Goal: Task Accomplishment & Management: Complete application form

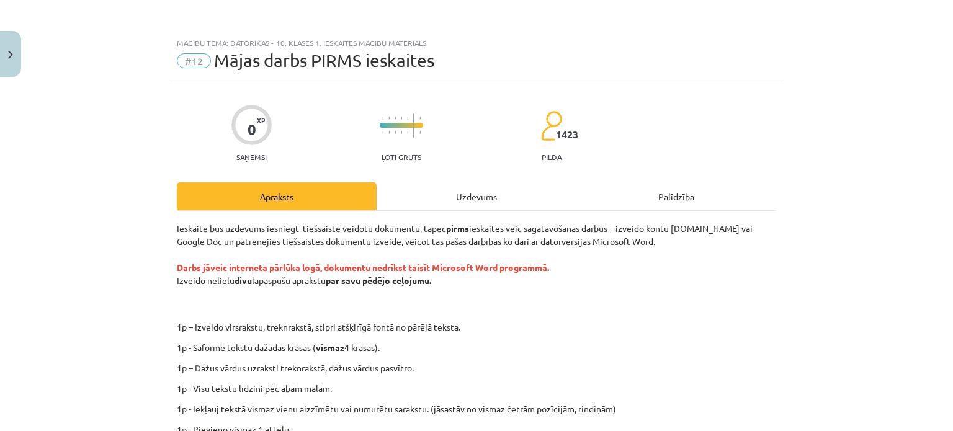
scroll to position [150, 0]
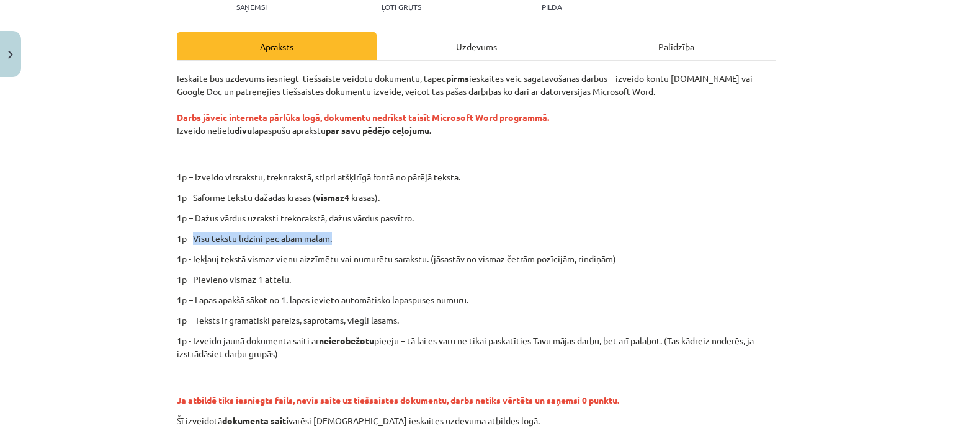
drag, startPoint x: 188, startPoint y: 235, endPoint x: 355, endPoint y: 241, distance: 166.9
click at [355, 241] on p "1p - Visu tekstu līdzini pēc abām malām." at bounding box center [476, 238] width 599 height 13
copy p "Visu tekstu līdzini pēc abām malām."
click at [393, 234] on p "1p - Visu tekstu līdzini pēc abām malām." at bounding box center [476, 238] width 599 height 13
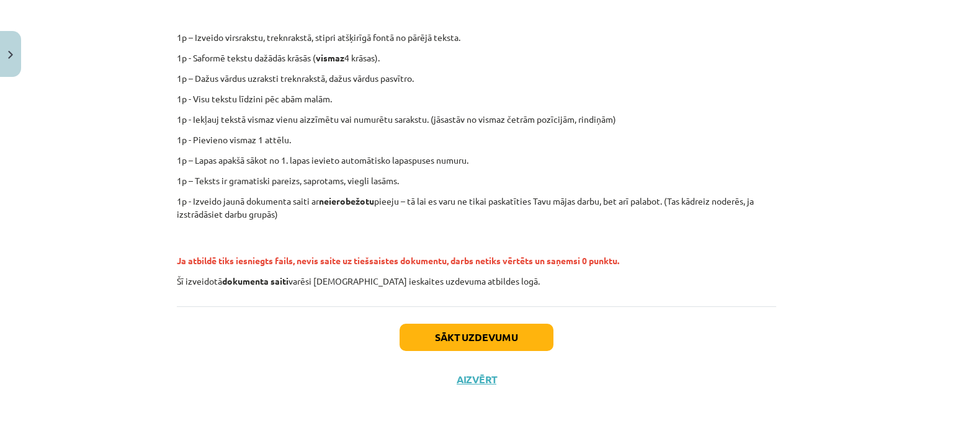
scroll to position [0, 0]
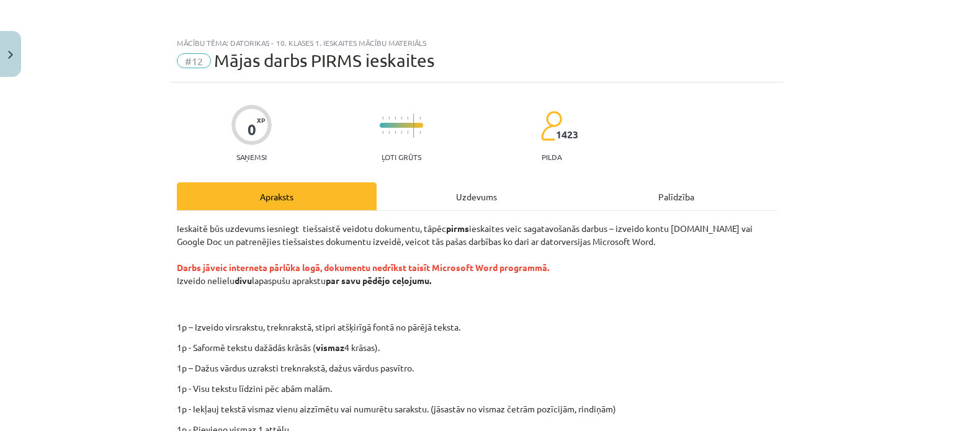
click at [460, 197] on div "Uzdevums" at bounding box center [476, 196] width 200 height 28
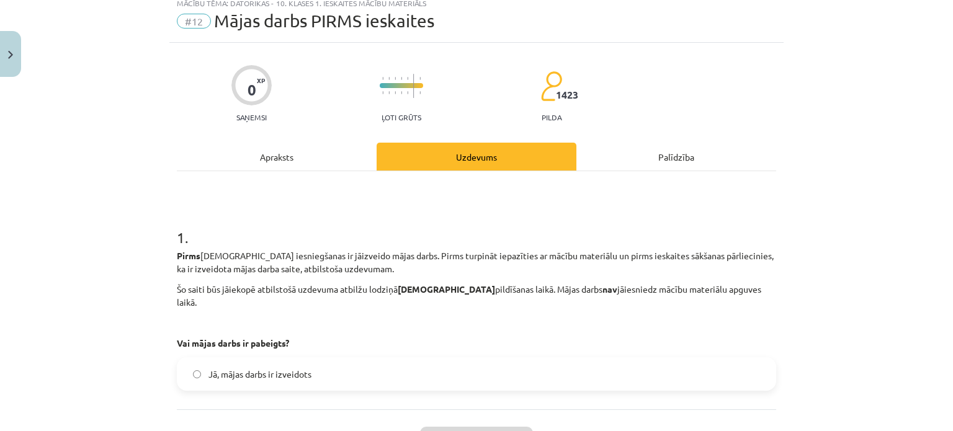
scroll to position [130, 0]
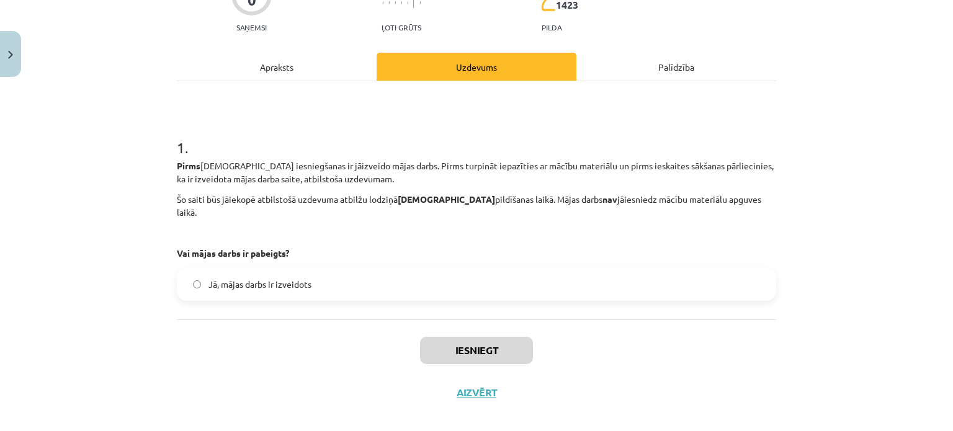
click at [233, 278] on span "Jā, mājas darbs ir izveidots" at bounding box center [259, 284] width 103 height 13
click at [441, 340] on button "Iesniegt" at bounding box center [476, 350] width 113 height 27
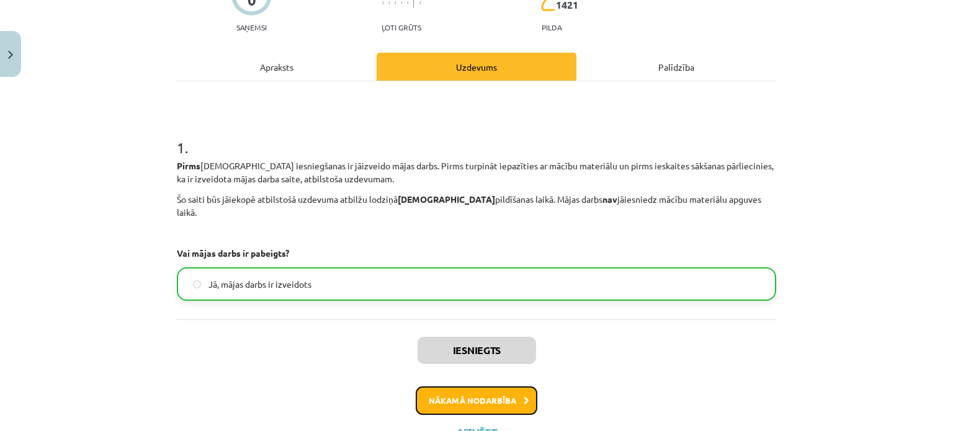
click at [469, 387] on button "Nākamā nodarbība" at bounding box center [477, 400] width 122 height 29
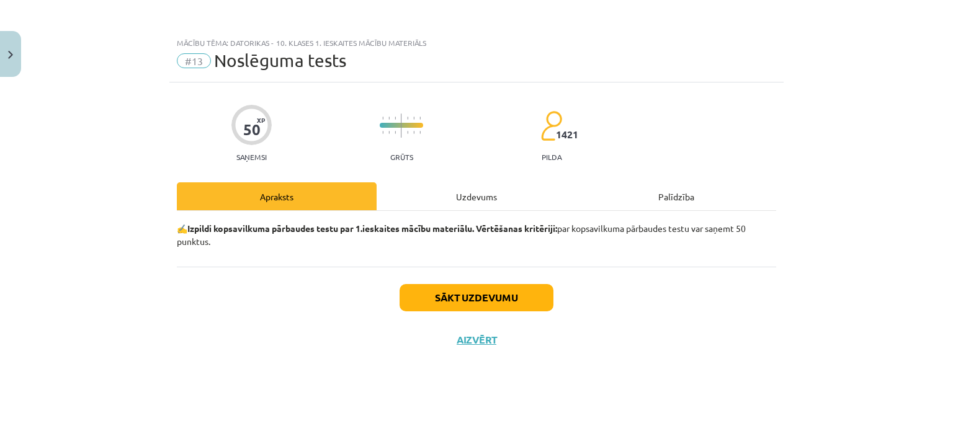
scroll to position [0, 0]
click at [474, 298] on button "Sākt uzdevumu" at bounding box center [476, 297] width 154 height 27
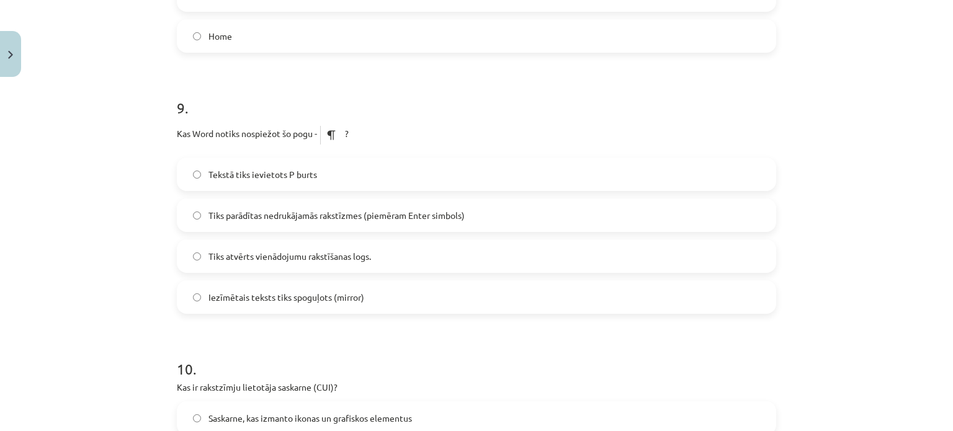
scroll to position [2348, 0]
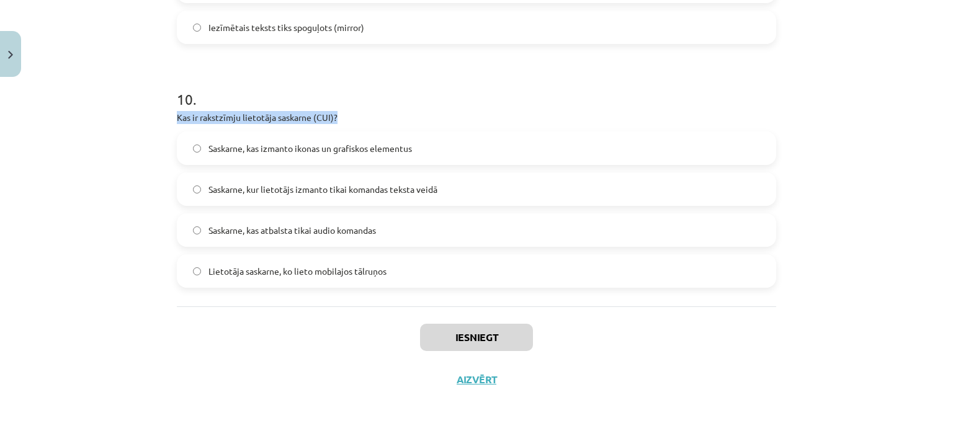
drag, startPoint x: 170, startPoint y: 113, endPoint x: 340, endPoint y: 114, distance: 170.6
copy p "Kas ir rakstzīmju lietotāja saskarne (CUI)?"
click at [340, 114] on p "Kas ir rakstzīmju lietotāja saskarne (CUI)?" at bounding box center [476, 117] width 599 height 13
click at [236, 188] on span "Saskarne, kur lietotājs izmanto tikai komandas teksta veidā" at bounding box center [322, 189] width 229 height 13
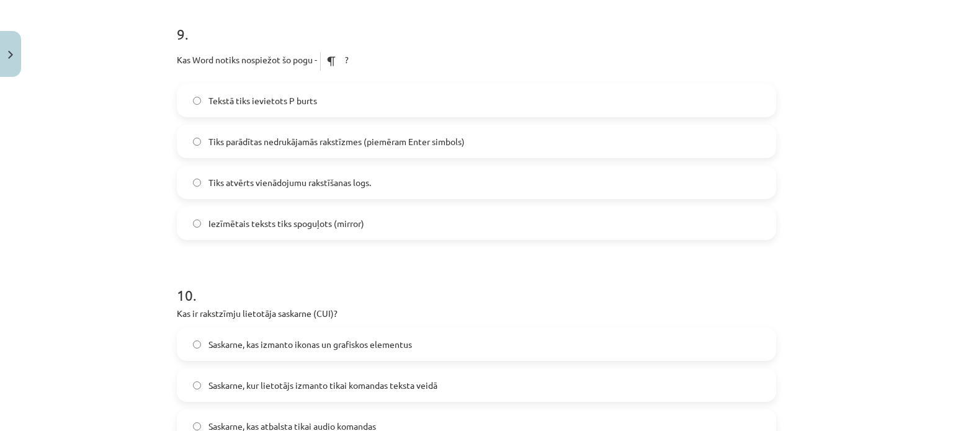
scroll to position [2117, 0]
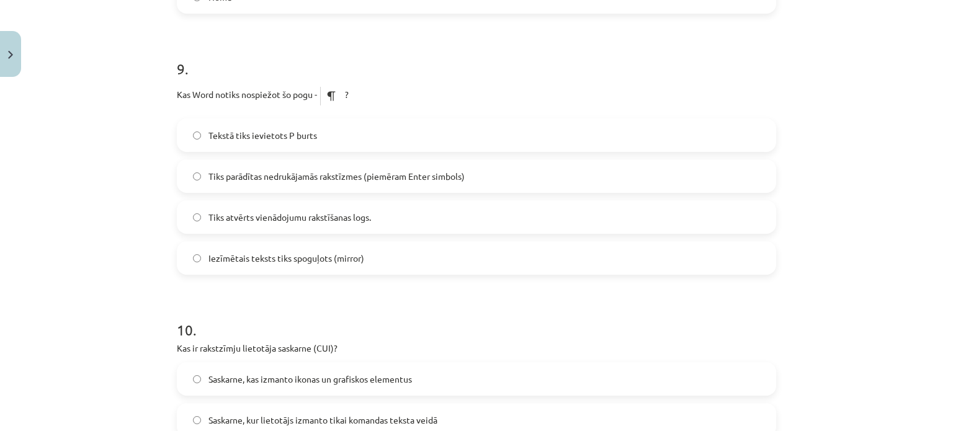
click at [455, 175] on span "Tiks parādītas nedrukājamās rakstīzmes (piemēram Enter simbols)" at bounding box center [336, 176] width 256 height 13
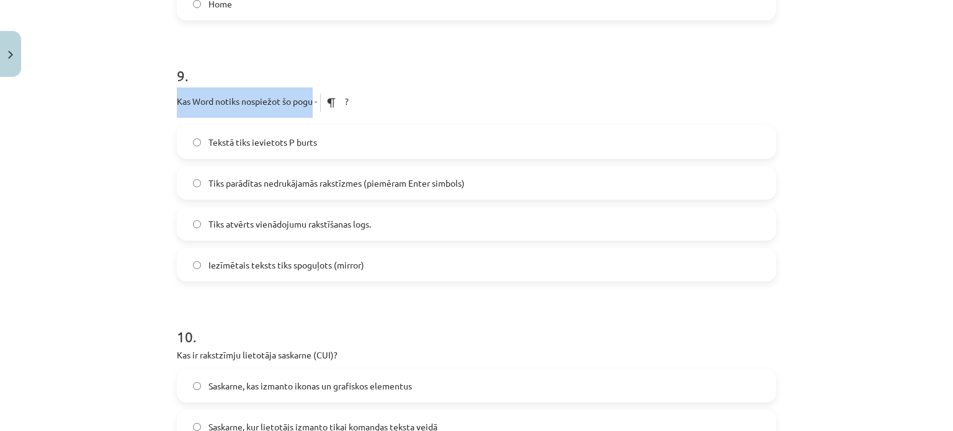
drag, startPoint x: 171, startPoint y: 97, endPoint x: 308, endPoint y: 105, distance: 136.7
click at [308, 105] on p "Kas Word notiks nospiežot šo pogu - ?" at bounding box center [476, 102] width 599 height 30
click at [153, 210] on div "Mācību tēma: Datorikas - 10. klases 1. ieskaites mācību materiāls #13 Noslēguma…" at bounding box center [476, 215] width 953 height 431
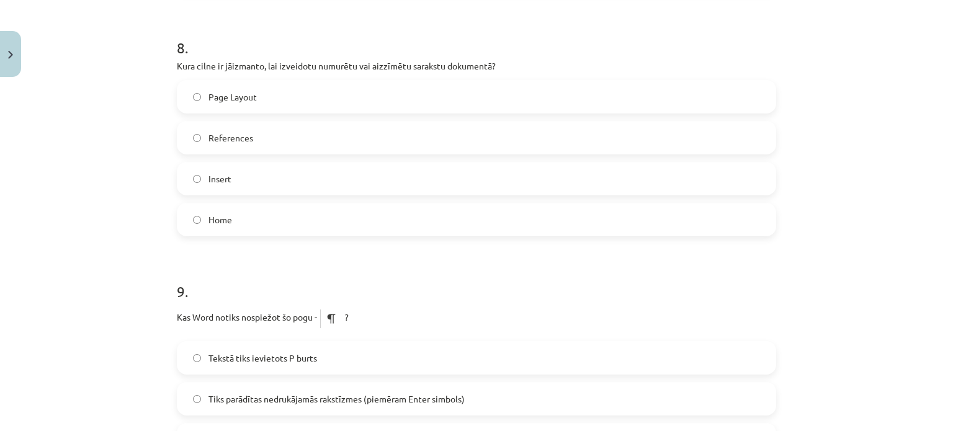
scroll to position [1859, 0]
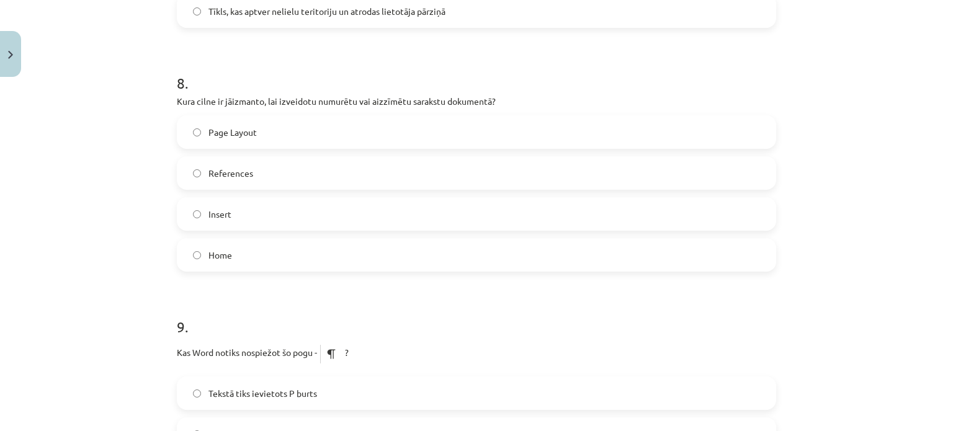
click at [267, 256] on label "Home" at bounding box center [476, 254] width 597 height 31
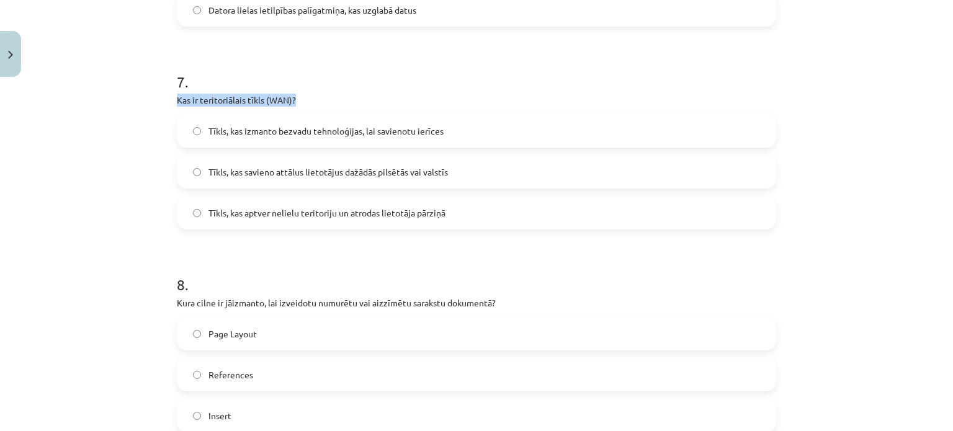
drag, startPoint x: 169, startPoint y: 96, endPoint x: 318, endPoint y: 97, distance: 148.9
copy p "Kas ir teritoriālais tīkls (WAN)?"
click at [242, 170] on span "Tīkls, kas savieno attālus lietotājus dažādās pilsētās vai valstīs" at bounding box center [327, 172] width 239 height 13
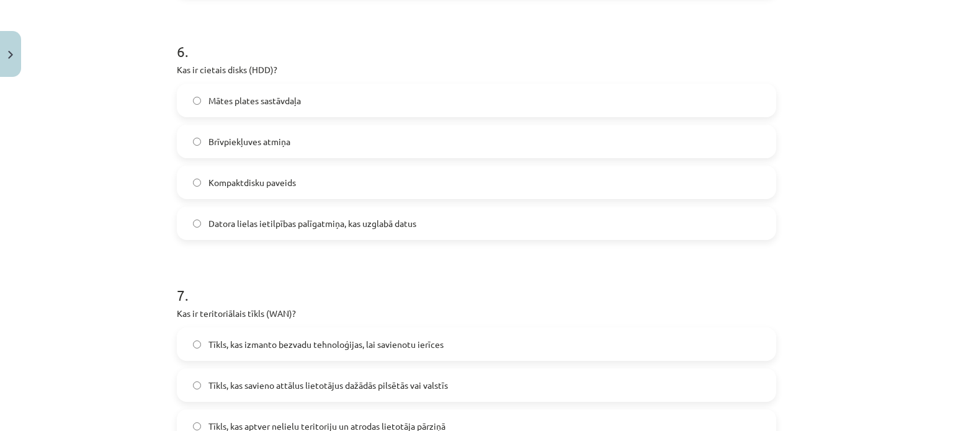
scroll to position [1412, 0]
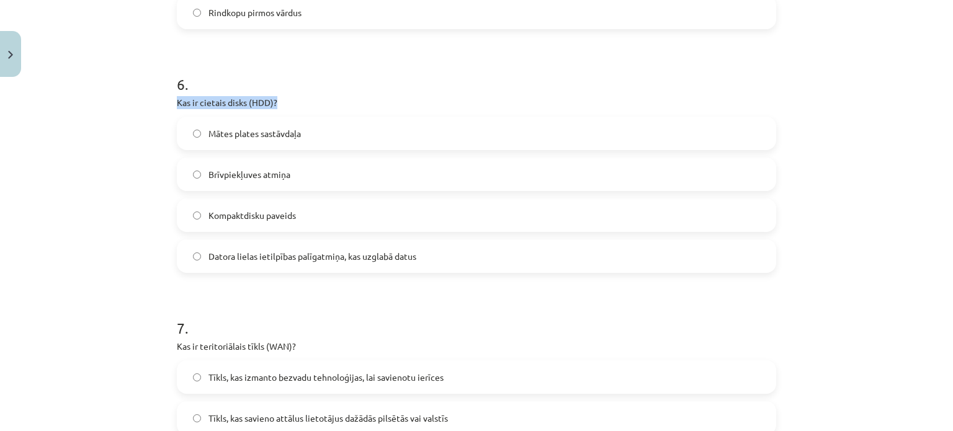
drag, startPoint x: 174, startPoint y: 102, endPoint x: 297, endPoint y: 102, distance: 122.8
click at [297, 102] on p "Kas ir cietais disks (HDD)?" at bounding box center [476, 102] width 599 height 13
copy p "Kas ir cietais disks (HDD)?"
click at [297, 102] on p "Kas ir cietais disks (HDD)?" at bounding box center [476, 102] width 599 height 13
click at [226, 255] on span "Datora lielas ietilpības palīgatmiņa, kas uzglabā datus" at bounding box center [312, 256] width 208 height 13
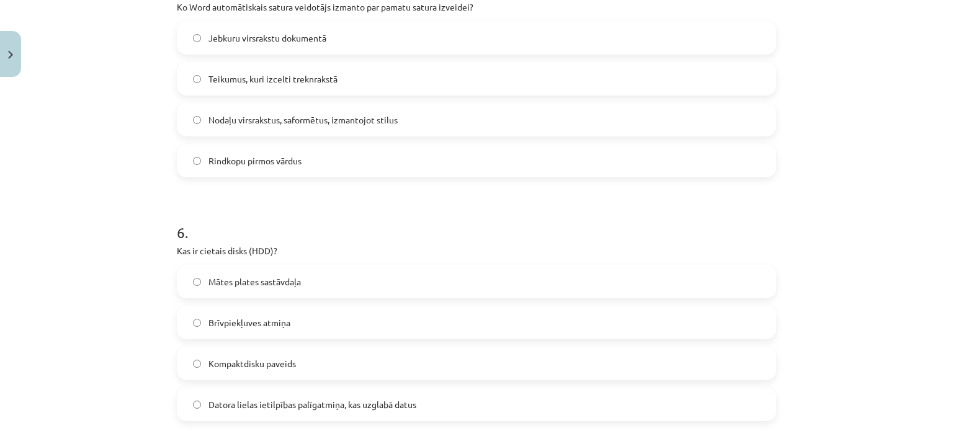
scroll to position [1162, 0]
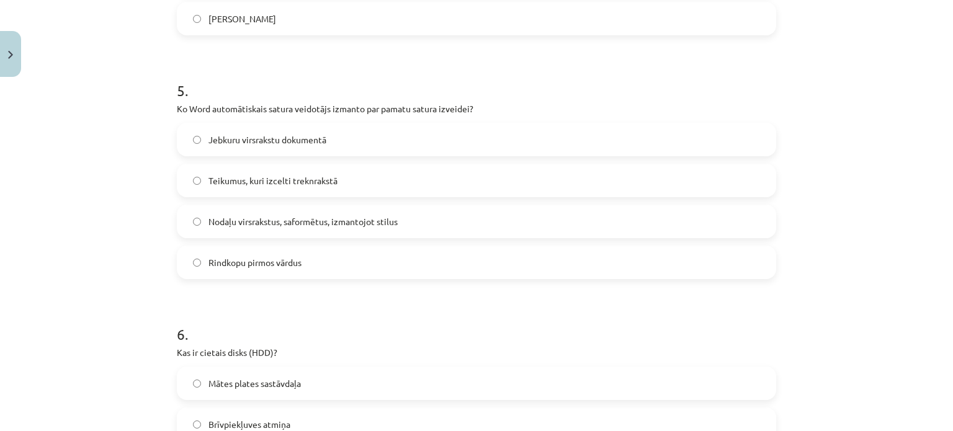
click at [226, 149] on label "Jebkuru virsrakstu dokumentā" at bounding box center [476, 139] width 597 height 31
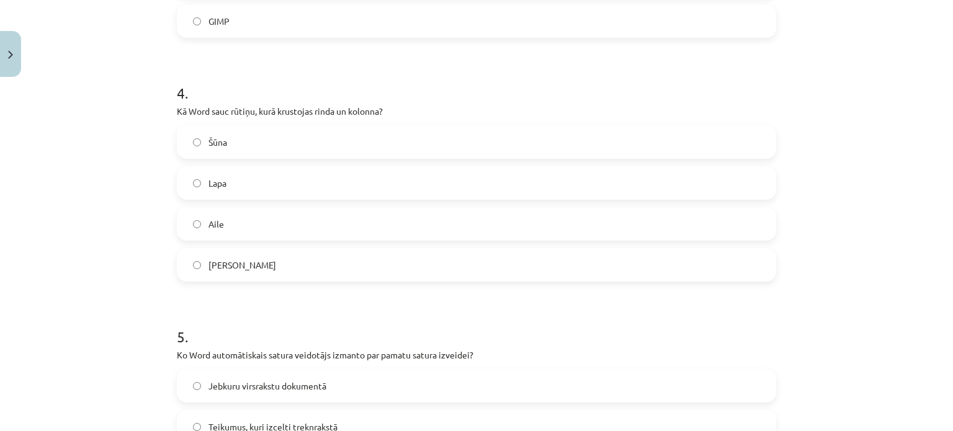
scroll to position [899, 0]
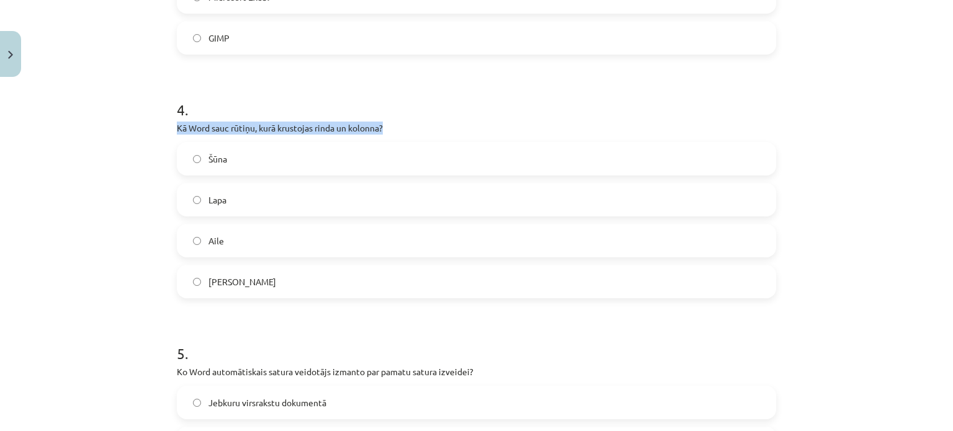
drag, startPoint x: 171, startPoint y: 127, endPoint x: 447, endPoint y: 121, distance: 276.1
copy p "Kā Word sauc rūtiņu, kurā krustojas rinda un kolonna?"
click at [447, 122] on p "Kā Word sauc rūtiņu, kurā krustojas rinda un kolonna?" at bounding box center [476, 128] width 599 height 13
click at [219, 172] on label "Šūna" at bounding box center [476, 158] width 597 height 31
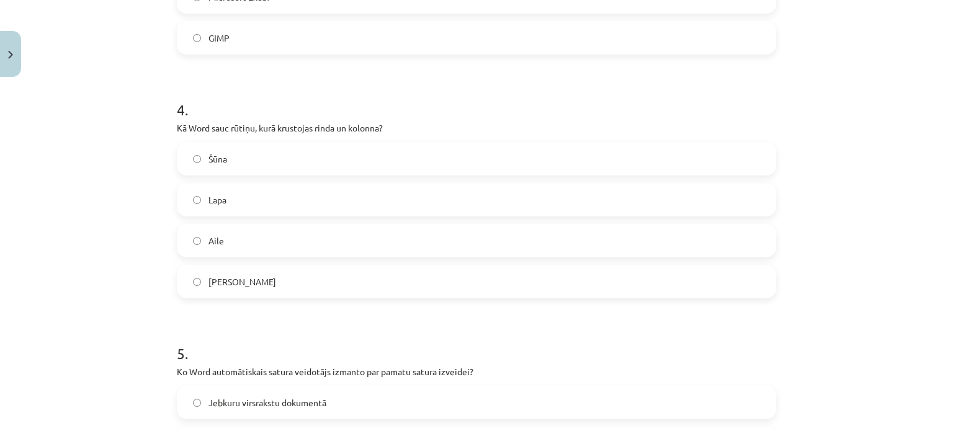
scroll to position [678, 0]
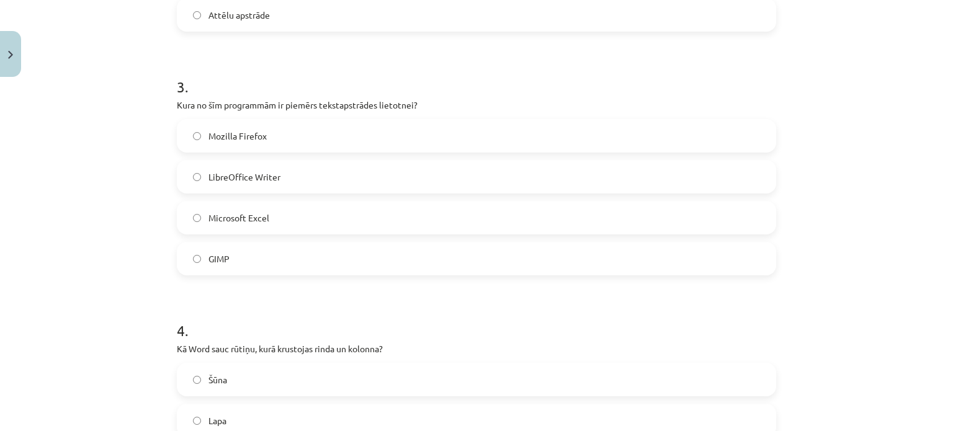
click at [218, 172] on span "LibreOffice Writer" at bounding box center [244, 177] width 72 height 13
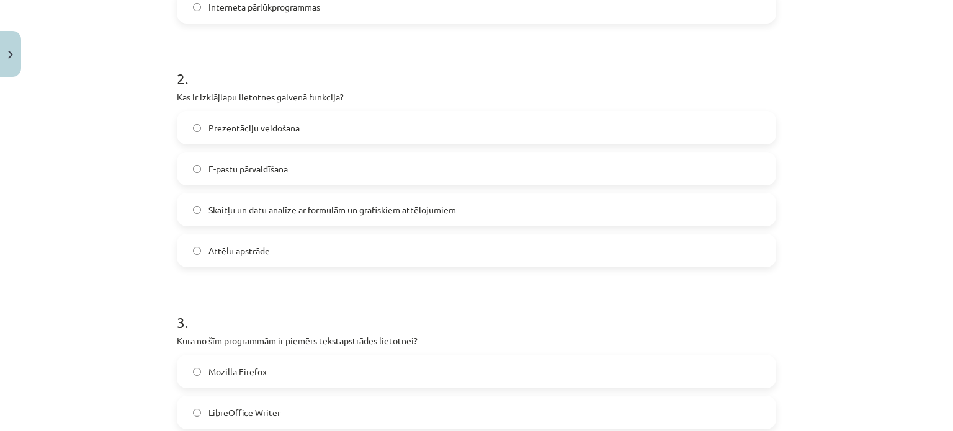
scroll to position [414, 0]
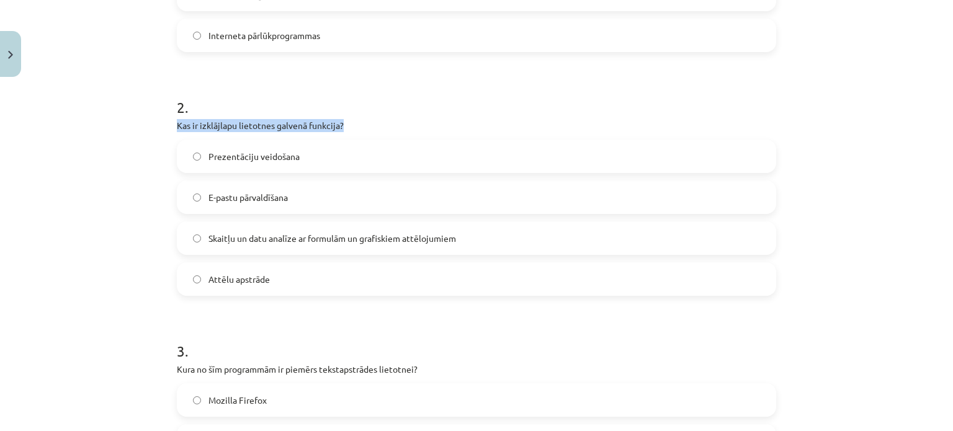
drag, startPoint x: 164, startPoint y: 118, endPoint x: 386, endPoint y: 121, distance: 222.7
click at [386, 121] on div "Mācību tēma: Datorikas - 10. klases 1. ieskaites mācību materiāls #13 Noslēguma…" at bounding box center [476, 215] width 953 height 431
copy p "Kas ir izklājlapu lietotnes galvenā funkcija?"
click at [146, 231] on div "Mācību tēma: Datorikas - 10. klases 1. ieskaites mācību materiāls #13 Noslēguma…" at bounding box center [476, 215] width 953 height 431
click at [224, 239] on span "Skaitļu un datu analīze ar formulām un grafiskiem attēlojumiem" at bounding box center [331, 238] width 247 height 13
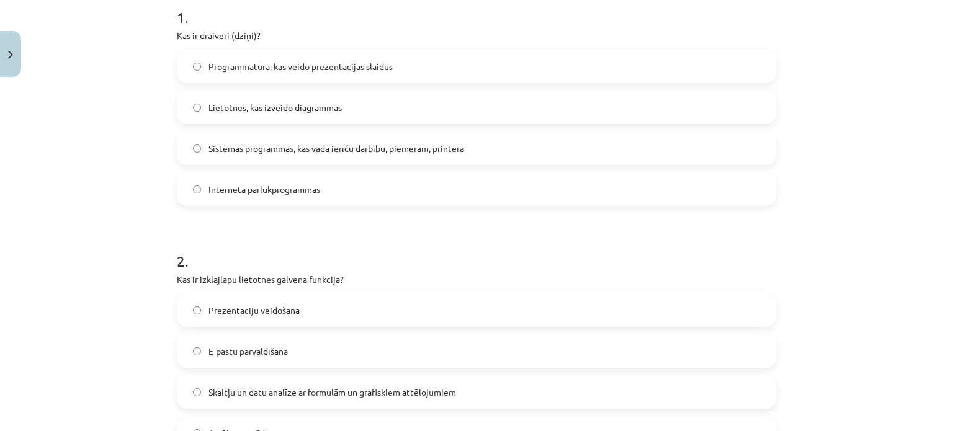
scroll to position [182, 0]
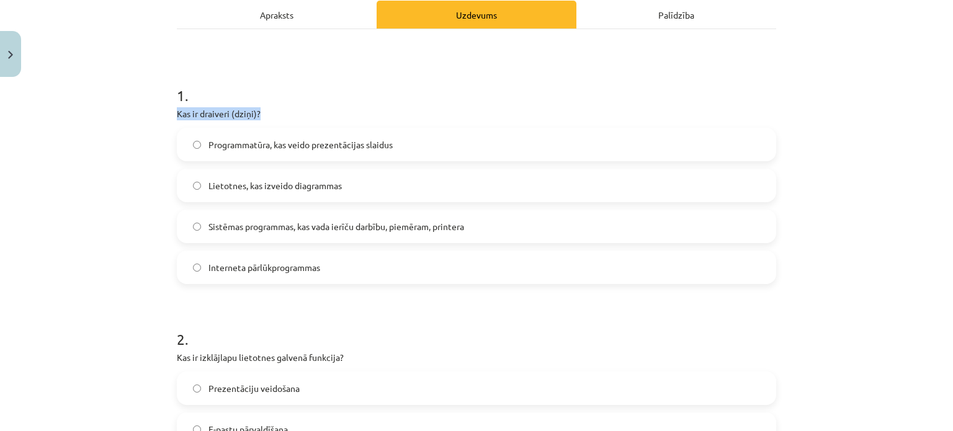
drag, startPoint x: 166, startPoint y: 112, endPoint x: 290, endPoint y: 117, distance: 124.1
copy p "Kas ir draiveri (dziņi)?"
click at [147, 213] on div "Mācību tēma: Datorikas - 10. klases 1. ieskaites mācību materiāls #13 Noslēguma…" at bounding box center [476, 215] width 953 height 431
click at [208, 222] on span "Sistēmas programmas, kas vada ierīču darbību, piemēram, printera" at bounding box center [336, 226] width 256 height 13
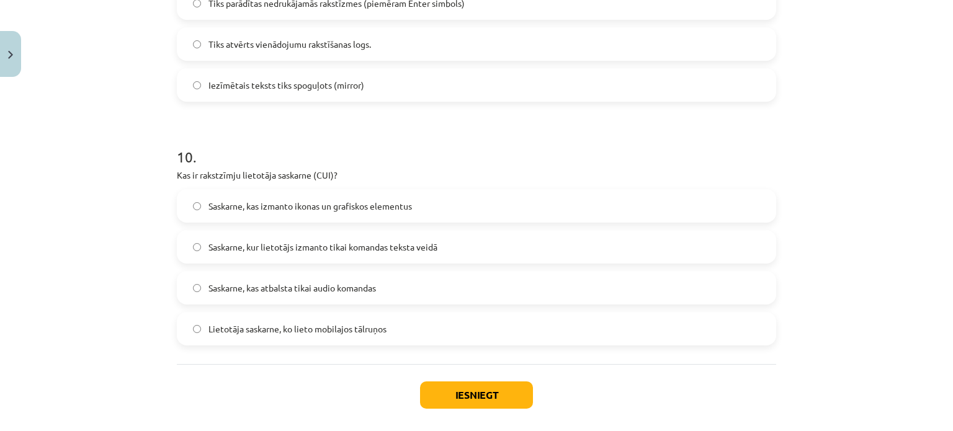
scroll to position [2348, 0]
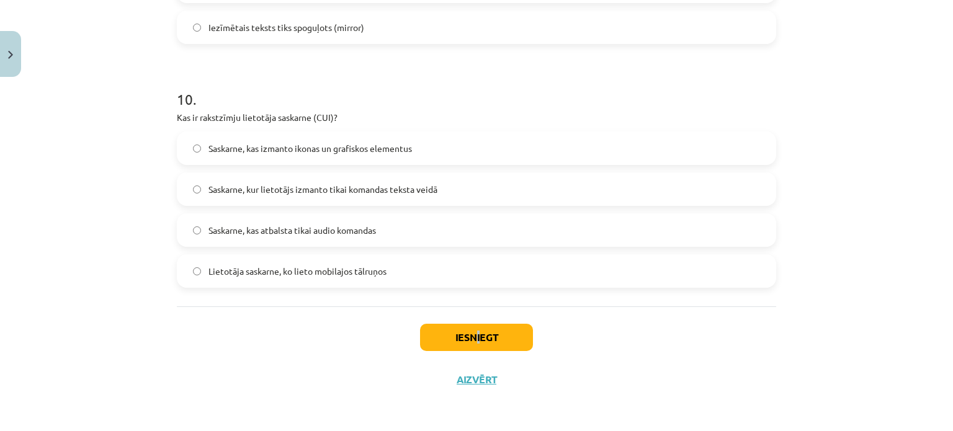
drag, startPoint x: 472, startPoint y: 311, endPoint x: 478, endPoint y: 334, distance: 23.0
click at [478, 334] on div "Iesniegt Aizvērt" at bounding box center [476, 349] width 599 height 87
click at [478, 334] on button "Iesniegt" at bounding box center [476, 337] width 113 height 27
click at [590, 347] on div "Iesniegt Aizvērt" at bounding box center [476, 349] width 599 height 87
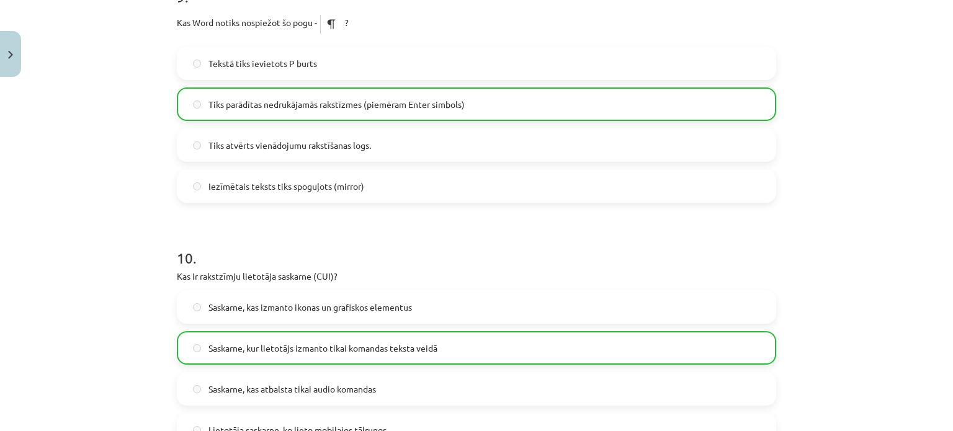
scroll to position [2387, 0]
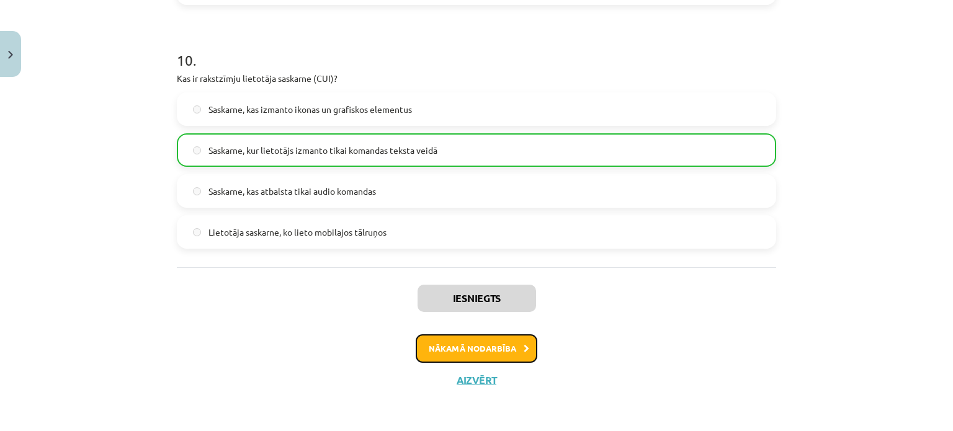
click at [439, 355] on button "Nākamā nodarbība" at bounding box center [477, 348] width 122 height 29
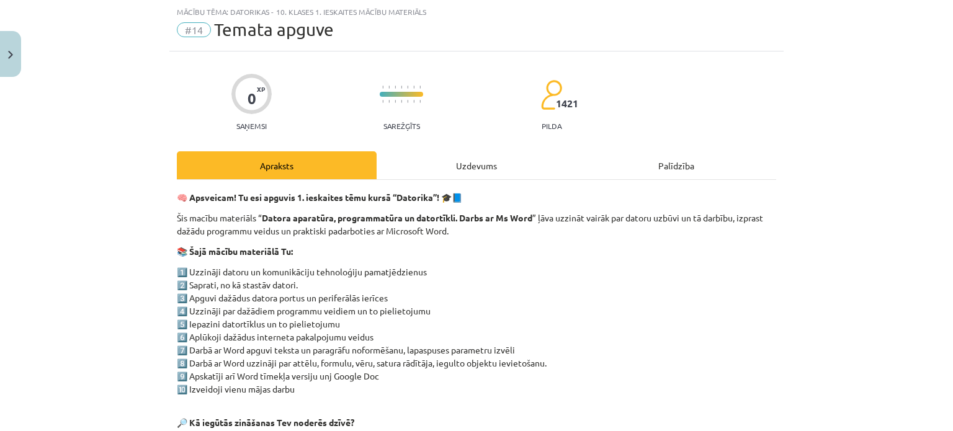
scroll to position [258, 0]
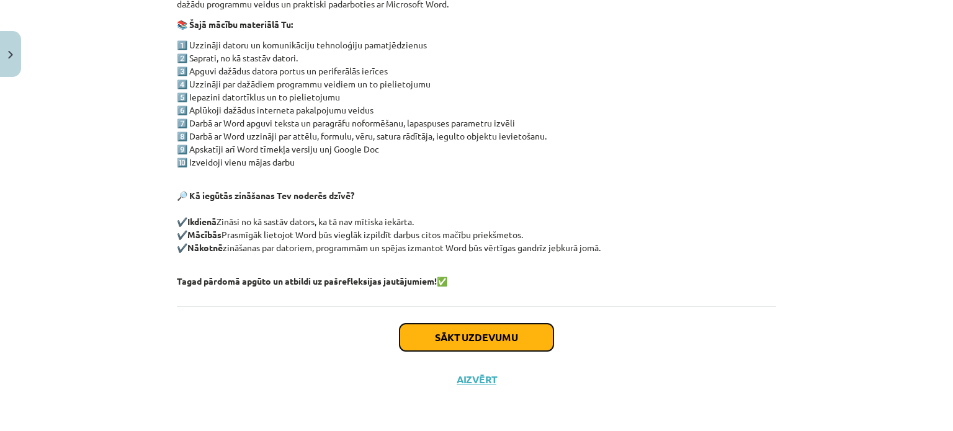
click at [452, 333] on button "Sākt uzdevumu" at bounding box center [476, 337] width 154 height 27
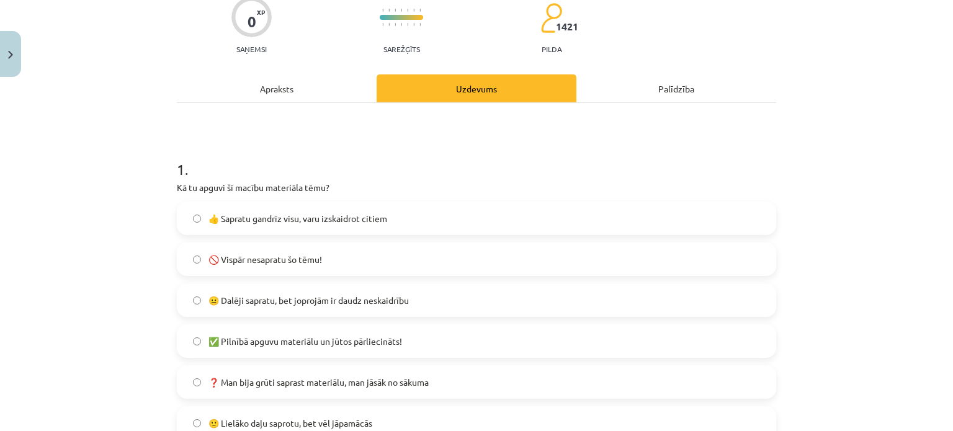
scroll to position [190, 0]
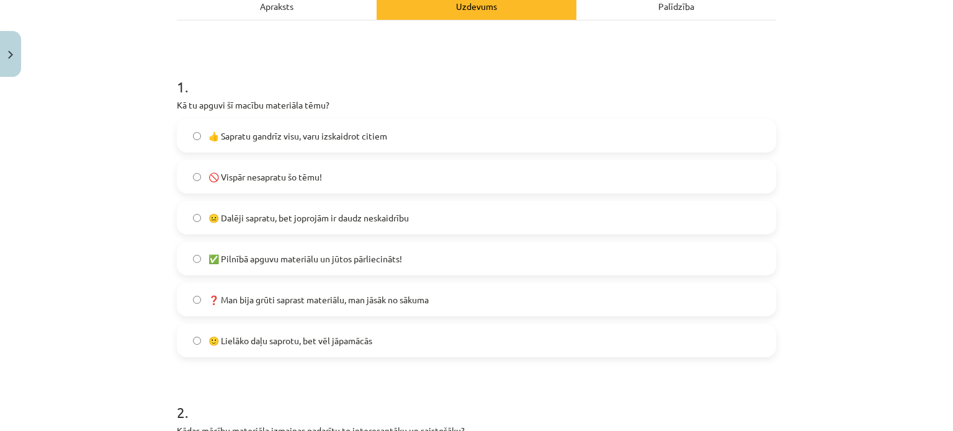
click at [229, 336] on span "🙂 Lielāko daļu saprotu, bet vēl jāpamācās" at bounding box center [290, 340] width 164 height 13
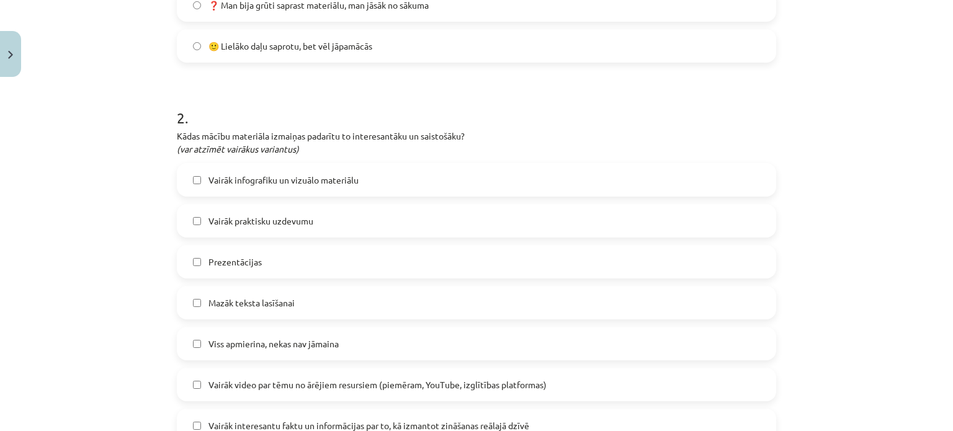
scroll to position [486, 0]
click at [352, 345] on label "Viss apmierina, nekas nav jāmaina" at bounding box center [476, 342] width 597 height 31
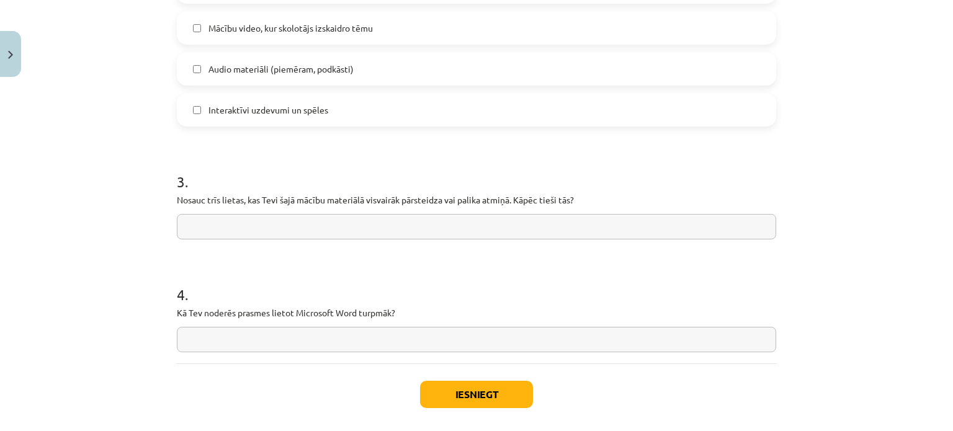
scroll to position [1021, 0]
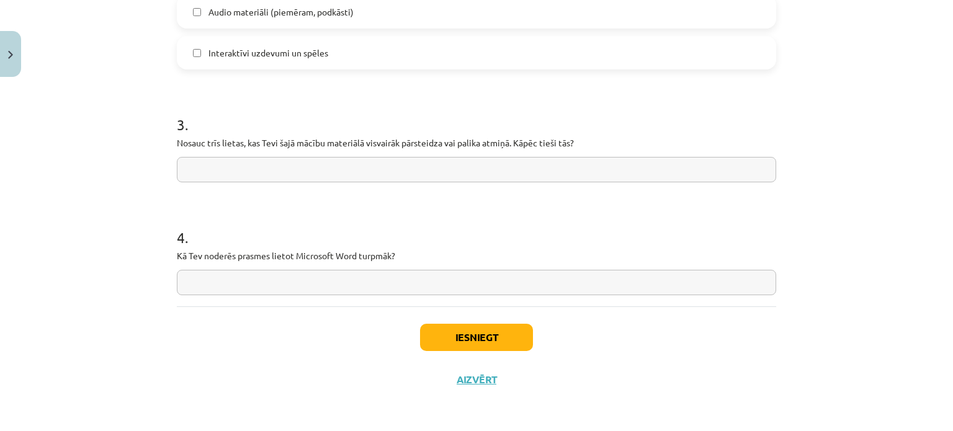
click at [347, 282] on input "text" at bounding box center [476, 282] width 599 height 25
click at [491, 287] on input "**********" at bounding box center [476, 282] width 599 height 25
click at [432, 283] on input "**********" at bounding box center [476, 282] width 599 height 25
click at [518, 283] on input "**********" at bounding box center [476, 282] width 599 height 25
click at [323, 285] on input "**********" at bounding box center [476, 282] width 599 height 25
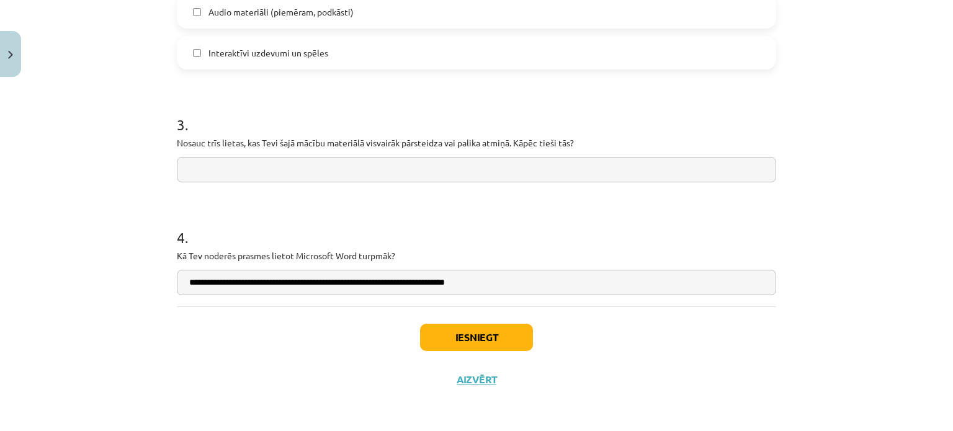
type input "**********"
click at [246, 171] on input "text" at bounding box center [476, 169] width 599 height 25
type input "**********"
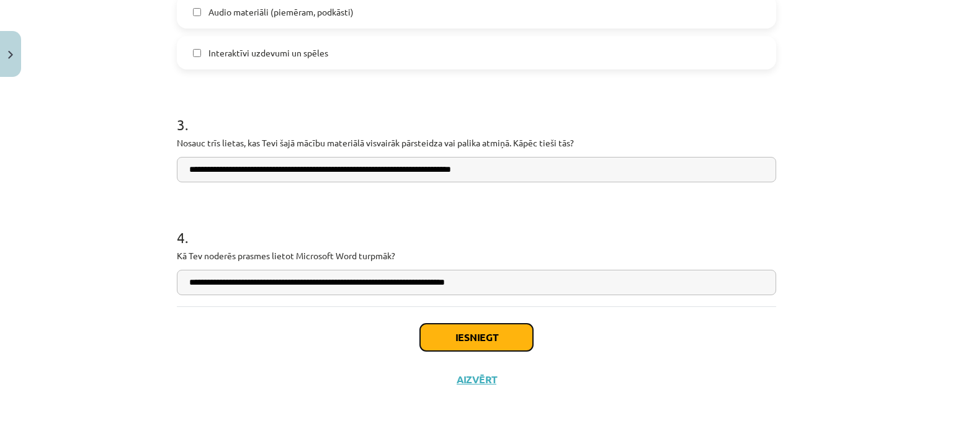
click at [460, 334] on button "Iesniegt" at bounding box center [476, 337] width 113 height 27
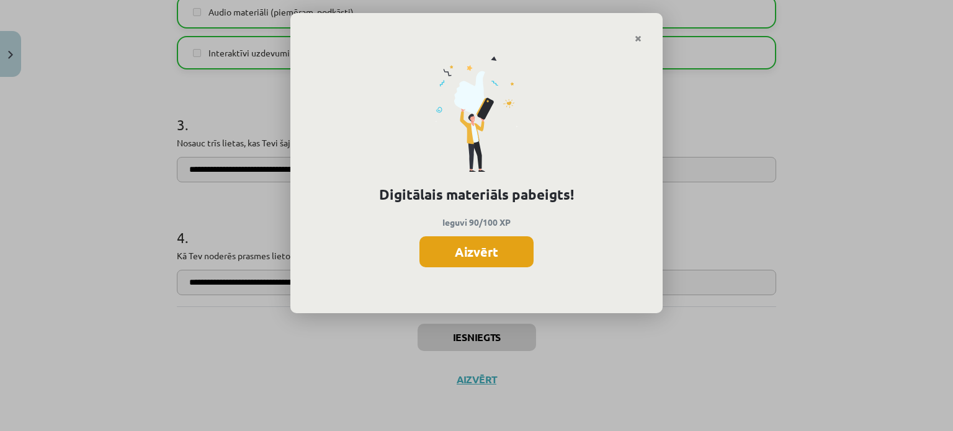
click at [437, 257] on button "Aizvērt" at bounding box center [476, 251] width 114 height 31
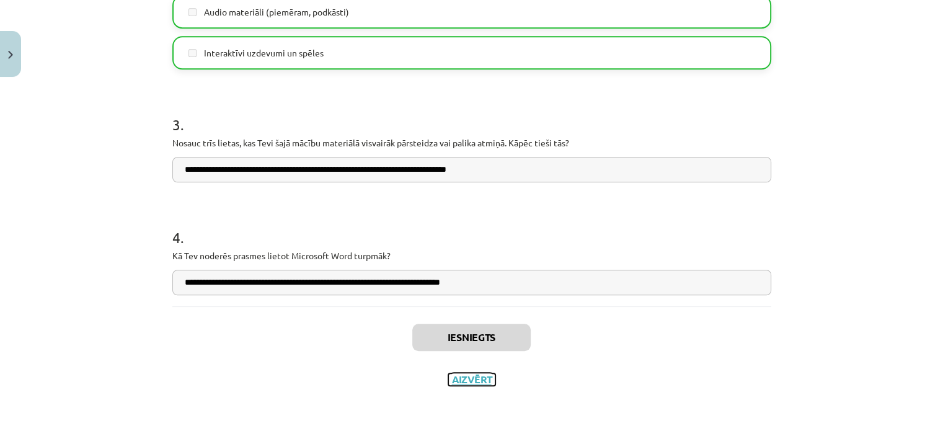
click at [469, 381] on button "Aizvērt" at bounding box center [471, 379] width 47 height 12
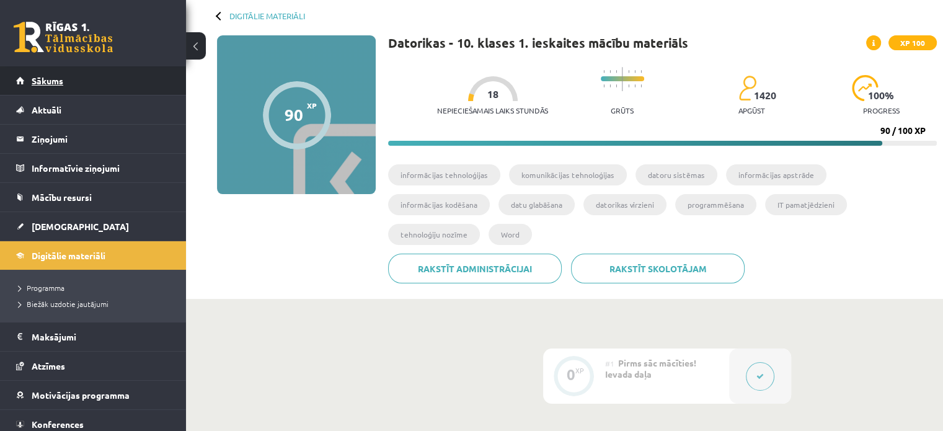
click at [67, 84] on link "Sākums" at bounding box center [93, 80] width 154 height 29
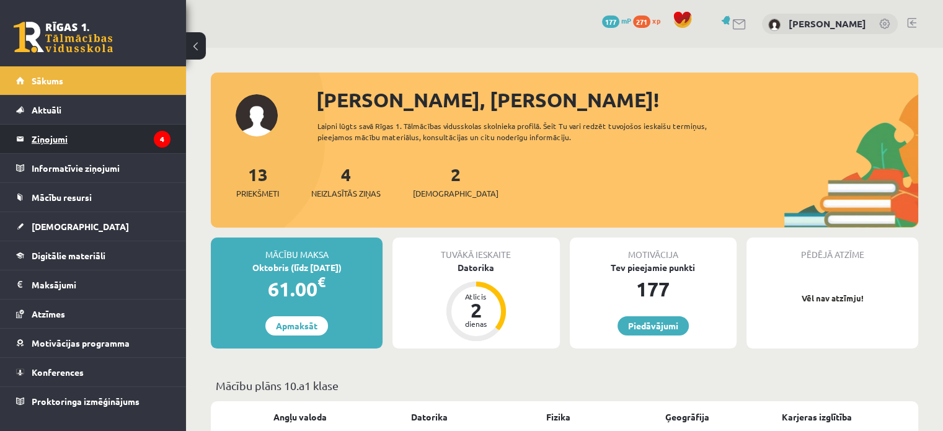
click at [99, 143] on legend "Ziņojumi 4" at bounding box center [101, 139] width 139 height 29
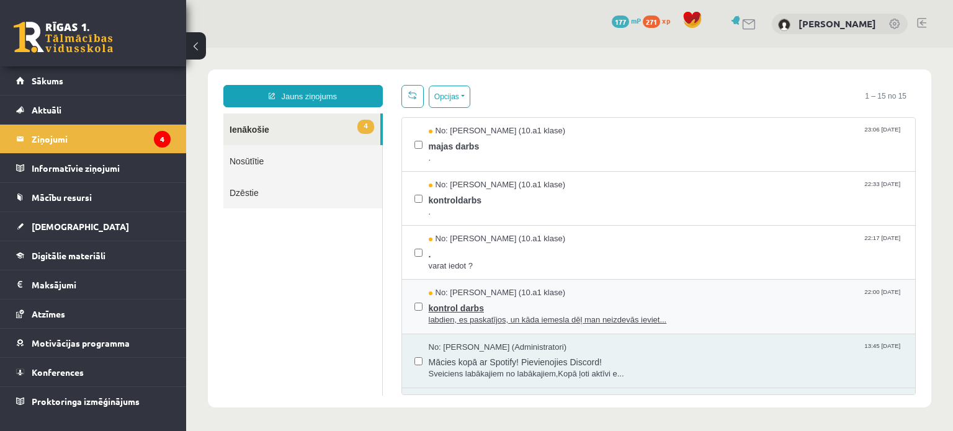
click at [531, 300] on span "kontrol darbs" at bounding box center [666, 307] width 474 height 16
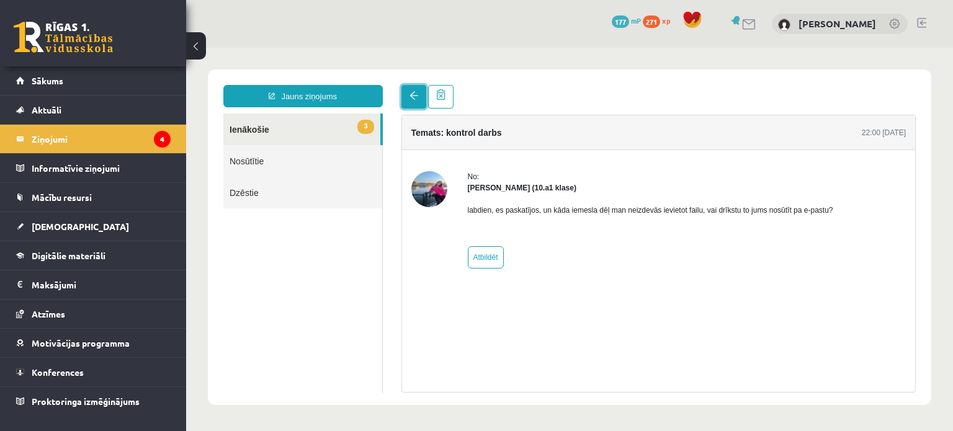
click at [413, 91] on link at bounding box center [413, 97] width 25 height 24
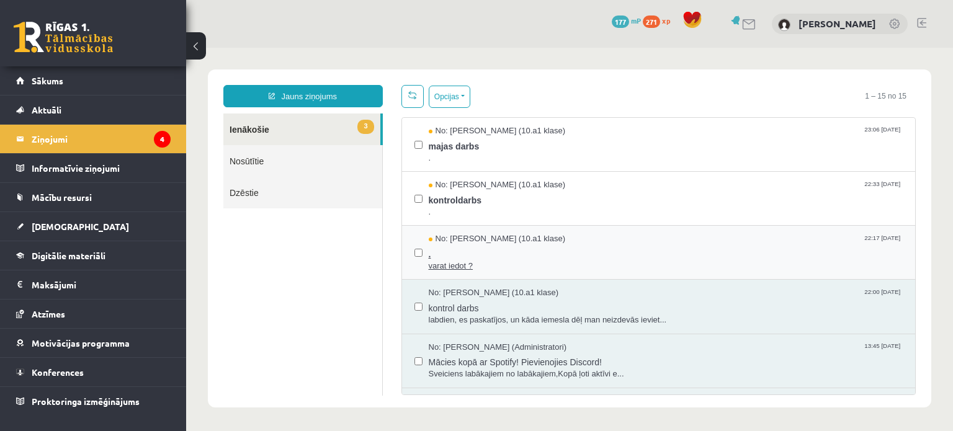
click at [473, 235] on span "No: Polina Jeluškina (10.a1 klase)" at bounding box center [497, 239] width 137 height 12
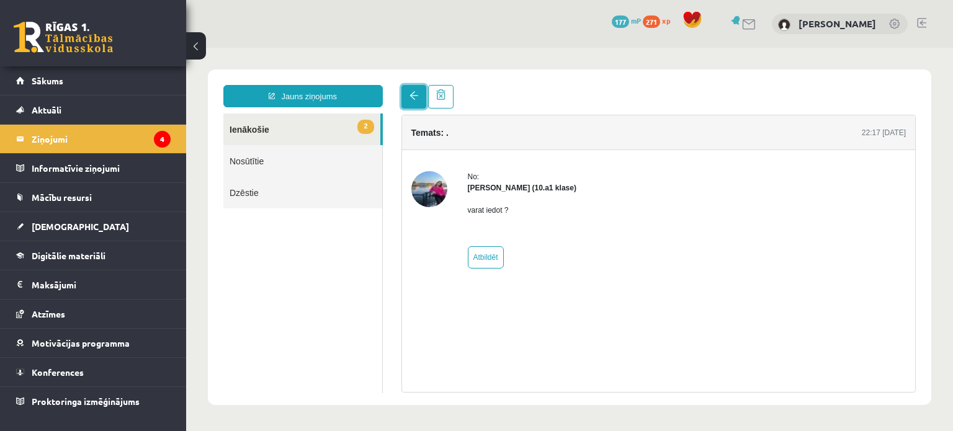
click at [409, 102] on link at bounding box center [413, 97] width 25 height 24
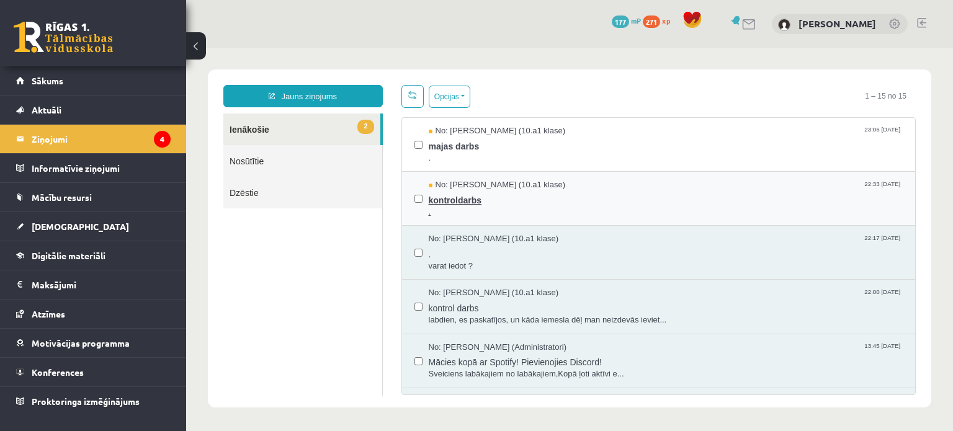
click at [501, 210] on span "." at bounding box center [666, 213] width 474 height 12
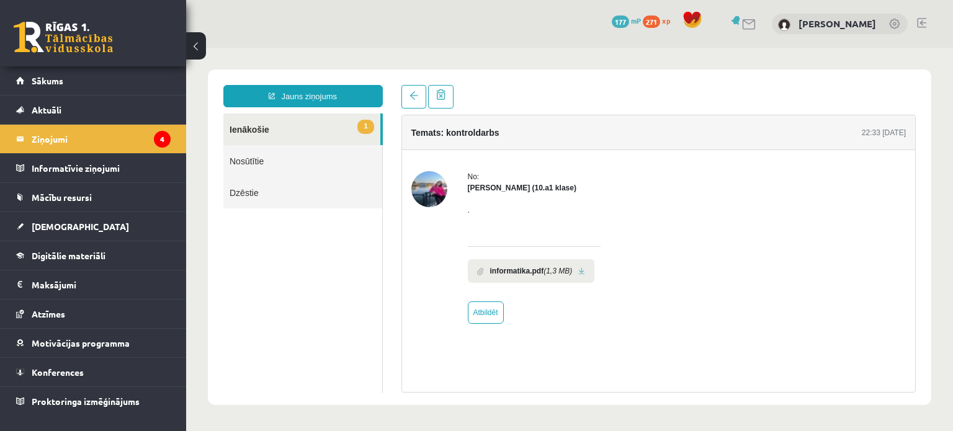
drag, startPoint x: 576, startPoint y: 267, endPoint x: 584, endPoint y: 277, distance: 12.7
click at [584, 277] on li "informatika.pdf (1,3 MB)" at bounding box center [531, 271] width 127 height 24
click at [581, 273] on link at bounding box center [581, 271] width 7 height 8
click at [420, 96] on link at bounding box center [413, 97] width 25 height 24
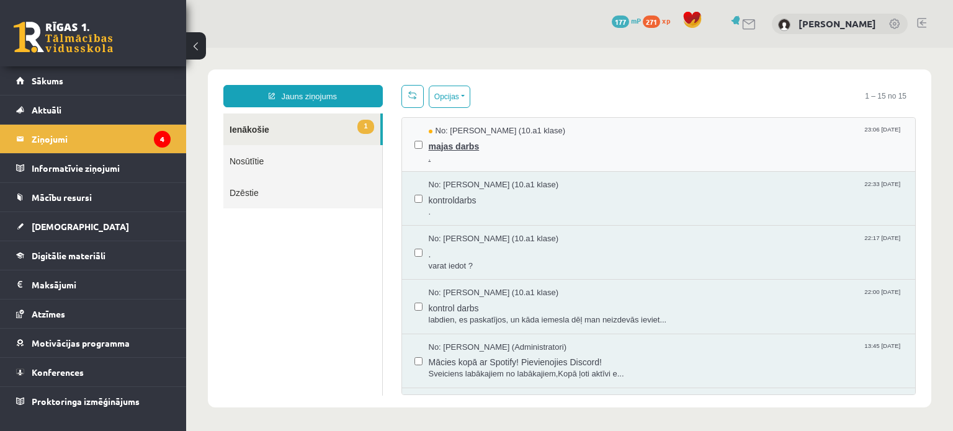
click at [458, 138] on span "majas darbs" at bounding box center [666, 145] width 474 height 16
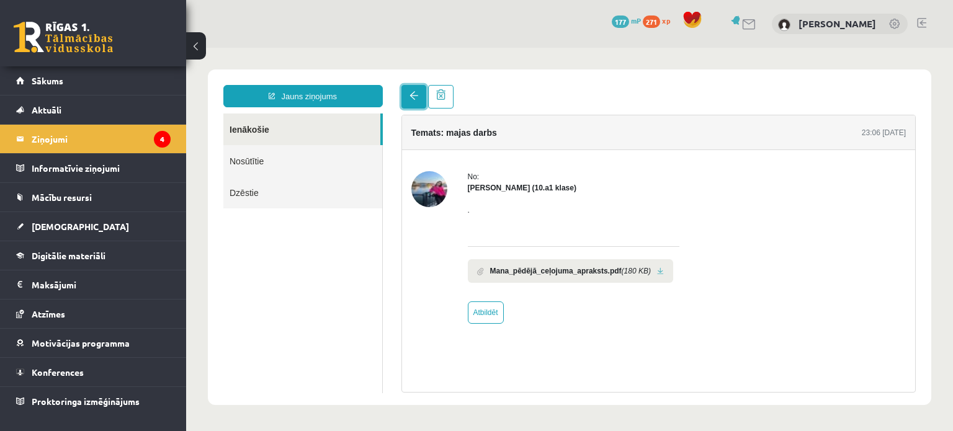
click at [407, 99] on link at bounding box center [413, 97] width 25 height 24
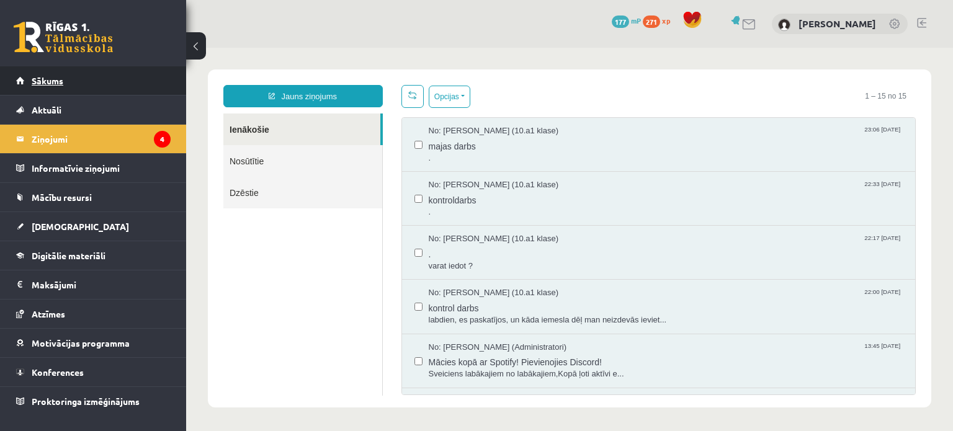
click at [30, 84] on link "Sākums" at bounding box center [93, 80] width 154 height 29
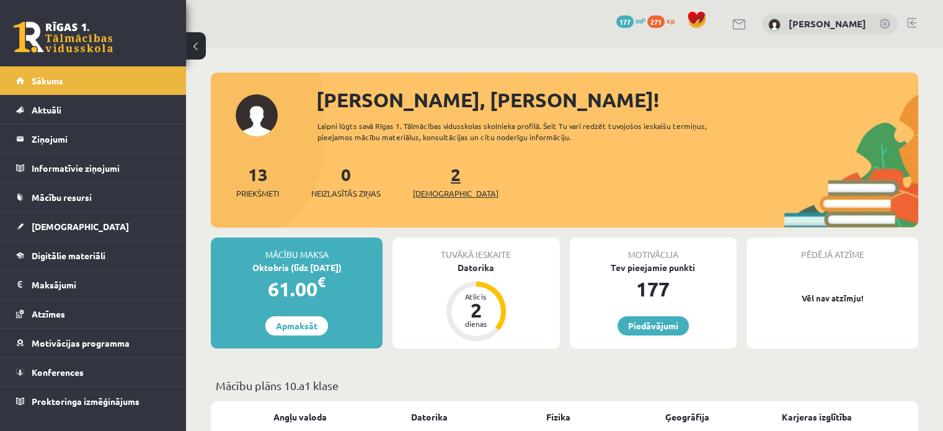
click at [438, 178] on link "2 Ieskaites" at bounding box center [456, 181] width 86 height 37
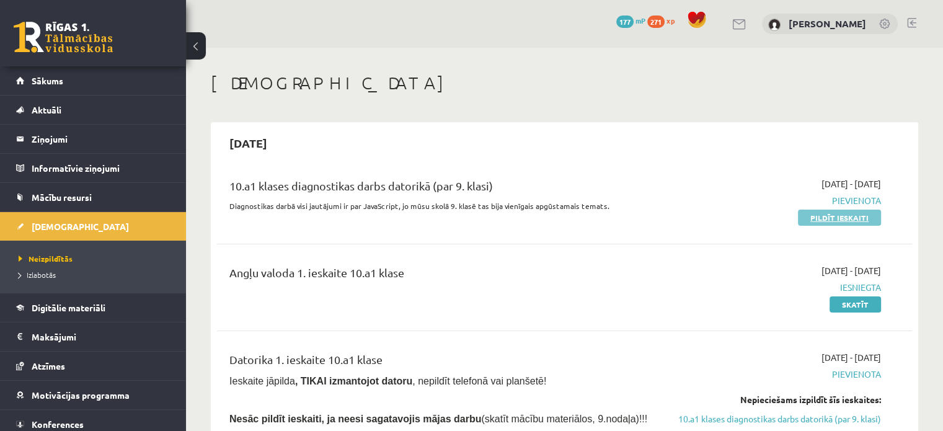
click at [814, 223] on link "Pildīt ieskaiti" at bounding box center [839, 218] width 83 height 16
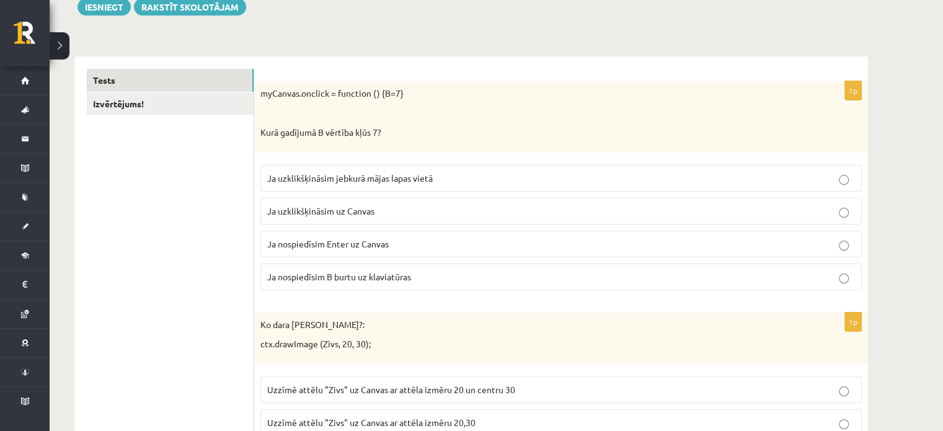
scroll to position [173, 0]
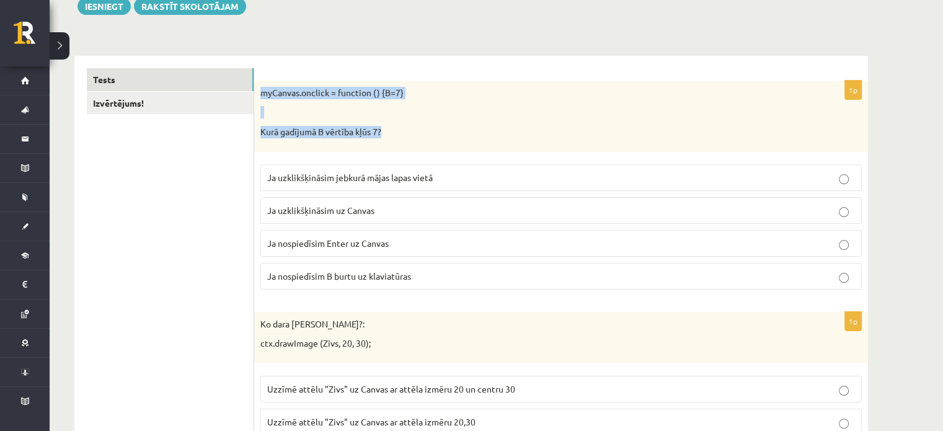
drag, startPoint x: 260, startPoint y: 94, endPoint x: 407, endPoint y: 143, distance: 154.3
click at [407, 143] on div "myCanvas.onclick = function () {B=7} Kurā gadījumā B vērtība kļūs 7?" at bounding box center [561, 116] width 614 height 71
copy div "myCanvas.onclick = function () {B=7} Kurā gadījumā B vērtība kļūs 7?"
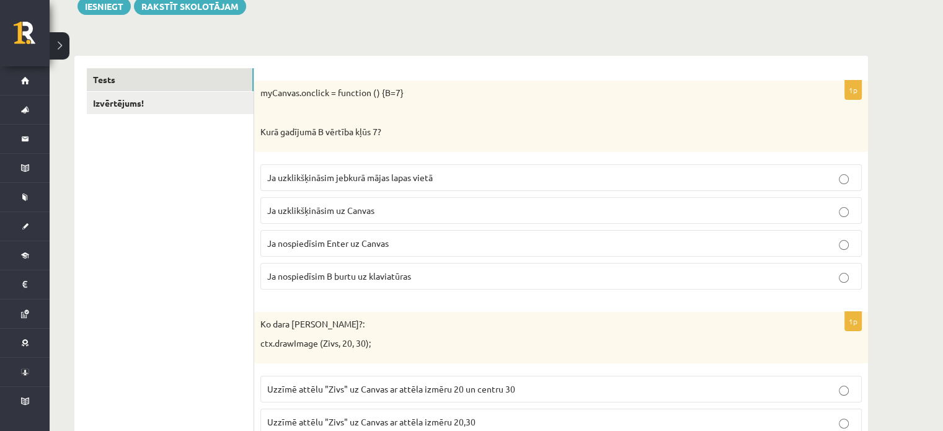
click at [313, 211] on span "Ja uzklikšķināsim uz Canvas" at bounding box center [320, 210] width 107 height 11
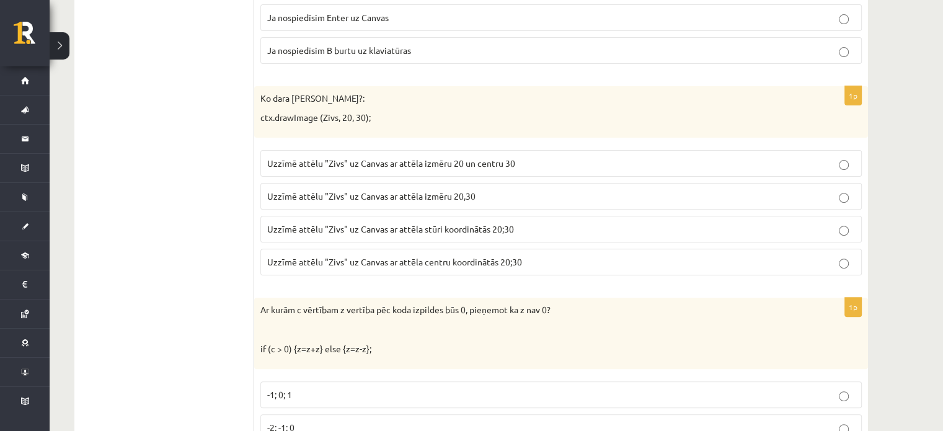
scroll to position [397, 0]
drag, startPoint x: 255, startPoint y: 96, endPoint x: 408, endPoint y: 112, distance: 154.0
click at [408, 112] on div "Ko dara koda rindiņa?: ctx.drawImage (Zivs, 20, 30);" at bounding box center [561, 113] width 614 height 51
copy div "Ko dara koda rindiņa?: ctx.drawImage (Zivs, 20, 30);"
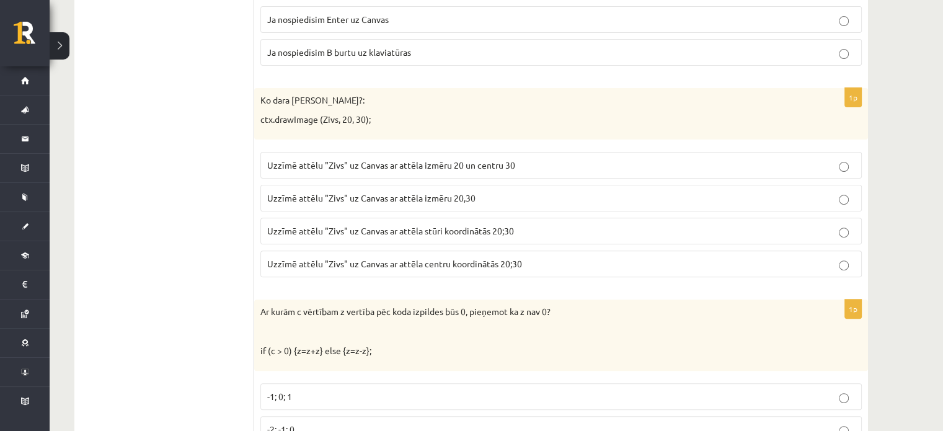
click at [293, 225] on span "Uzzīmē attēlu "Zivs" uz Canvas ar attēla stūri koordinātās 20;30" at bounding box center [390, 230] width 247 height 11
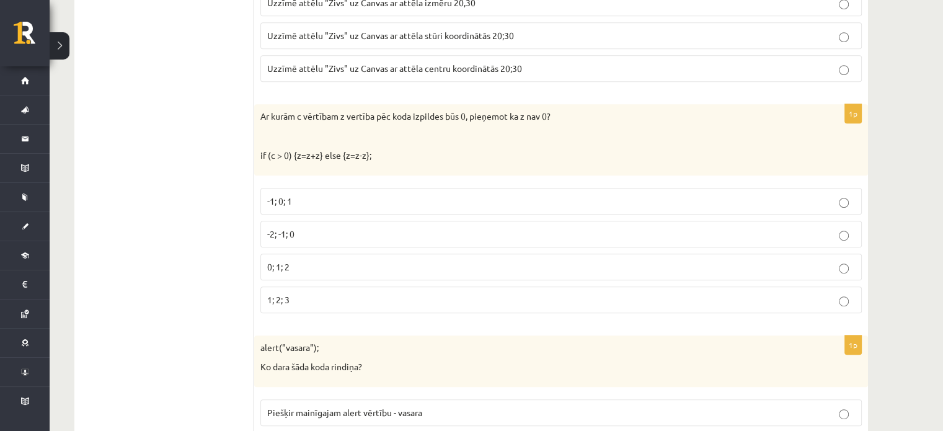
scroll to position [610, 0]
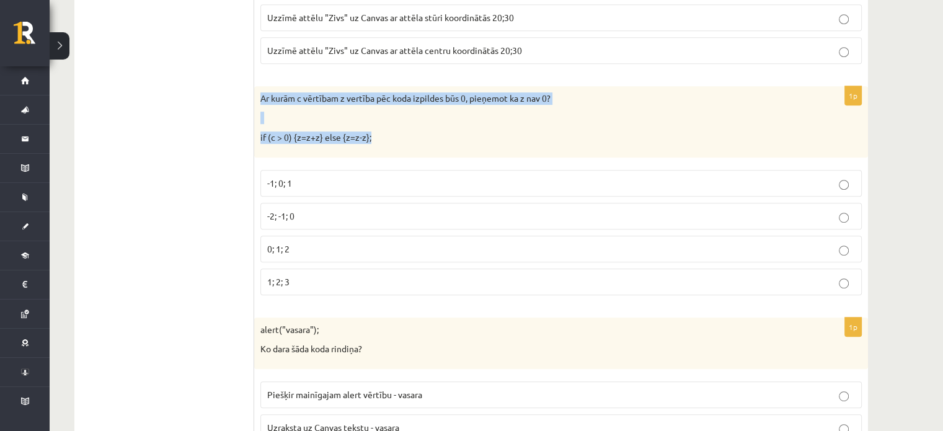
drag, startPoint x: 255, startPoint y: 91, endPoint x: 406, endPoint y: 138, distance: 158.1
click at [406, 138] on div "Ar kurām c vērtībam z vertība pēc koda izpildes būs 0, pieņemot ka z nav 0? if …" at bounding box center [561, 121] width 614 height 71
copy div "Ar kurām c vērtībam z vertība pēc koda izpildes būs 0, pieņemot ka z nav 0? if …"
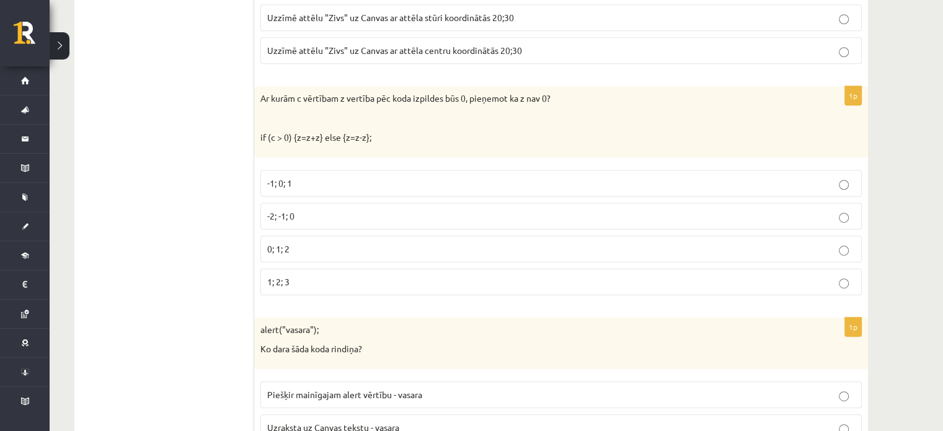
click at [282, 187] on p "-1; 0; 1" at bounding box center [561, 183] width 588 height 13
click at [283, 211] on span "-2; -1; 0" at bounding box center [280, 215] width 27 height 11
click at [282, 243] on span "0; 1; 2" at bounding box center [278, 248] width 22 height 11
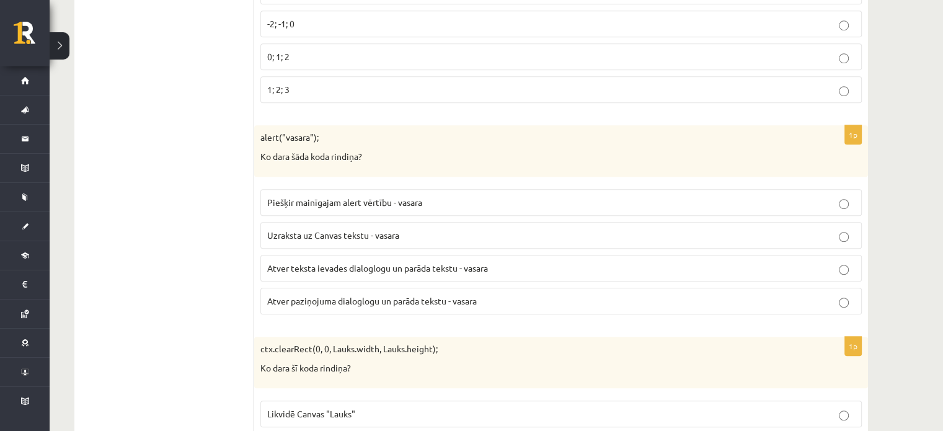
scroll to position [804, 0]
drag, startPoint x: 259, startPoint y: 127, endPoint x: 402, endPoint y: 161, distance: 147.4
click at [402, 161] on div "alert("vasara"); Ko dara šāda koda rindiņa?" at bounding box center [561, 149] width 614 height 51
copy div "alert("vasara"); Ko dara šāda koda rindiņa?"
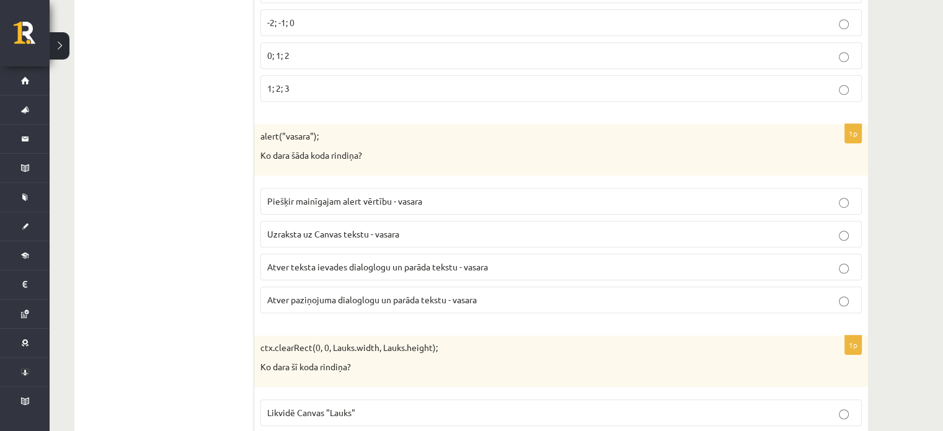
click at [278, 261] on span "Atver teksta ievades dialoglogu un parāda tekstu - vasara" at bounding box center [377, 266] width 221 height 11
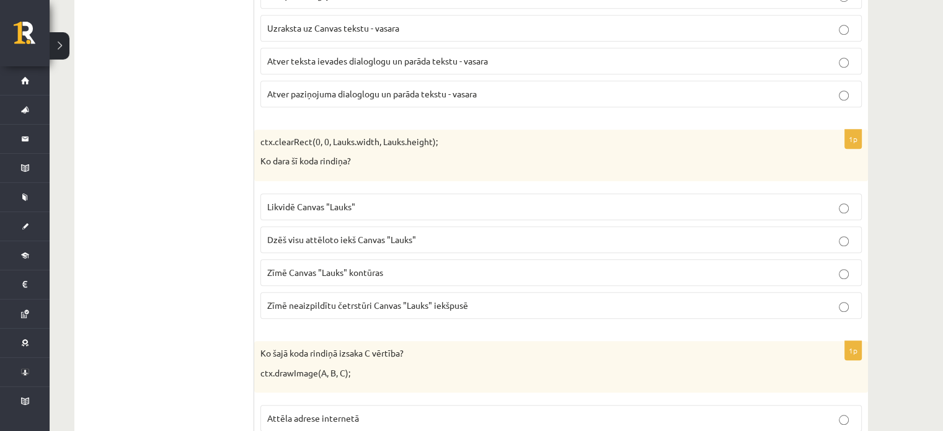
scroll to position [1010, 0]
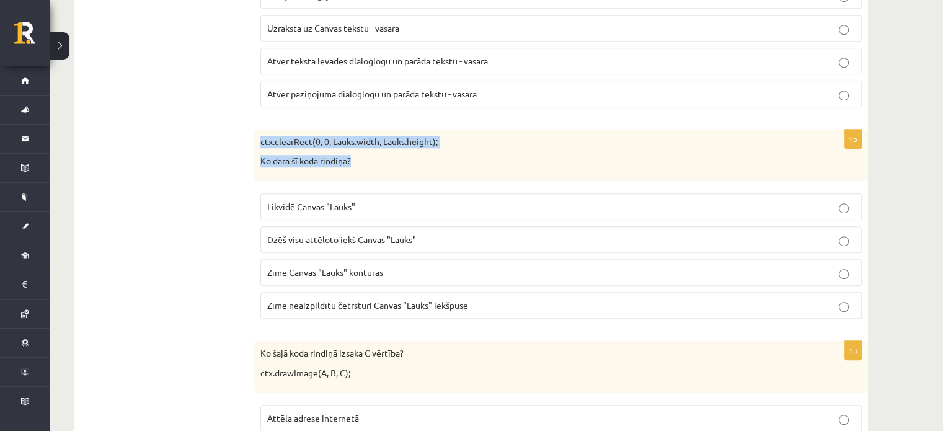
drag, startPoint x: 261, startPoint y: 135, endPoint x: 384, endPoint y: 156, distance: 124.5
click at [384, 156] on div "ctx.clearRect(0, 0, Lauks.width, Lauks.height); Ko dara šī koda rindiņa?" at bounding box center [561, 155] width 614 height 51
copy div "ctx.clearRect(0, 0, Lauks.width, Lauks.height); Ko dara šī koda rindiņa?"
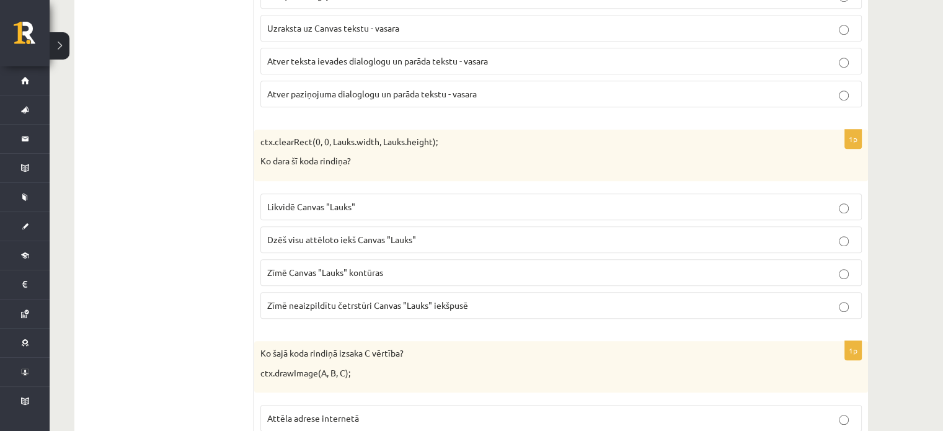
click at [270, 234] on span "Dzēš visu attēloto iekš Canvas "Lauks"" at bounding box center [341, 239] width 149 height 11
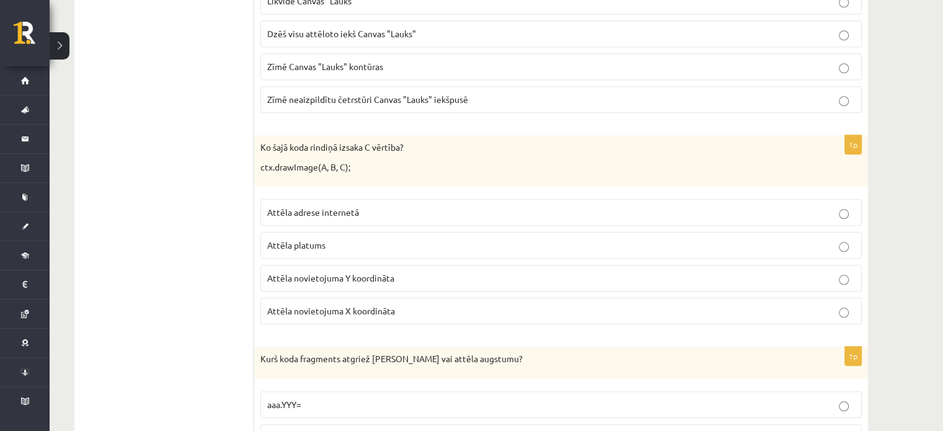
scroll to position [1217, 0]
drag, startPoint x: 261, startPoint y: 143, endPoint x: 384, endPoint y: 164, distance: 124.5
click at [384, 164] on div "Ko šajā koda rindiņā izsaka C vērtība? ctx.drawImage(A, B, C);" at bounding box center [561, 159] width 614 height 51
copy div "Ko šajā koda rindiņā izsaka C vērtība? ctx.drawImage(A, B, C);"
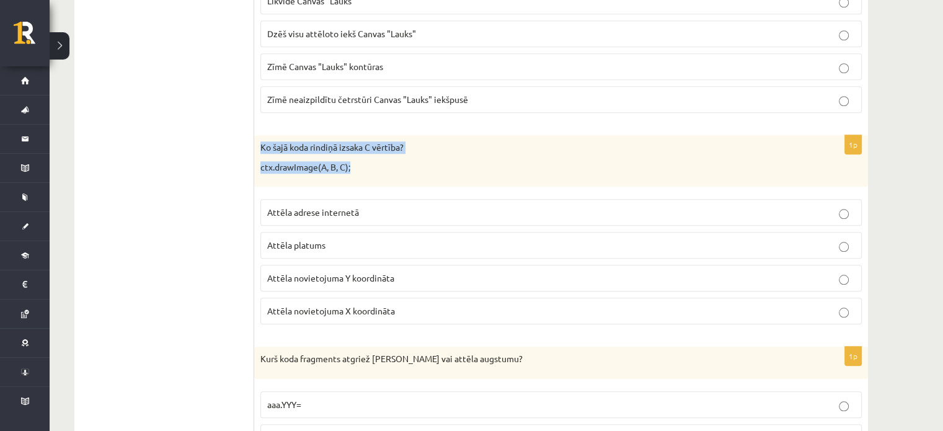
copy div "Ko šajā koda rindiņā izsaka C vērtība? ctx.drawImage(A, B, C);"
click at [392, 166] on p "ctx.drawImage(A, B, C);" at bounding box center [530, 167] width 540 height 12
click at [287, 272] on span "Attēla novietojuma Y koordināta" at bounding box center [330, 277] width 127 height 11
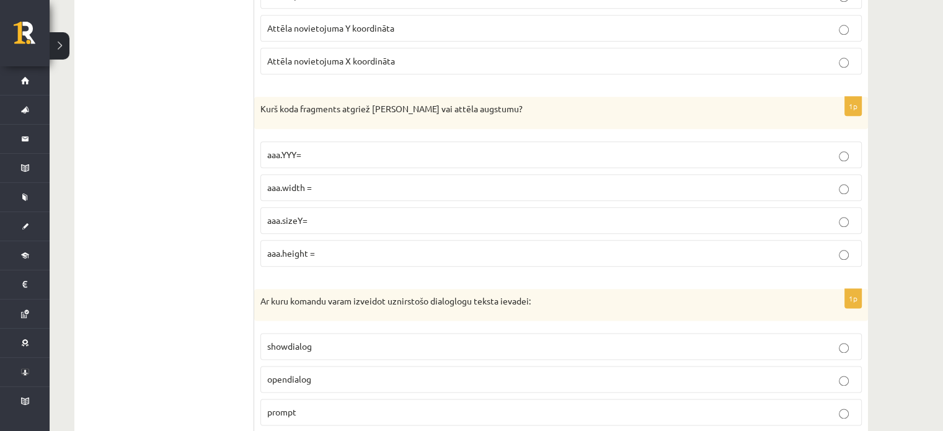
scroll to position [1497, 0]
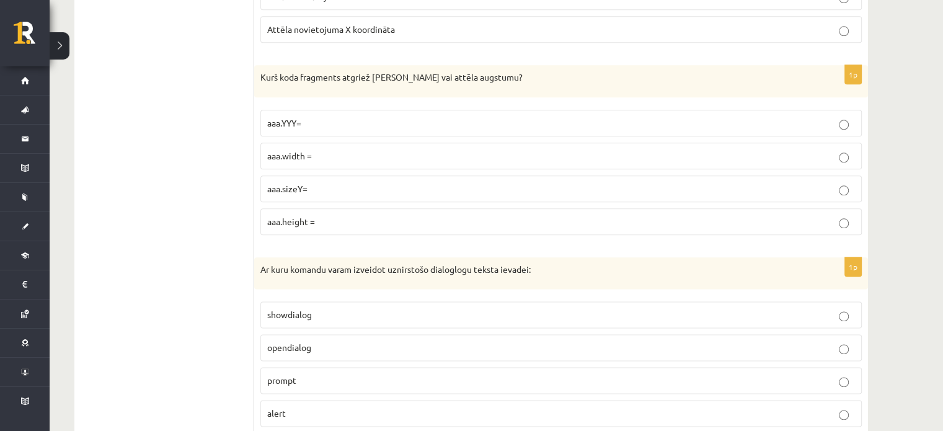
click at [273, 184] on span "aaa.sizeY=" at bounding box center [287, 188] width 40 height 11
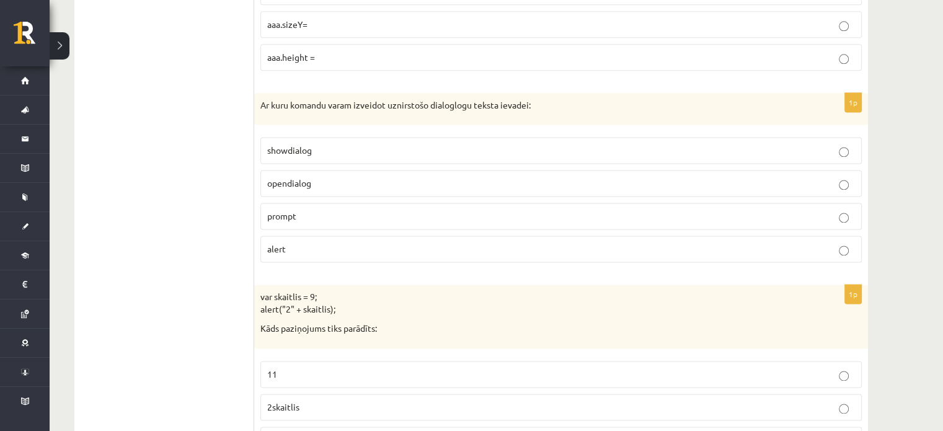
scroll to position [1644, 0]
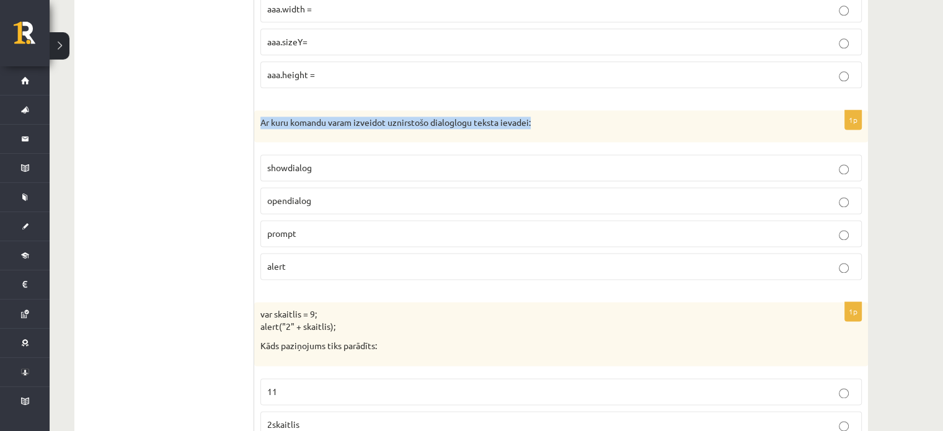
drag, startPoint x: 256, startPoint y: 116, endPoint x: 556, endPoint y: 127, distance: 299.7
click at [556, 127] on div "Ar kuru komandu varam izveidot uznirstošo dialoglogu teksta ievadei:" at bounding box center [561, 126] width 614 height 32
copy p "Ar kuru komandu varam izveidot uznirstošo dialoglogu teksta ievadei:"
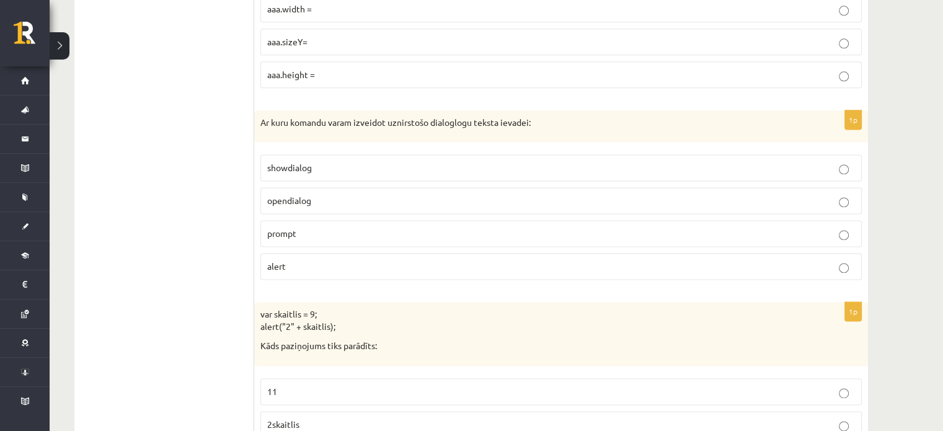
click at [297, 230] on p "prompt" at bounding box center [561, 233] width 588 height 13
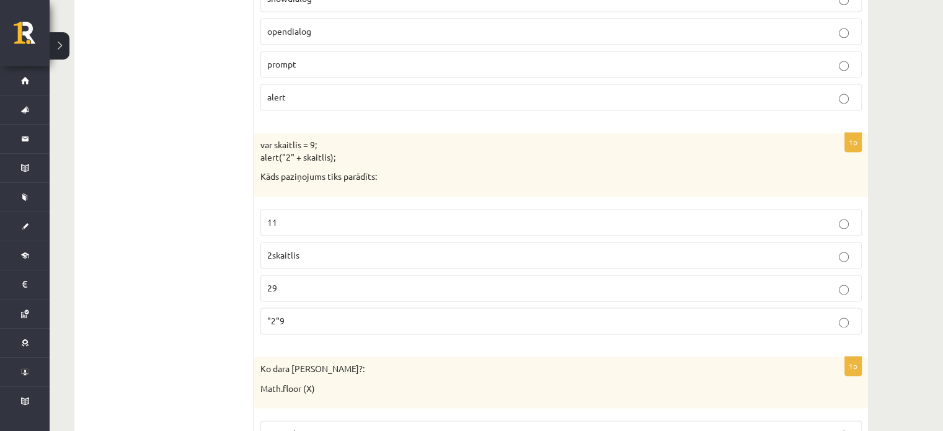
scroll to position [1815, 0]
drag, startPoint x: 257, startPoint y: 131, endPoint x: 403, endPoint y: 165, distance: 149.7
click at [403, 165] on div "var skaitlis = 9; alert("2" + skaitlis); Kāds paziņojums tiks parādīts:" at bounding box center [561, 163] width 614 height 64
copy div "var skaitlis = 9; alert("2" + skaitlis); Kāds paziņojums tiks parādīts:"
click at [273, 281] on span "29" at bounding box center [272, 286] width 10 height 11
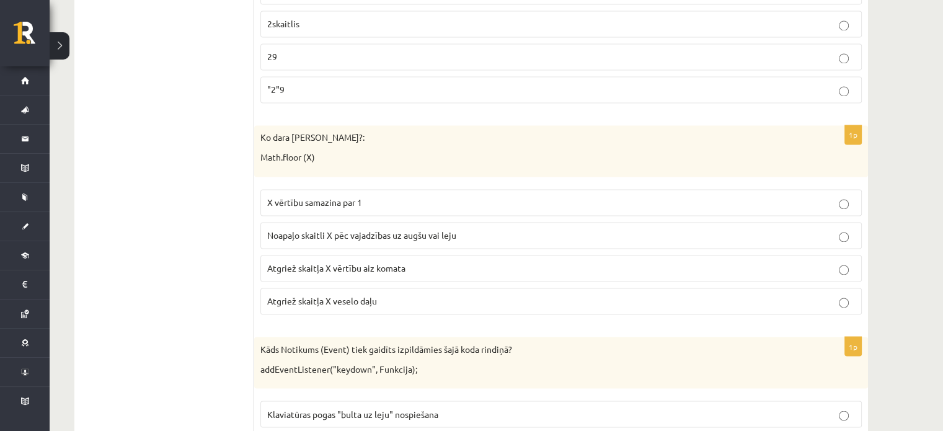
scroll to position [2048, 0]
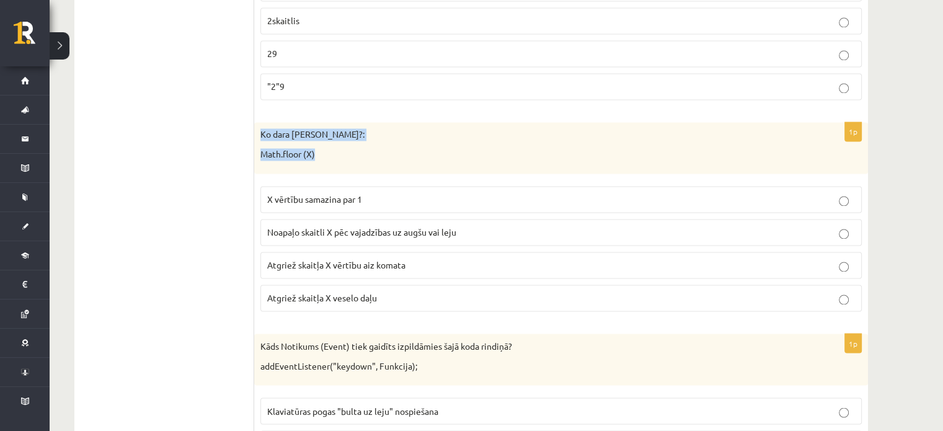
drag, startPoint x: 259, startPoint y: 123, endPoint x: 340, endPoint y: 153, distance: 86.9
click at [340, 153] on div "Ko dara koda rindiņa?: Math.floor (X)" at bounding box center [561, 147] width 614 height 51
copy div "Ko dara koda rindiņa?: Math.floor (X)"
click at [280, 198] on label "X vērtību samazina par 1" at bounding box center [561, 199] width 602 height 27
click at [298, 259] on p "Atgriež skaitļa X vērtību aiz komata" at bounding box center [561, 265] width 588 height 13
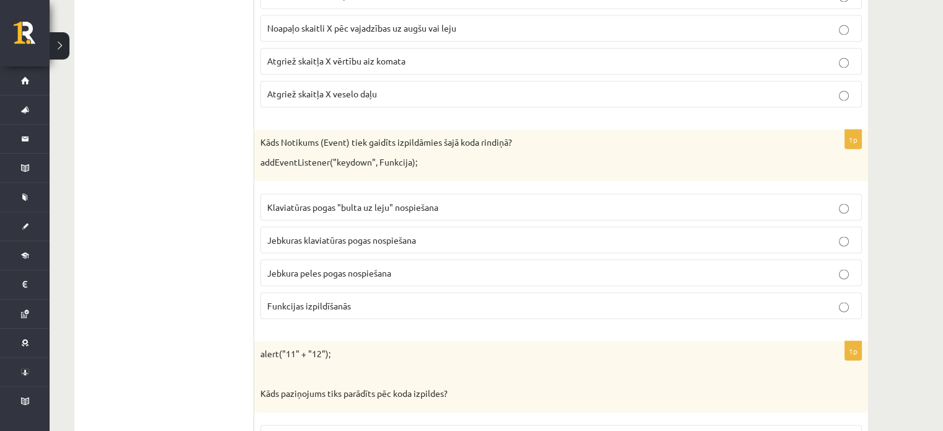
scroll to position [2253, 0]
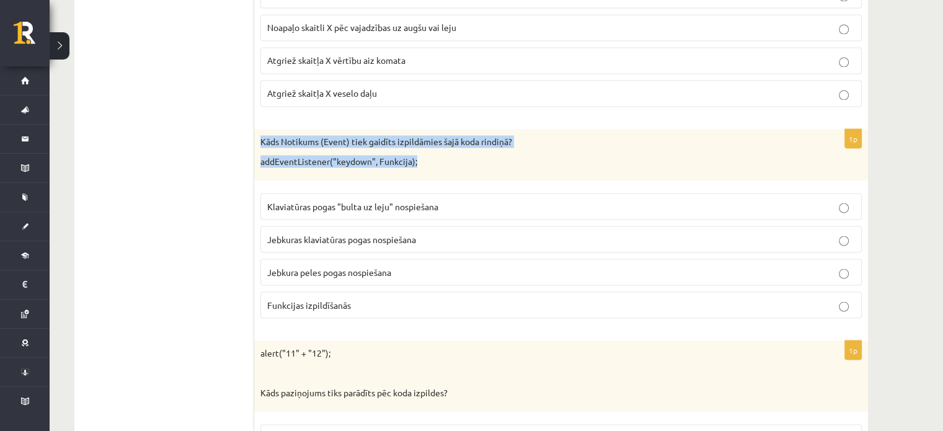
drag, startPoint x: 260, startPoint y: 131, endPoint x: 432, endPoint y: 153, distance: 173.2
click at [432, 153] on div "Kāds Notikums (Event) tiek gaidīts izpildāmies šajā koda rindiņā? addEventListe…" at bounding box center [561, 154] width 614 height 51
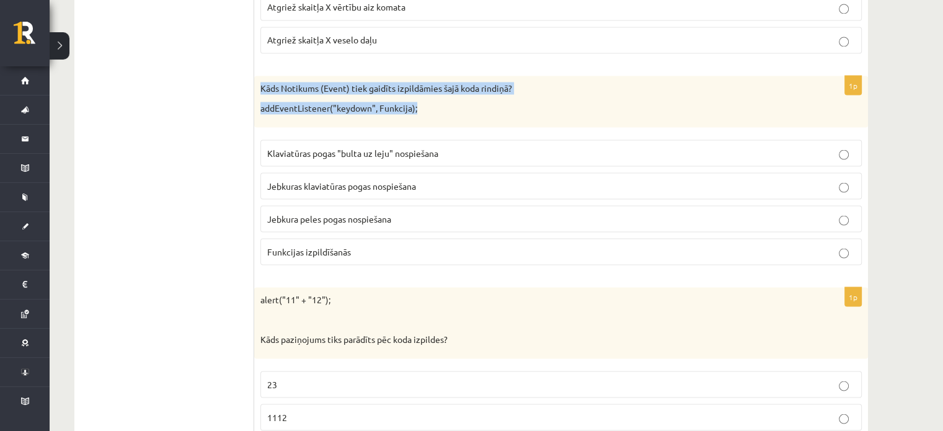
scroll to position [2305, 0]
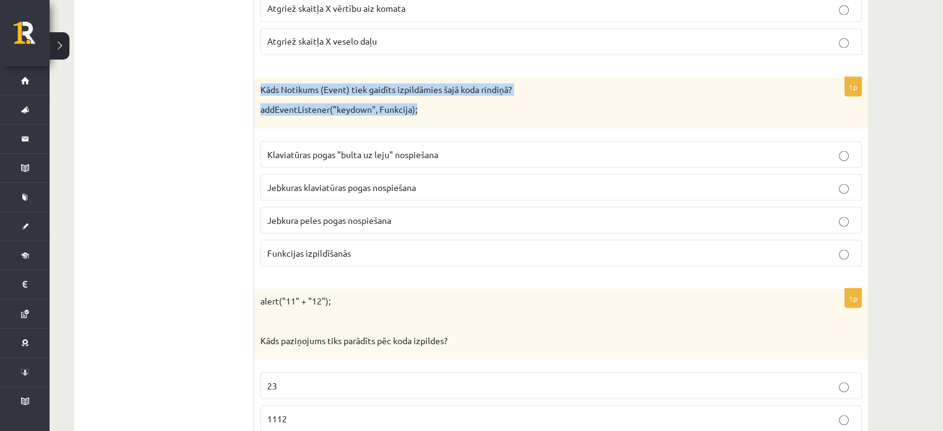
click at [533, 83] on p "Kāds Notikums (Event) tiek gaidīts izpildāmies šajā koda rindiņā?" at bounding box center [530, 89] width 540 height 12
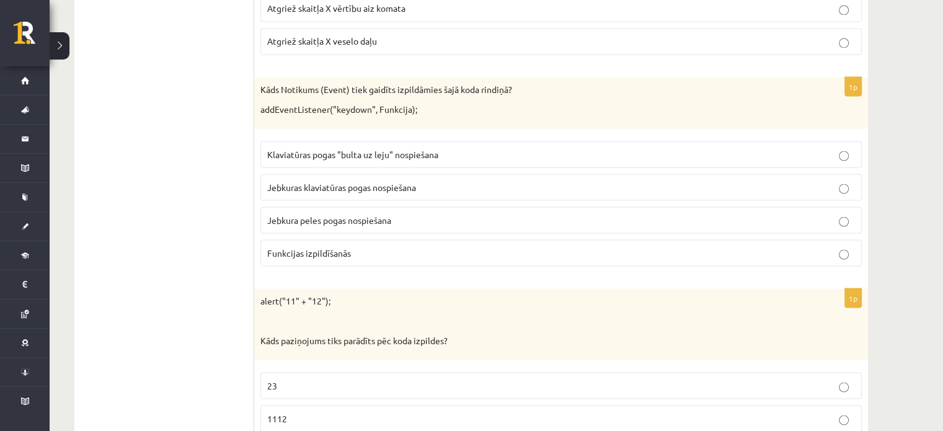
click at [320, 148] on span "Klaviatūras pogas "bulta uz leju" nospiešana" at bounding box center [352, 153] width 171 height 11
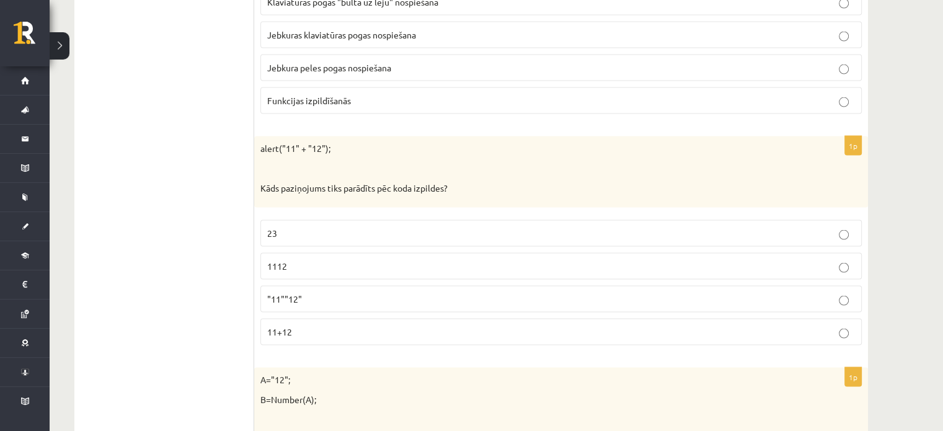
scroll to position [2475, 0]
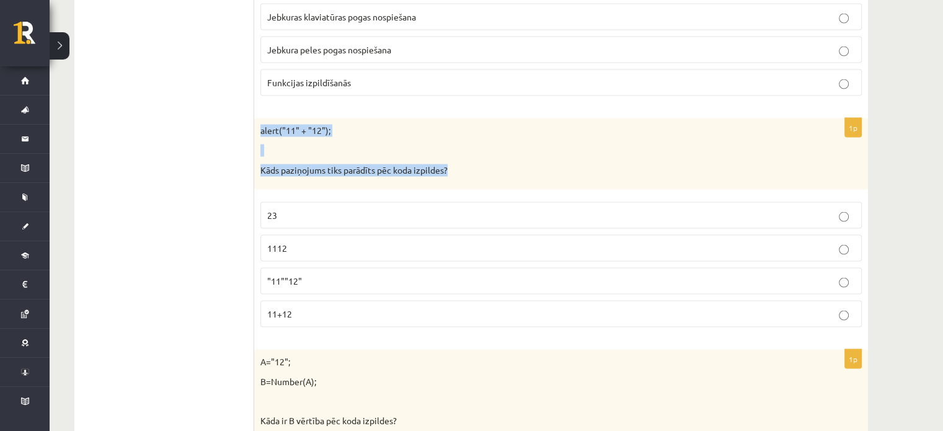
drag, startPoint x: 259, startPoint y: 118, endPoint x: 533, endPoint y: 153, distance: 276.9
click at [533, 153] on div "alert("11" + "12"); Kāds paziņojums tiks parādīts pēc koda izpildes?" at bounding box center [561, 153] width 614 height 71
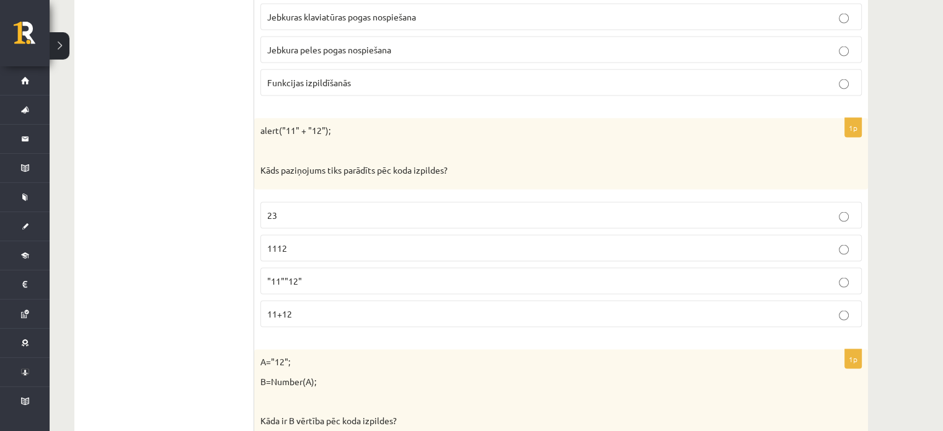
click at [315, 242] on p "1112" at bounding box center [561, 248] width 588 height 13
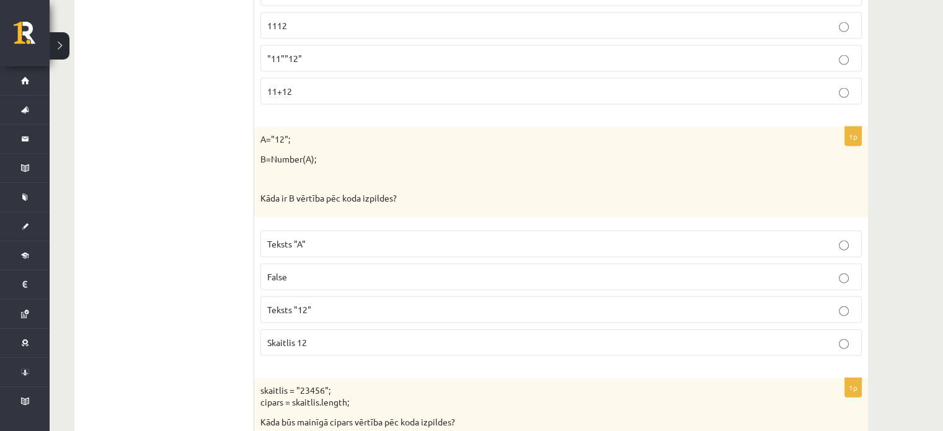
scroll to position [2698, 0]
click at [322, 303] on label "Teksts "12"" at bounding box center [561, 308] width 602 height 27
click at [396, 335] on p "Skaitlis 12" at bounding box center [561, 341] width 588 height 13
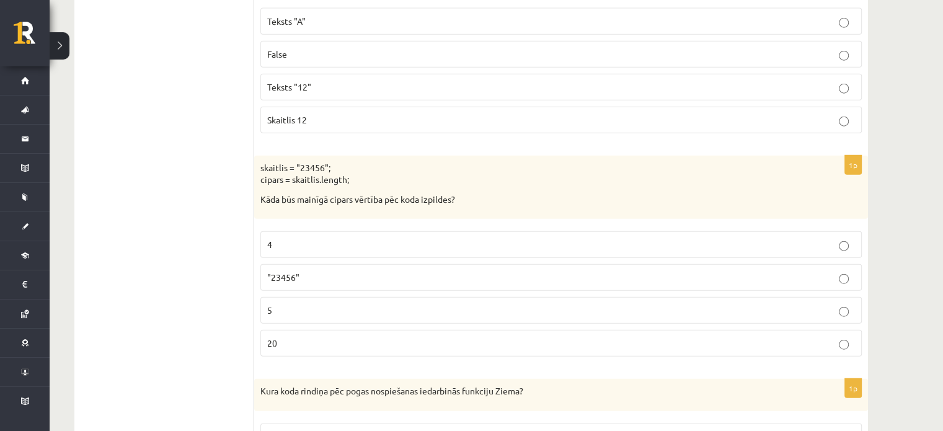
scroll to position [2920, 0]
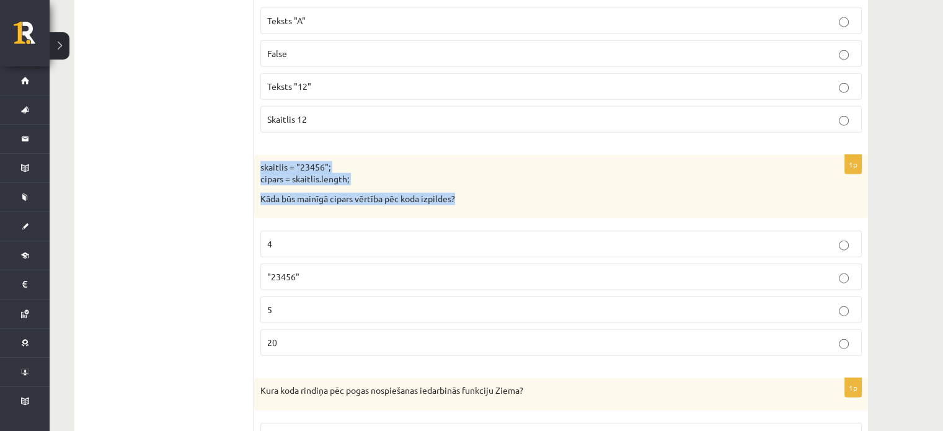
drag, startPoint x: 260, startPoint y: 151, endPoint x: 534, endPoint y: 184, distance: 275.4
click at [534, 184] on div "skaitlis = "23456"; cipars = skaitlis.length; Kāda būs mainīgā cipars vērtība p…" at bounding box center [561, 187] width 614 height 64
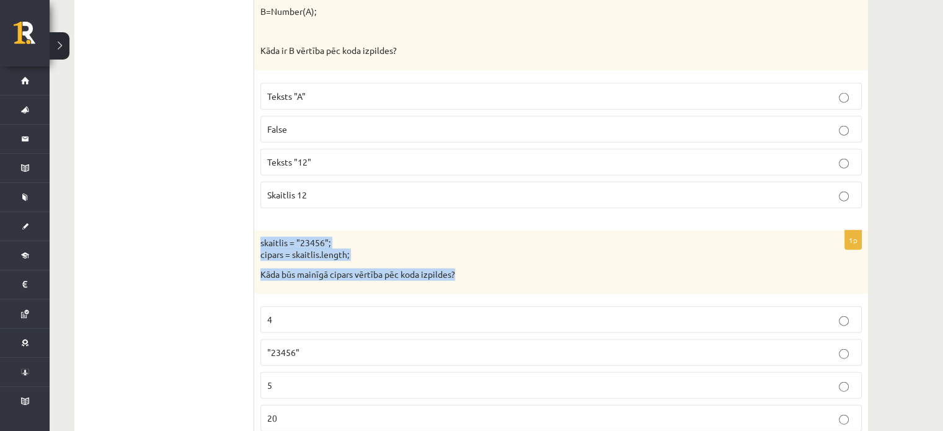
scroll to position [2892, 0]
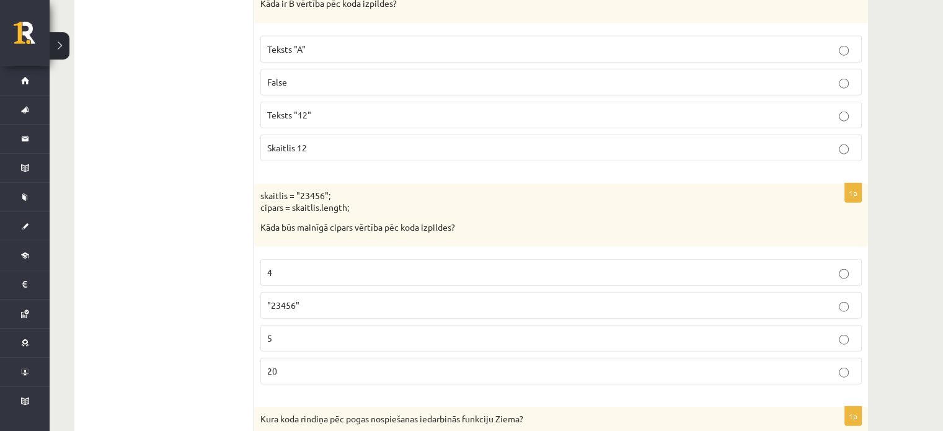
click at [256, 344] on div "1p skaitlis = "23456"; cipars = skaitlis.length; Kāda būs mainīgā cipars vērtīb…" at bounding box center [561, 289] width 614 height 211
click at [285, 333] on label "5" at bounding box center [561, 338] width 602 height 27
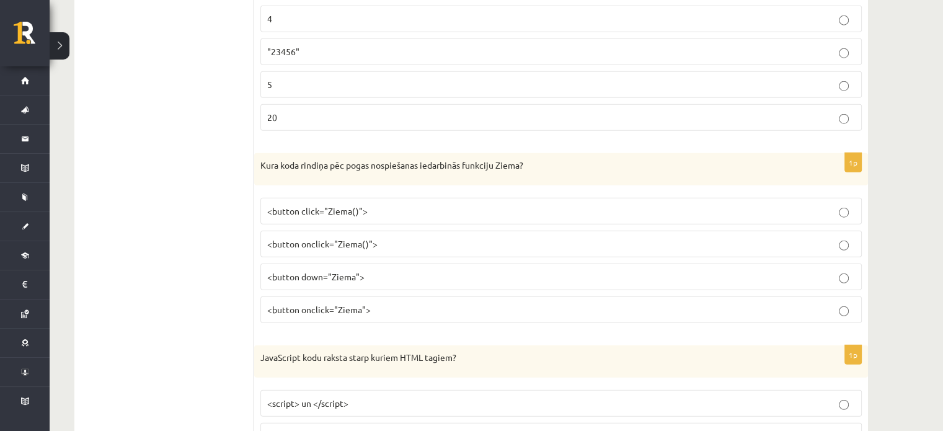
scroll to position [3170, 0]
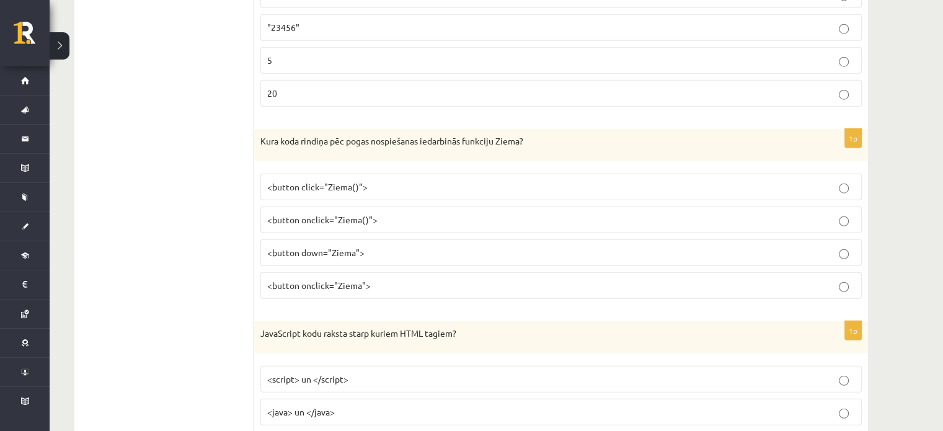
click at [395, 180] on label "<button click="Ziema()">" at bounding box center [561, 187] width 602 height 27
click at [467, 213] on p "<button onclick="Ziema()">" at bounding box center [561, 219] width 588 height 13
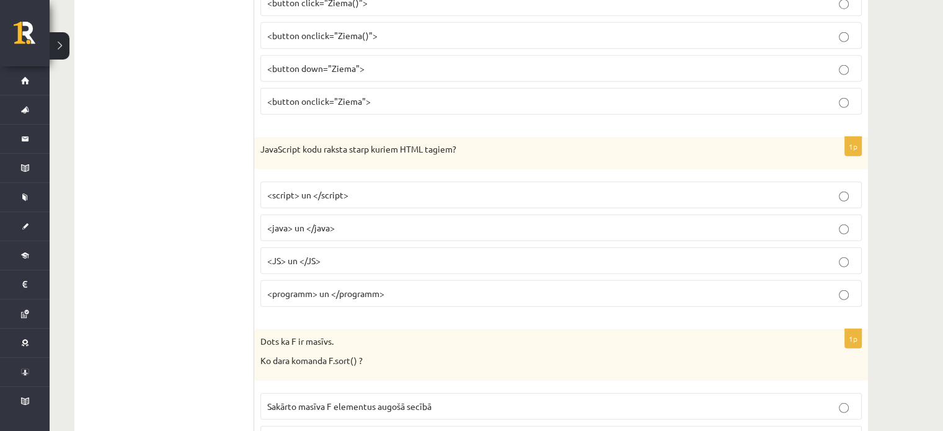
scroll to position [3355, 0]
drag, startPoint x: 256, startPoint y: 133, endPoint x: 541, endPoint y: 113, distance: 286.6
click at [541, 113] on form "1p myCanvas.onclick = function () {B=7} Kurā gadījumā B vērtība kļūs 7? Ja uzkl…" at bounding box center [561, 118] width 589 height 6463
click at [227, 173] on ul "Tests Izvērtējums!" at bounding box center [170, 118] width 167 height 6463
click at [321, 188] on label "<script> un </script>" at bounding box center [561, 194] width 602 height 27
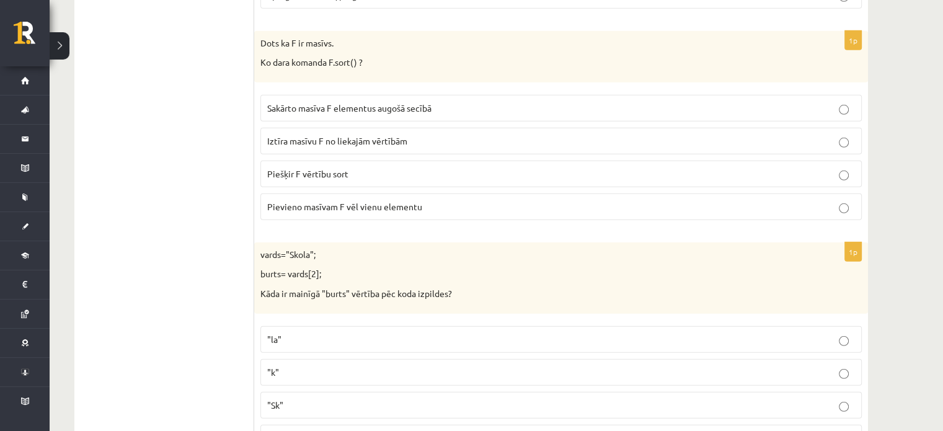
scroll to position [3598, 0]
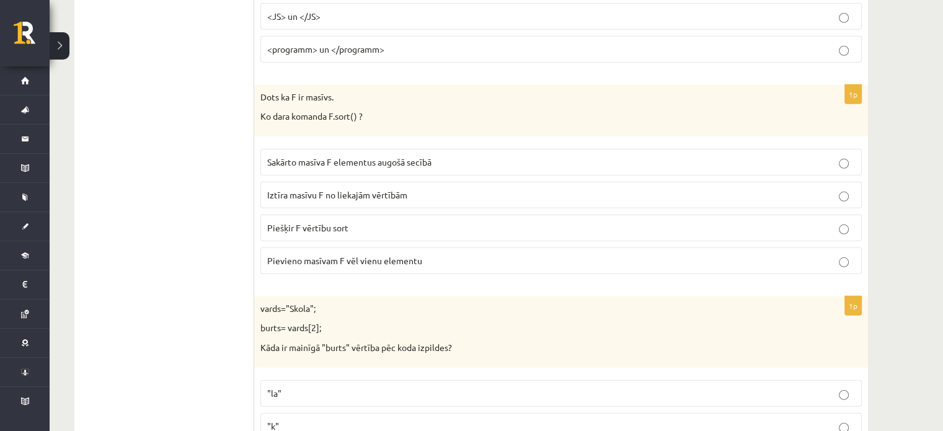
click at [365, 189] on span "Iztīra masīvu F no liekajām vērtībām" at bounding box center [337, 194] width 140 height 11
click at [363, 221] on p "Piešķir F vērtību sort" at bounding box center [561, 227] width 588 height 13
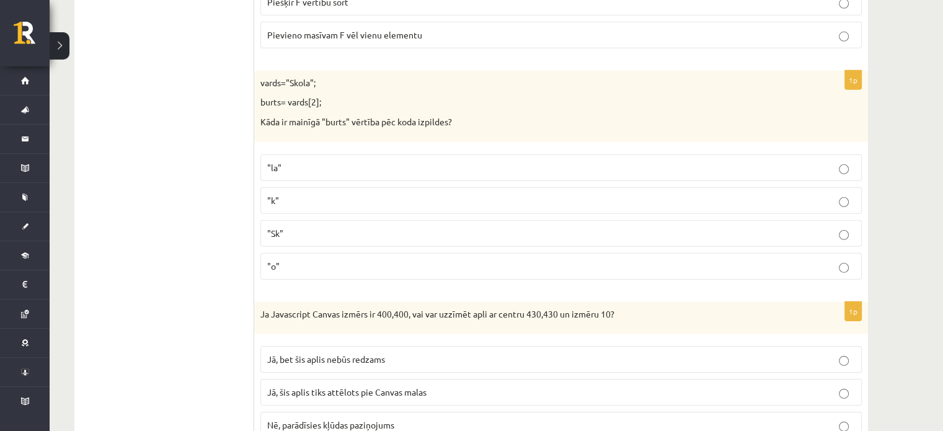
scroll to position [3825, 0]
click at [285, 187] on label ""k"" at bounding box center [561, 200] width 602 height 27
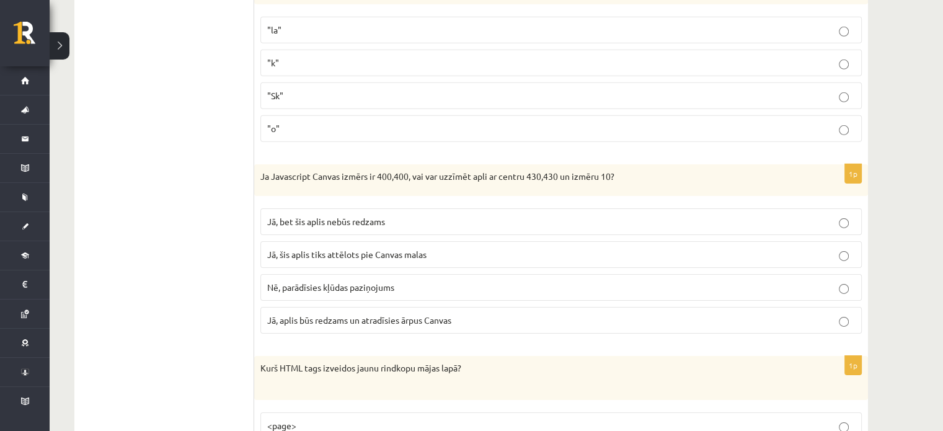
scroll to position [3990, 0]
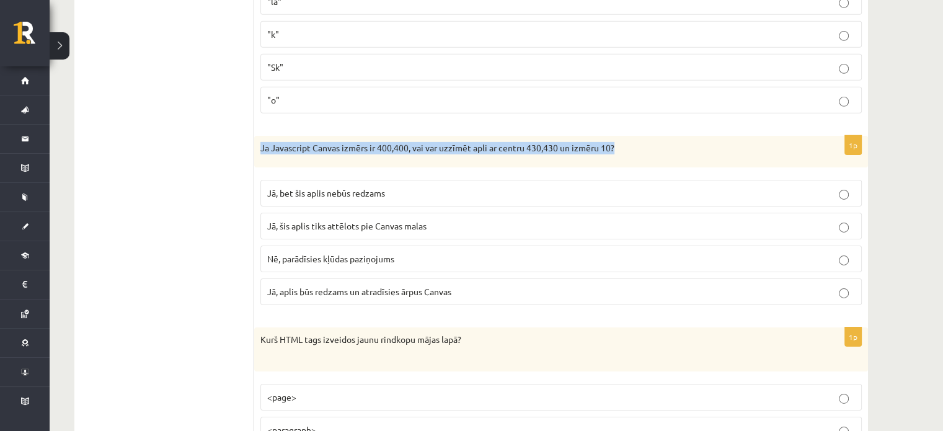
drag, startPoint x: 259, startPoint y: 127, endPoint x: 656, endPoint y: 140, distance: 397.8
click at [656, 140] on div "Ja Javascript Canvas izmērs ir 400,400, vai var uzzīmēt apli ar centru 430,430 …" at bounding box center [561, 152] width 614 height 32
click at [424, 144] on div "Ja Javascript Canvas izmērs ir 400,400, vai var uzzīmēt apli ar centru 430,430 …" at bounding box center [561, 152] width 614 height 32
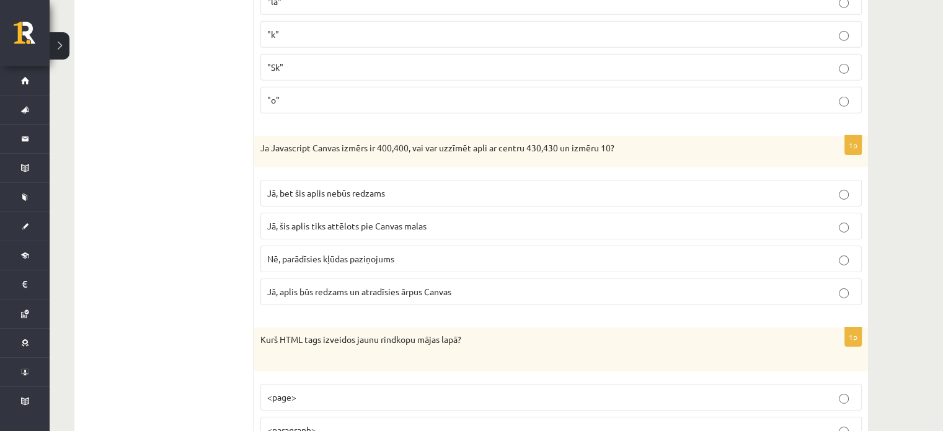
click at [285, 286] on span "Jā, aplis būs redzams un atradīsies ārpus Canvas" at bounding box center [359, 291] width 184 height 11
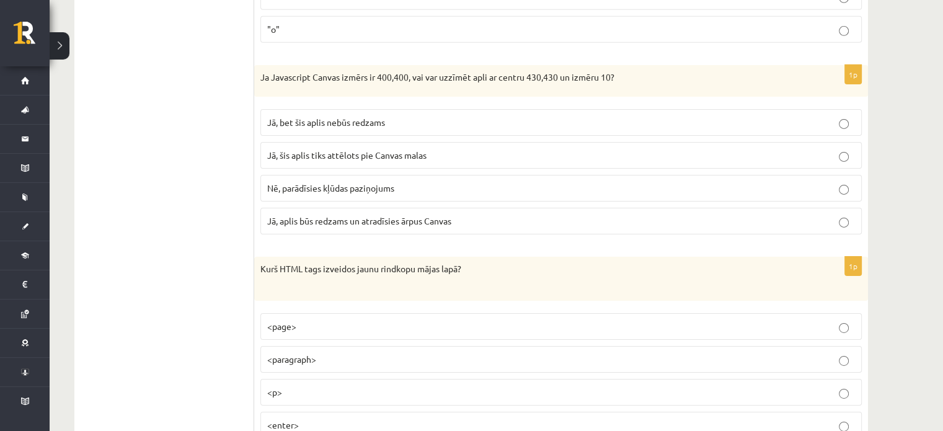
scroll to position [4060, 0]
click at [345, 176] on label "Nē, parādīsies kļūdas paziņojums" at bounding box center [561, 189] width 602 height 27
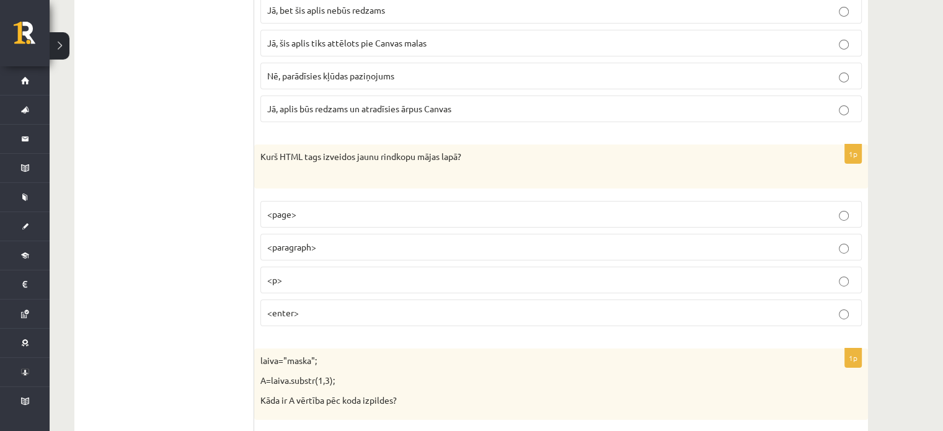
scroll to position [4174, 0]
click at [290, 235] on label "<paragraph>" at bounding box center [561, 246] width 602 height 27
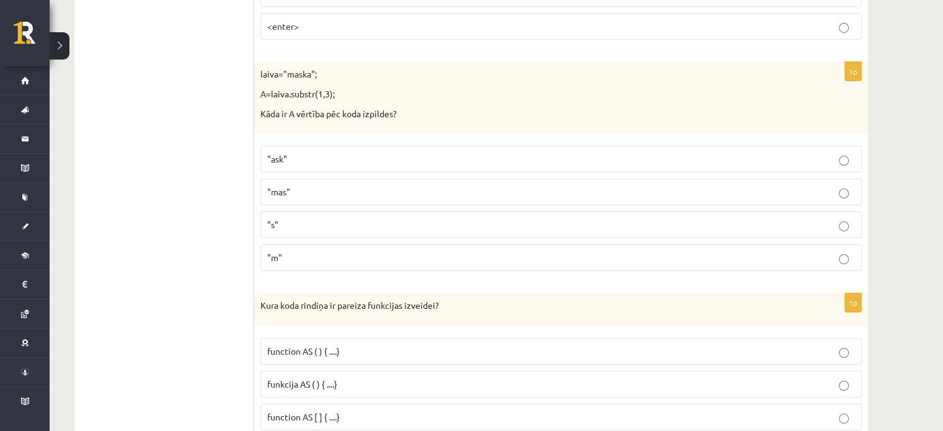
scroll to position [4457, 0]
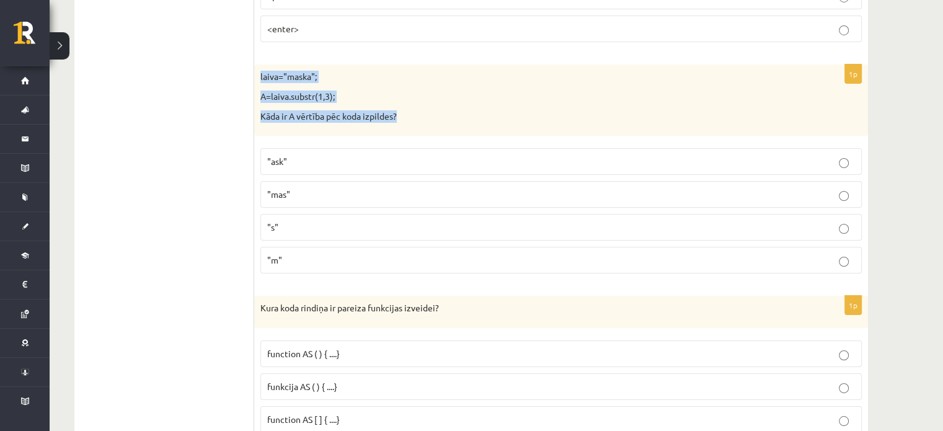
drag, startPoint x: 258, startPoint y: 53, endPoint x: 402, endPoint y: 96, distance: 150.3
click at [402, 96] on div "laiva="maska"; A=laiva.substr(1,3); Kāda ir A vērtība pēc koda izpildes?" at bounding box center [561, 100] width 614 height 71
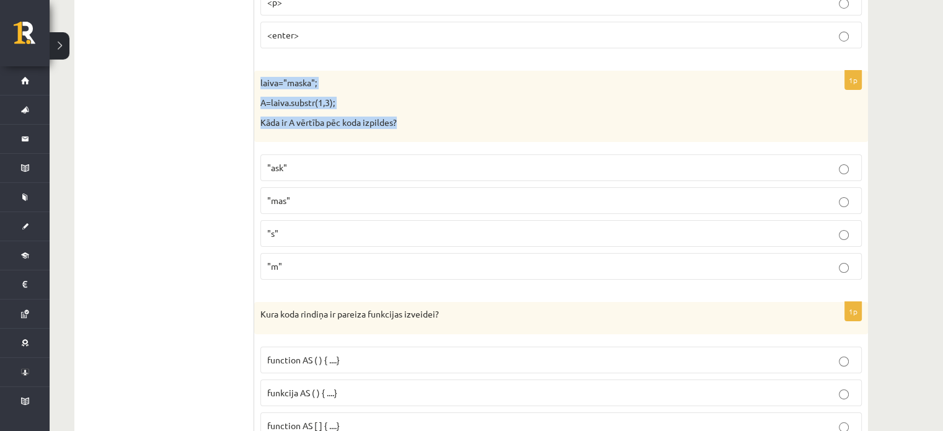
scroll to position [4439, 0]
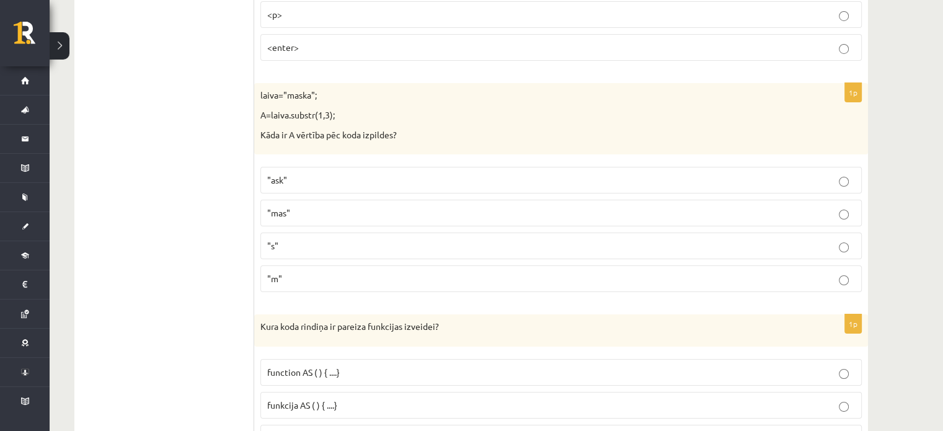
click at [275, 172] on label ""ask"" at bounding box center [561, 180] width 602 height 27
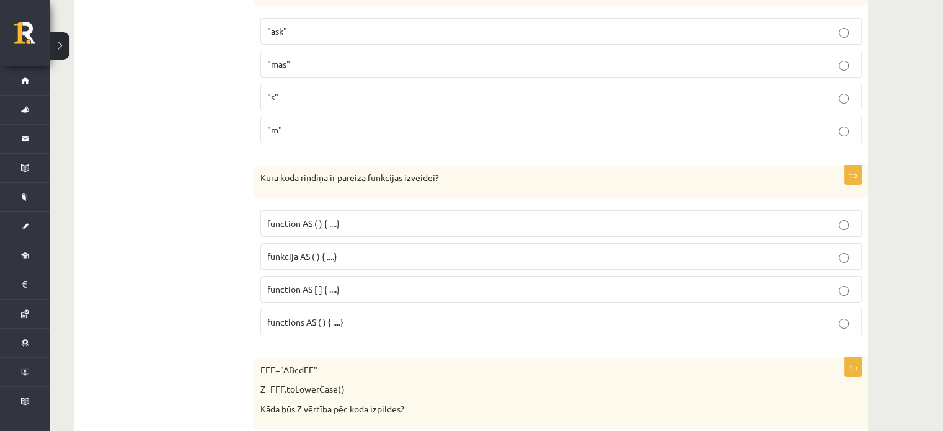
scroll to position [4597, 0]
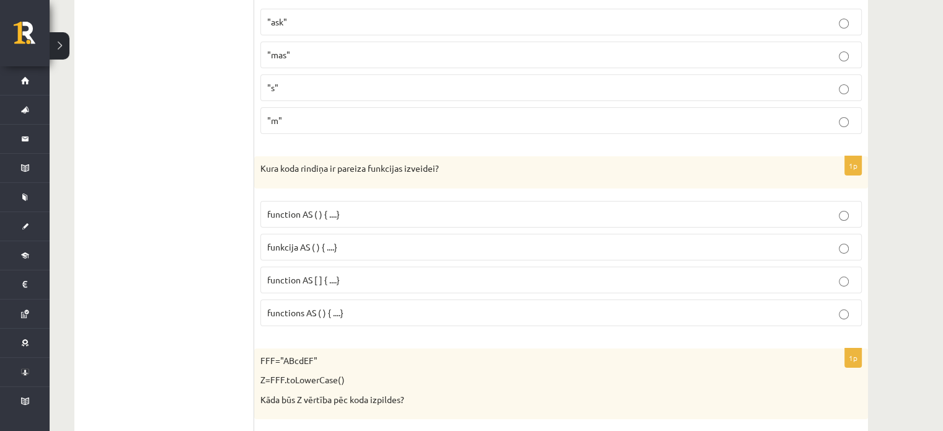
click at [332, 267] on label "function AS [ ] { ....}" at bounding box center [561, 280] width 602 height 27
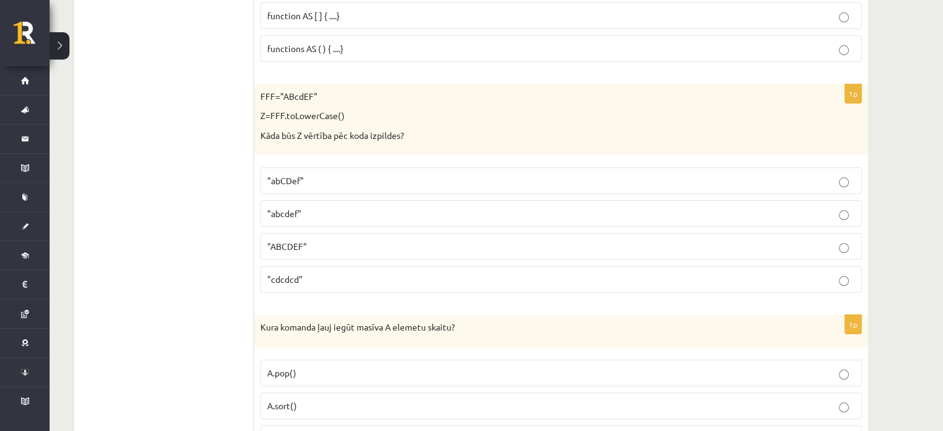
scroll to position [4867, 0]
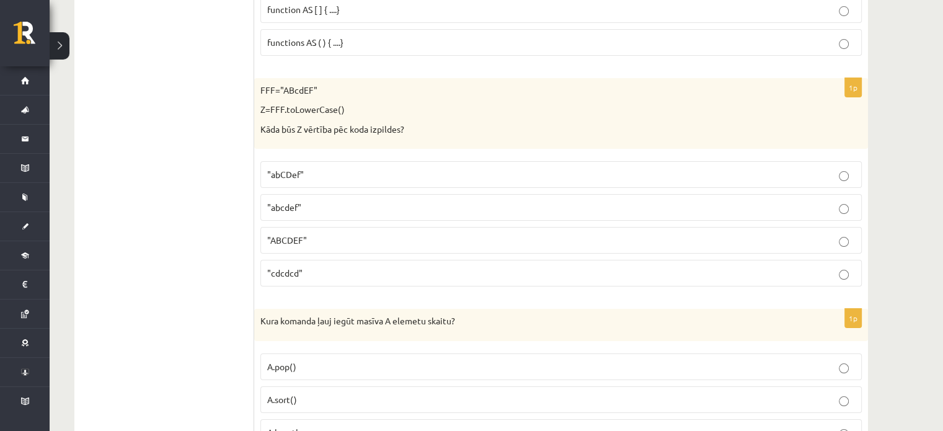
click at [330, 201] on p ""abcdef"" at bounding box center [561, 207] width 588 height 13
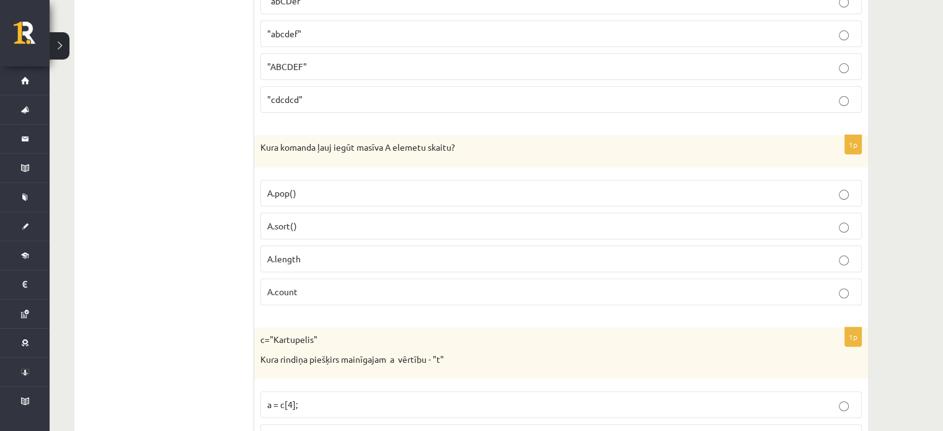
scroll to position [5040, 0]
click at [288, 287] on span "A.count" at bounding box center [282, 292] width 30 height 11
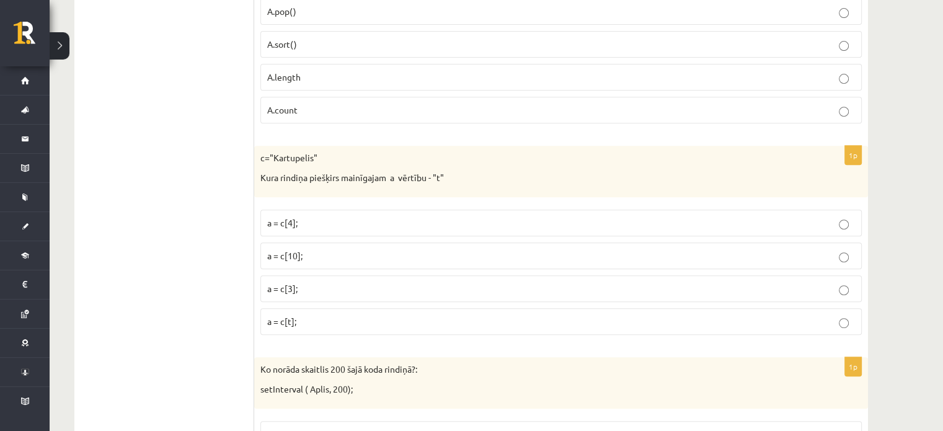
scroll to position [5223, 0]
drag, startPoint x: 262, startPoint y: 129, endPoint x: 519, endPoint y: 149, distance: 258.1
click at [519, 149] on div "c="Kartupelis" Kura rindiņa piešķirs mainīgajam a vērtību - "t"" at bounding box center [561, 170] width 614 height 51
click at [270, 282] on span "a = c[3];" at bounding box center [282, 287] width 30 height 11
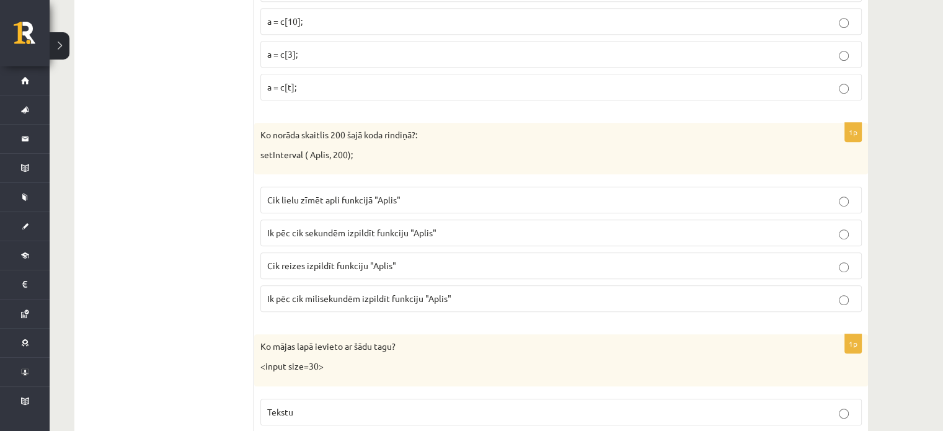
scroll to position [5456, 0]
click at [392, 293] on span "Ik pēc cik milisekundēm izpildīt funkciju "Aplis"" at bounding box center [359, 298] width 184 height 11
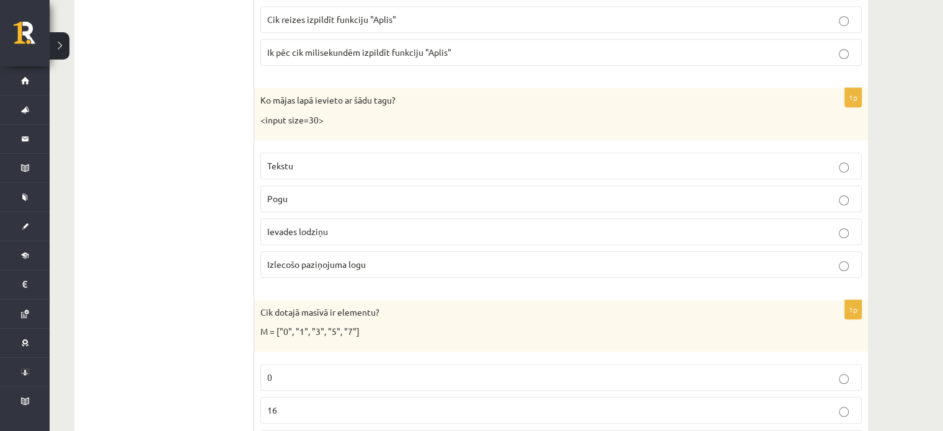
scroll to position [5703, 0]
click at [337, 160] on p "Tekstu" at bounding box center [561, 166] width 588 height 13
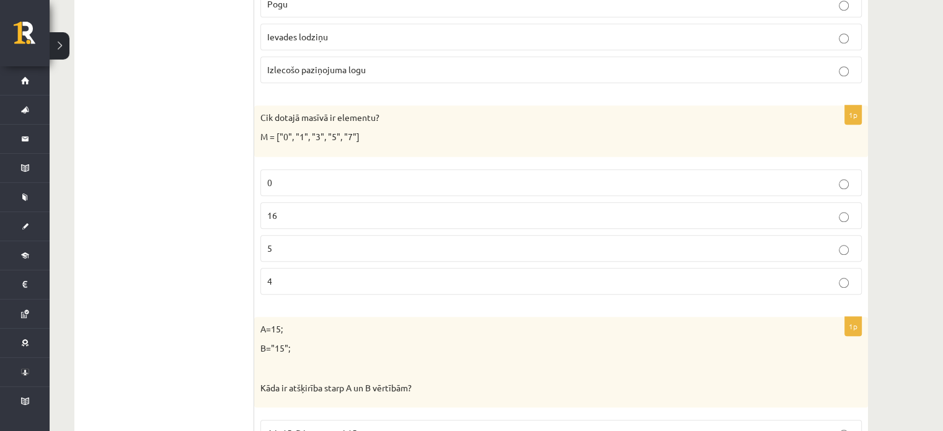
scroll to position [5899, 0]
click at [401, 234] on label "5" at bounding box center [561, 247] width 602 height 27
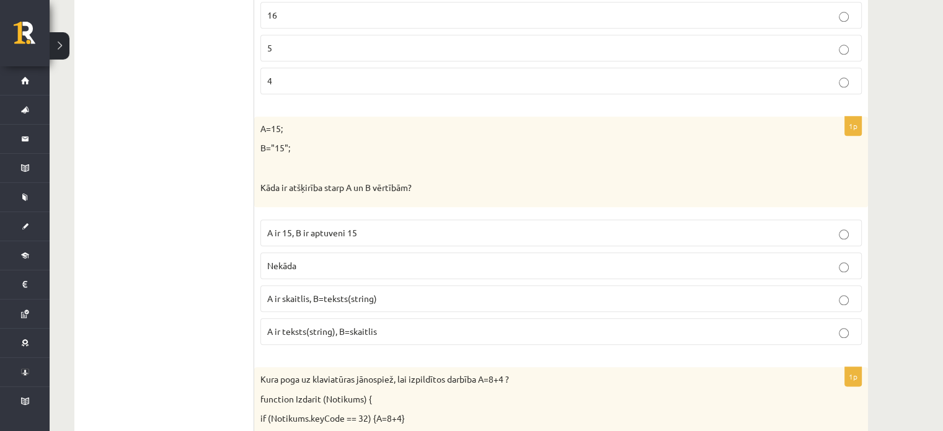
scroll to position [6115, 0]
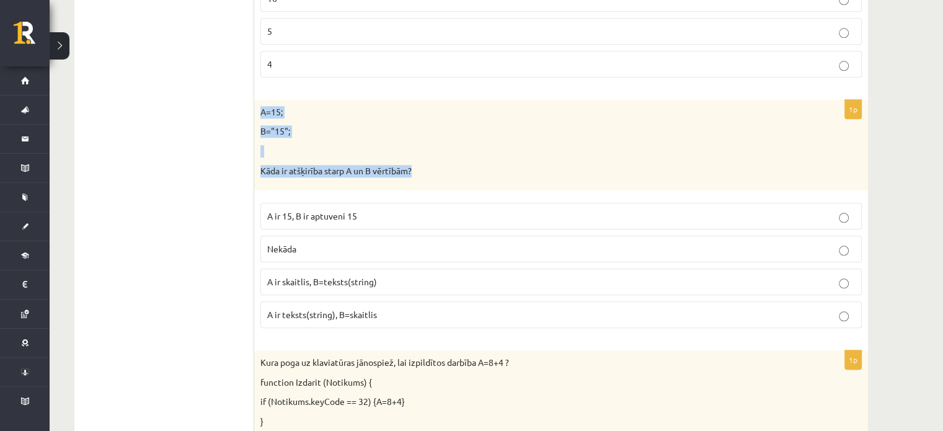
drag, startPoint x: 258, startPoint y: 83, endPoint x: 443, endPoint y: 142, distance: 194.0
click at [443, 142] on div "A=15; B="15"; Kāda ir atšķirība starp A un B vērtībām?" at bounding box center [561, 145] width 614 height 91
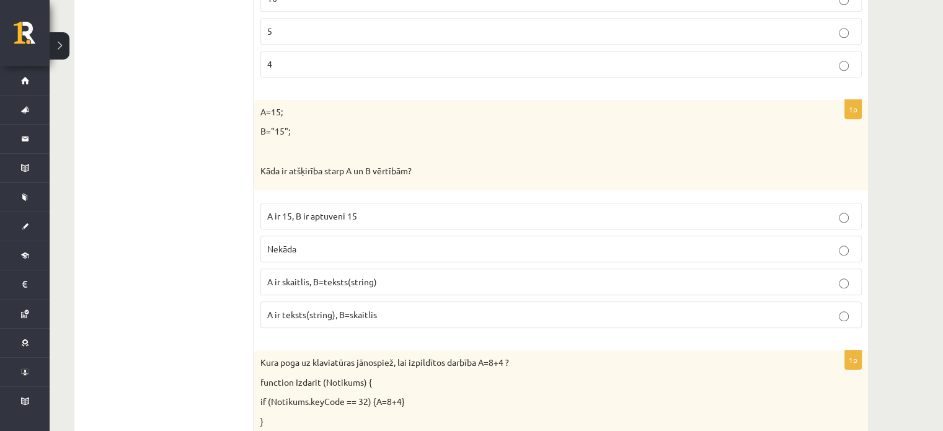
click at [323, 276] on span "A ir skaitlis, B=teksts(string)" at bounding box center [322, 281] width 110 height 11
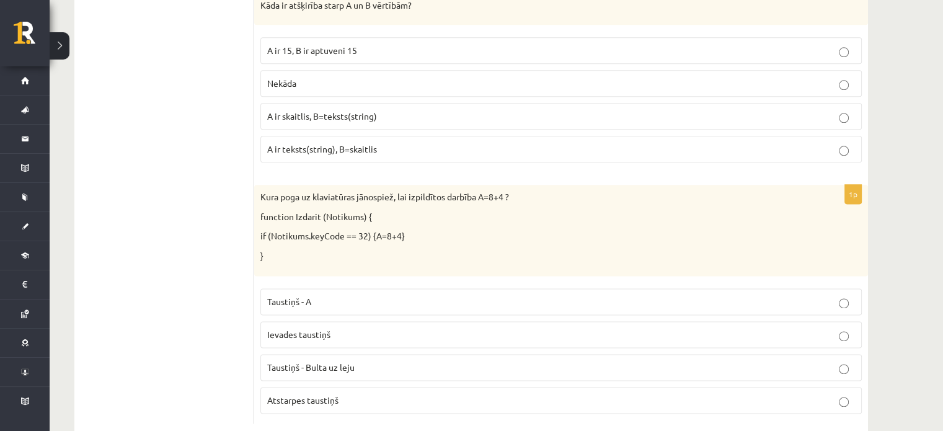
click at [327, 362] on span "Taustiņš - Bulta uz leju" at bounding box center [310, 367] width 87 height 11
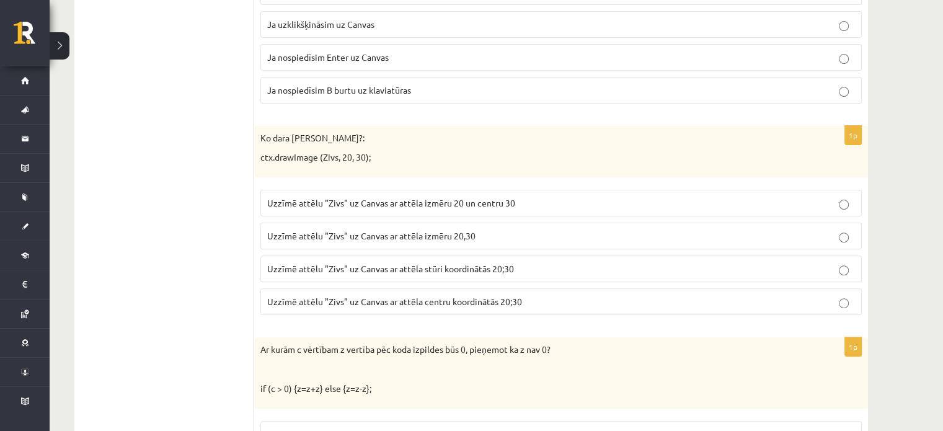
scroll to position [0, 0]
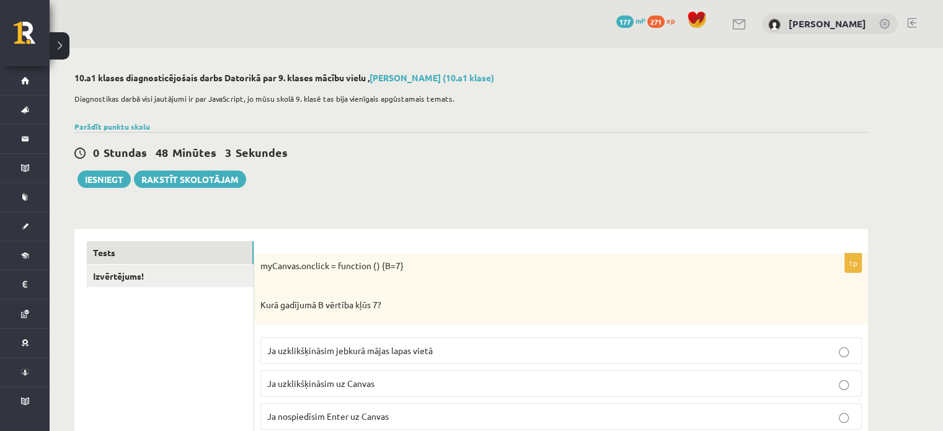
click at [99, 166] on div "0 Stundas 48 Minūtes 3 Sekundes Ieskaite saglabāta! Iesniegt Rakstīt skolotājam" at bounding box center [471, 160] width 794 height 56
click at [97, 171] on button "Iesniegt" at bounding box center [104, 179] width 53 height 17
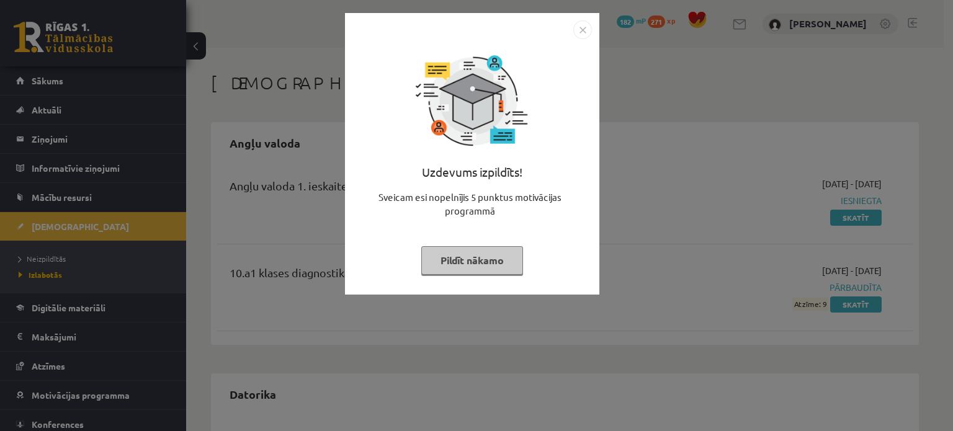
click at [438, 251] on button "Pildīt nākamo" at bounding box center [472, 260] width 102 height 29
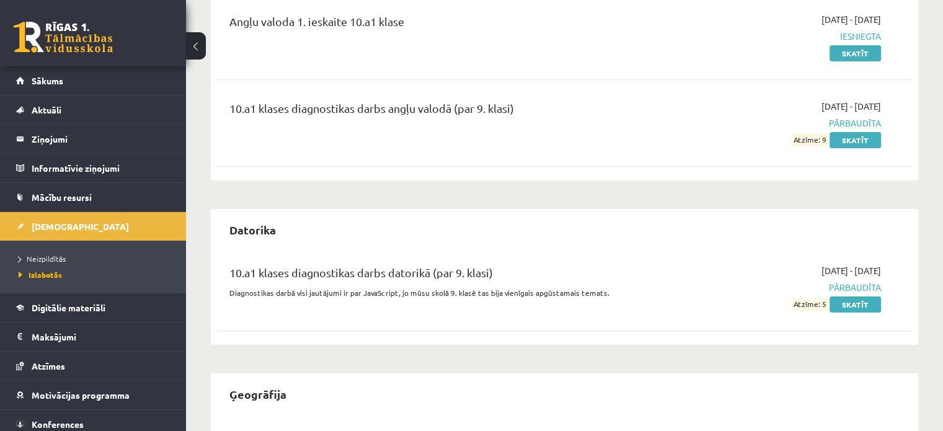
scroll to position [11, 0]
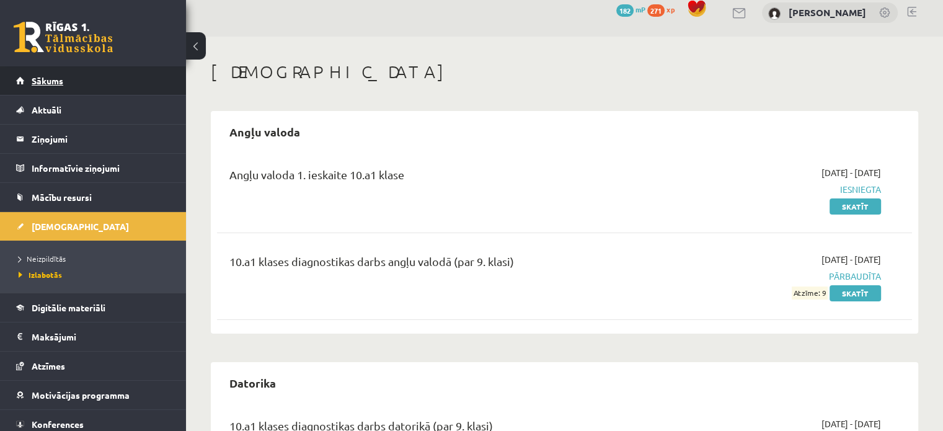
click at [53, 81] on span "Sākums" at bounding box center [48, 80] width 32 height 11
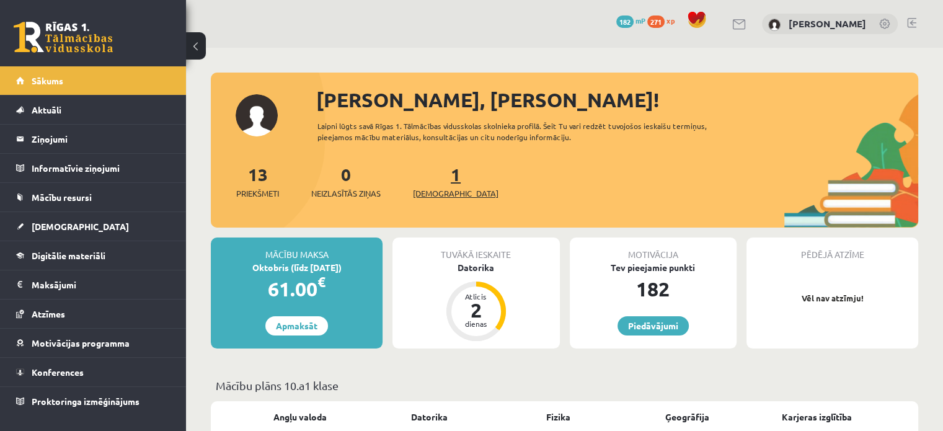
click at [437, 189] on span "[DEMOGRAPHIC_DATA]" at bounding box center [456, 193] width 86 height 12
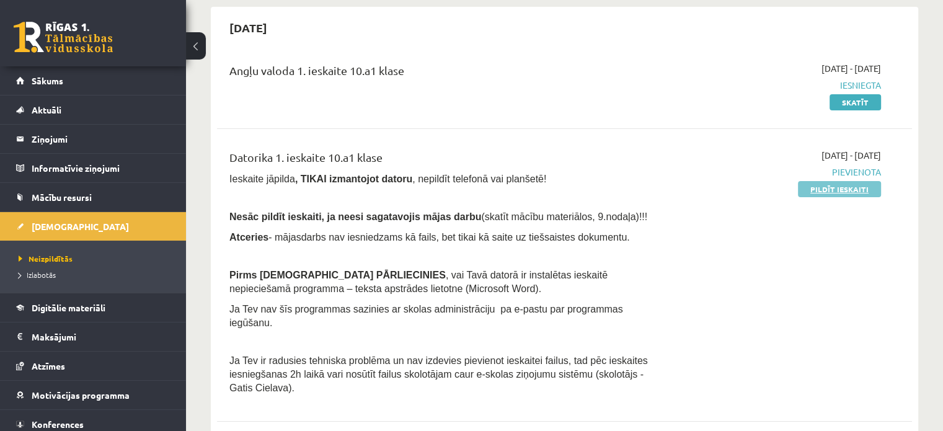
scroll to position [116, 0]
click at [853, 195] on link "Pildīt ieskaiti" at bounding box center [839, 188] width 83 height 16
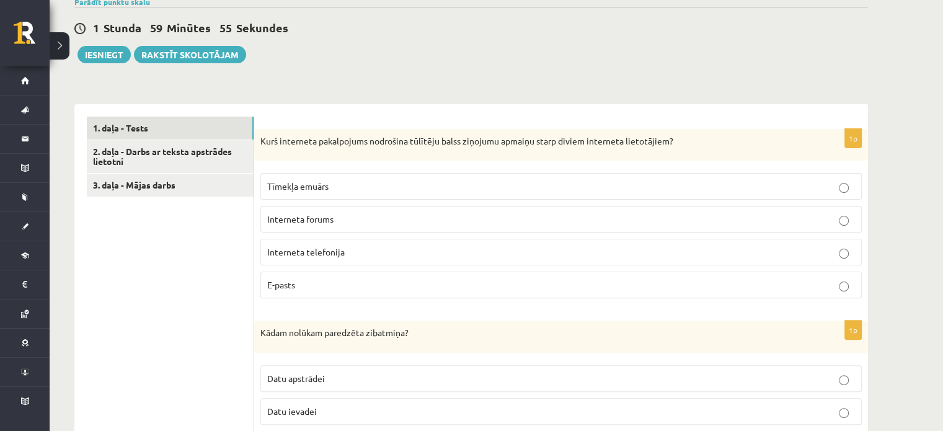
scroll to position [298, 0]
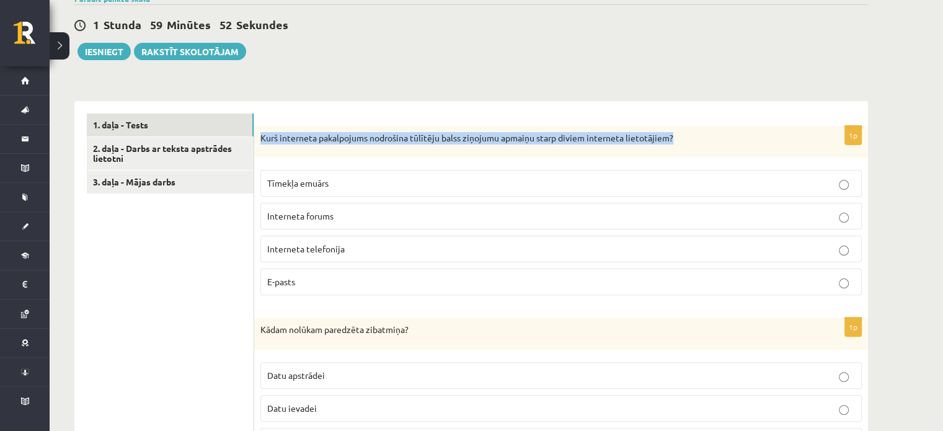
drag, startPoint x: 260, startPoint y: 136, endPoint x: 705, endPoint y: 115, distance: 445.1
copy p "Kurš interneta pakalpojums nodrošina tūlītēju balss ziņojumu apmaiņu starp divi…"
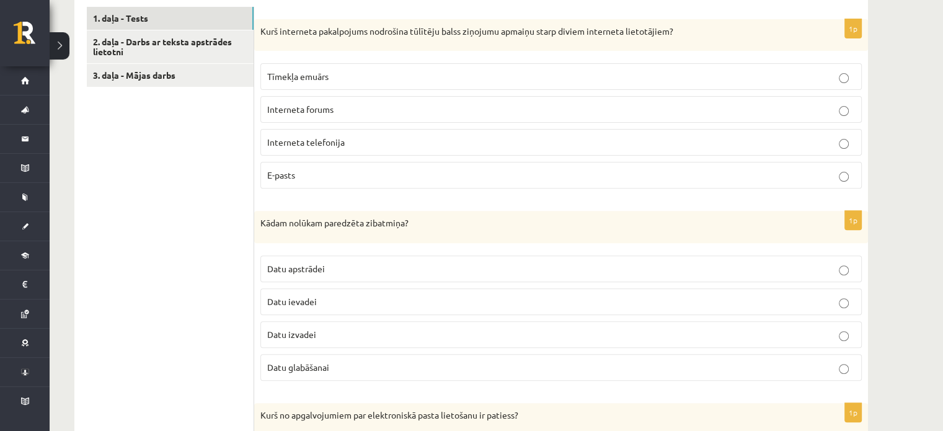
scroll to position [408, 0]
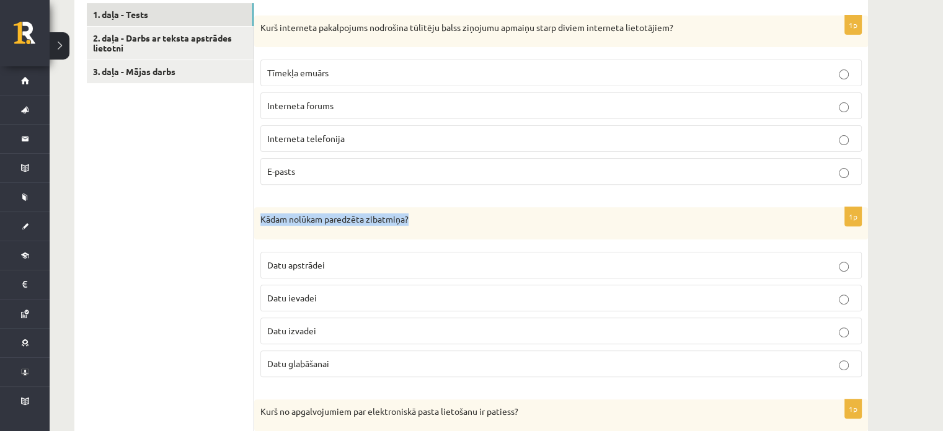
drag, startPoint x: 256, startPoint y: 213, endPoint x: 477, endPoint y: 211, distance: 220.8
click at [477, 211] on div "Kādam nolūkam paredzēta zibatmiņa?" at bounding box center [561, 223] width 614 height 32
copy p "Kādam nolūkam paredzēta zibatmiņa?"
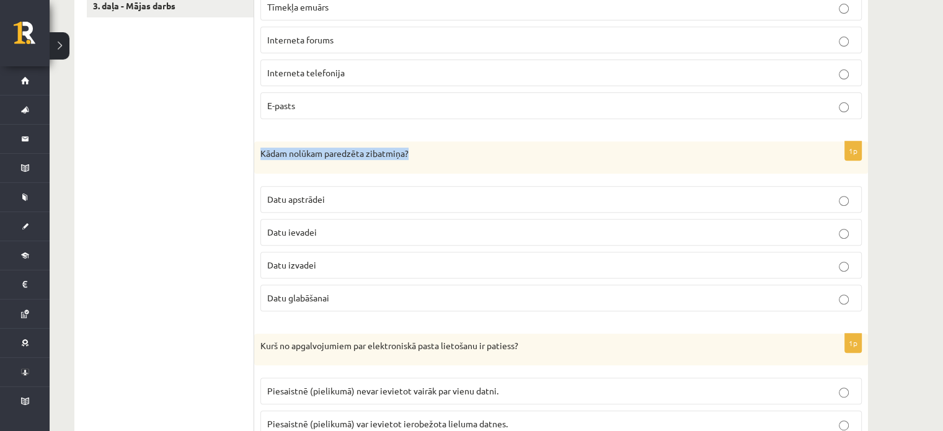
scroll to position [475, 0]
click at [297, 65] on p "Interneta telefonija" at bounding box center [561, 71] width 588 height 13
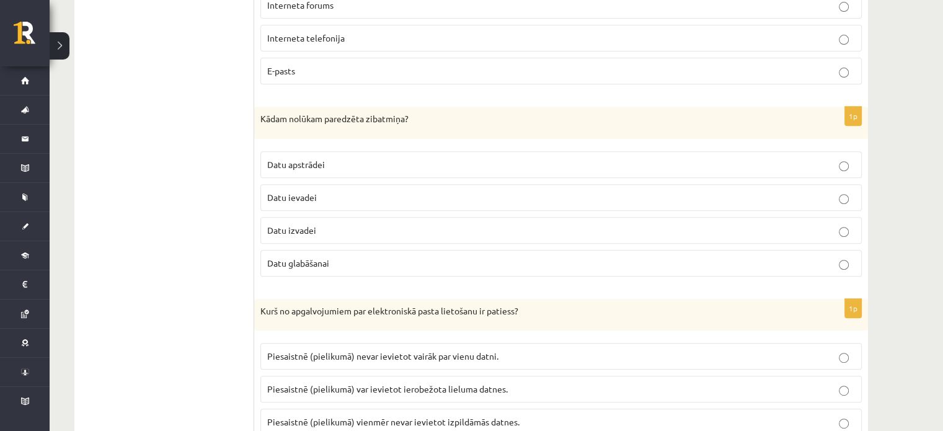
scroll to position [510, 0]
click at [298, 265] on p "Datu glabāšanai" at bounding box center [561, 262] width 588 height 13
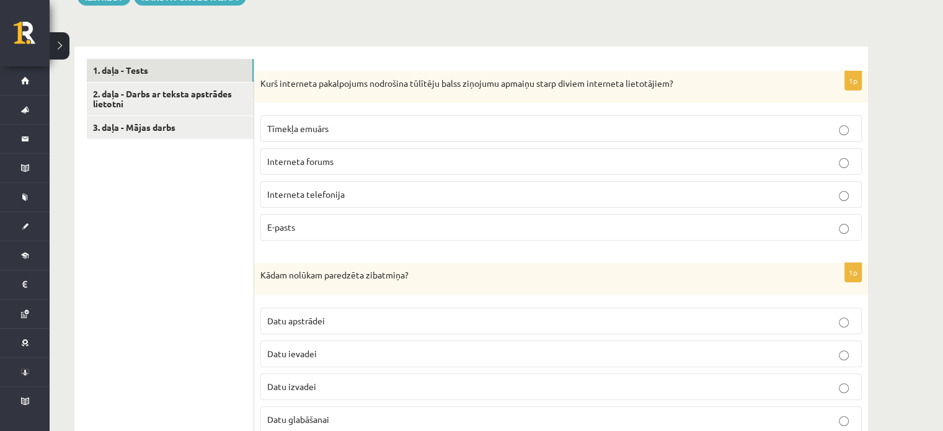
scroll to position [351, 0]
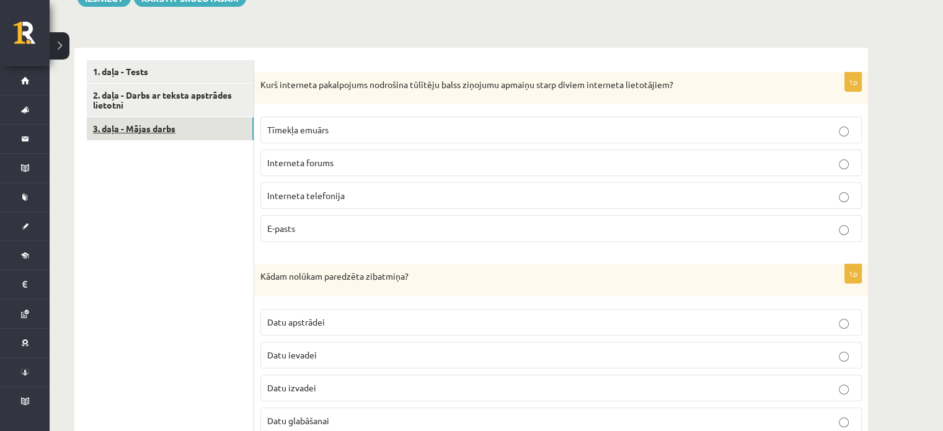
click at [208, 120] on link "3. daļa - Mājas darbs" at bounding box center [170, 128] width 167 height 23
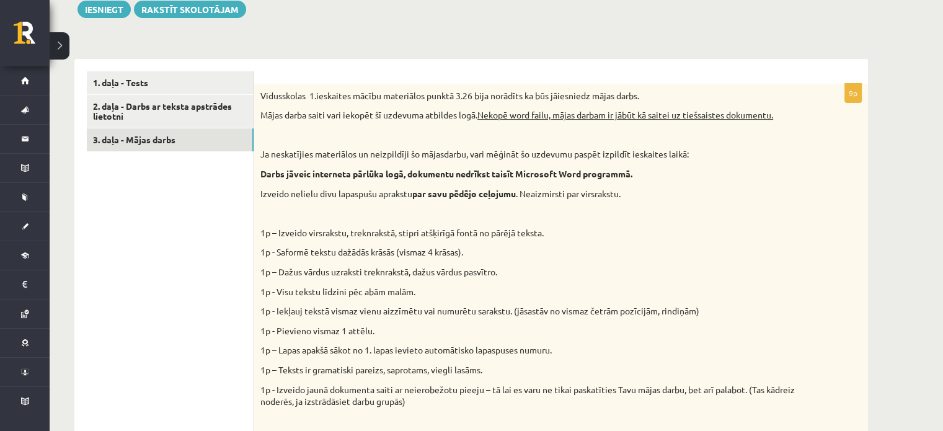
scroll to position [709, 0]
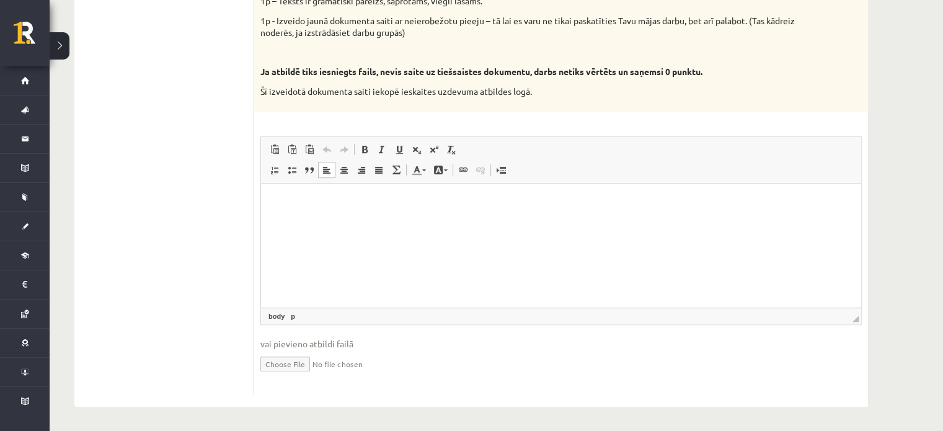
click at [292, 207] on p "Bagātinātā teksta redaktors, wiswyg-editor-user-answer-47024908474820" at bounding box center [562, 201] width 576 height 13
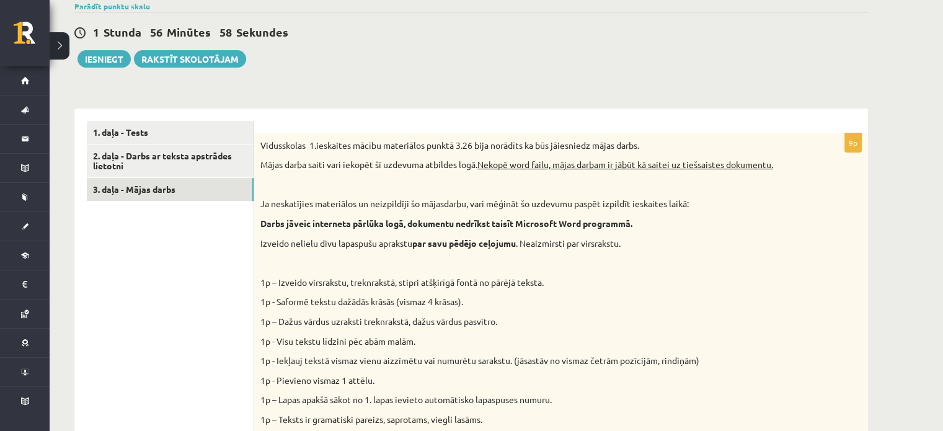
scroll to position [290, 0]
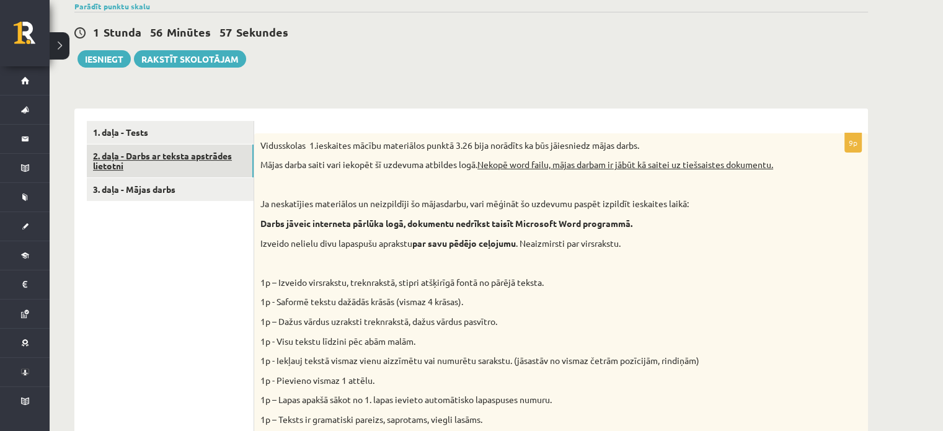
click at [195, 156] on link "2. daļa - Darbs ar teksta apstrādes lietotni" at bounding box center [170, 161] width 167 height 33
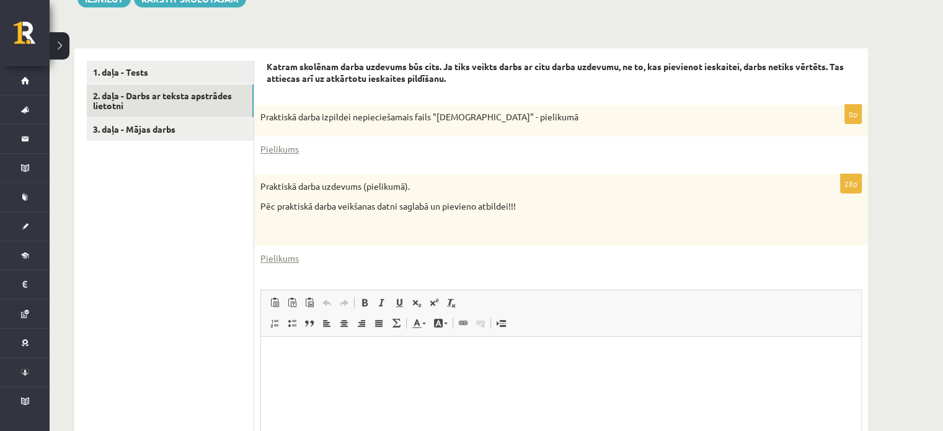
scroll to position [350, 0]
click at [285, 146] on link "Pielikums" at bounding box center [279, 149] width 38 height 13
click at [286, 253] on link "Pielikums" at bounding box center [279, 258] width 38 height 13
click at [328, 363] on html at bounding box center [561, 356] width 600 height 38
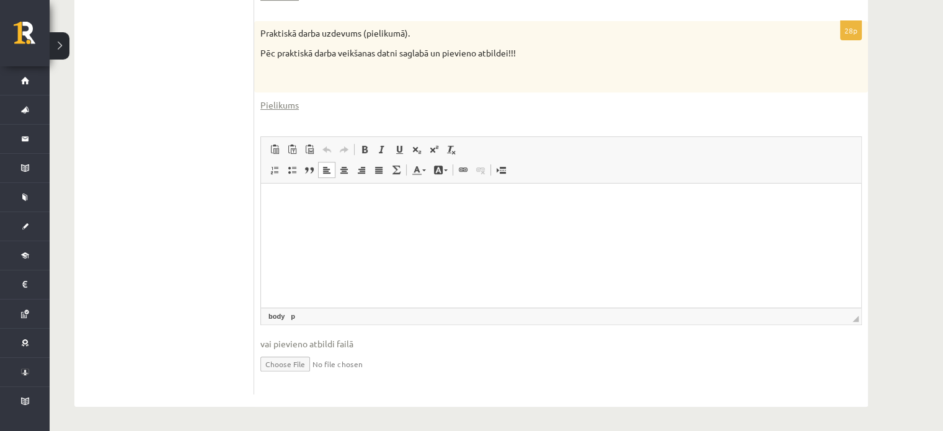
click at [278, 360] on input "file" at bounding box center [561, 362] width 602 height 25
type input "**********"
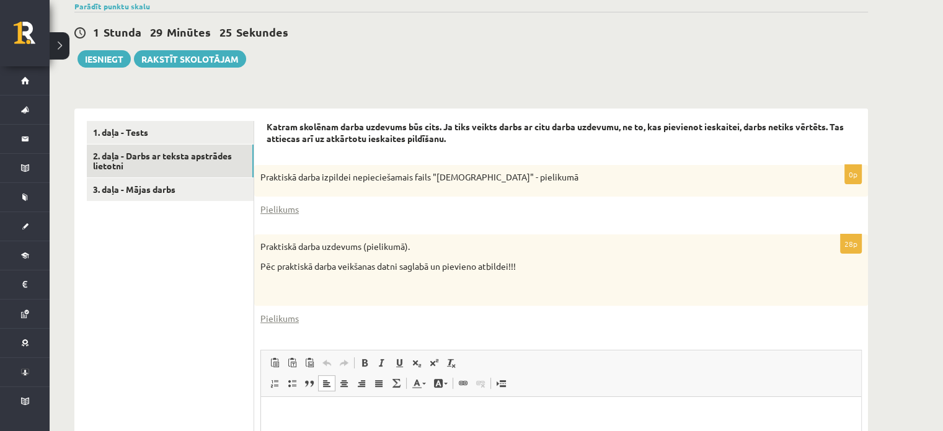
scroll to position [286, 0]
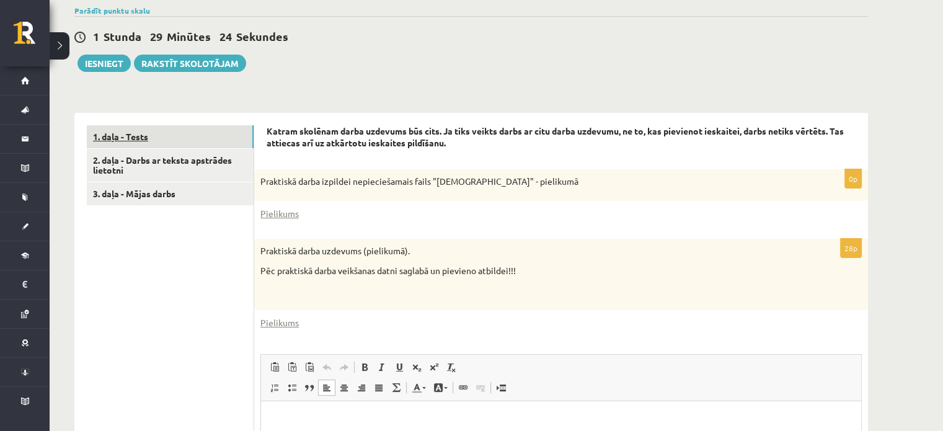
click at [151, 141] on link "1. daļa - Tests" at bounding box center [170, 136] width 167 height 23
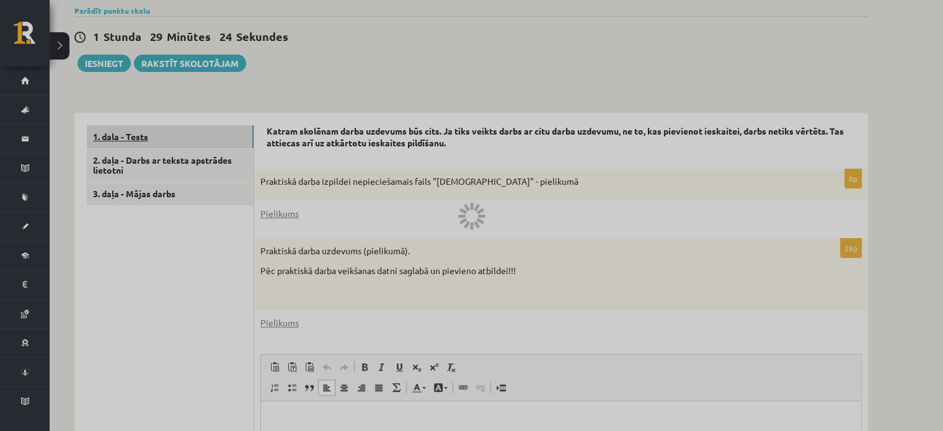
click at [151, 141] on div at bounding box center [471, 215] width 943 height 431
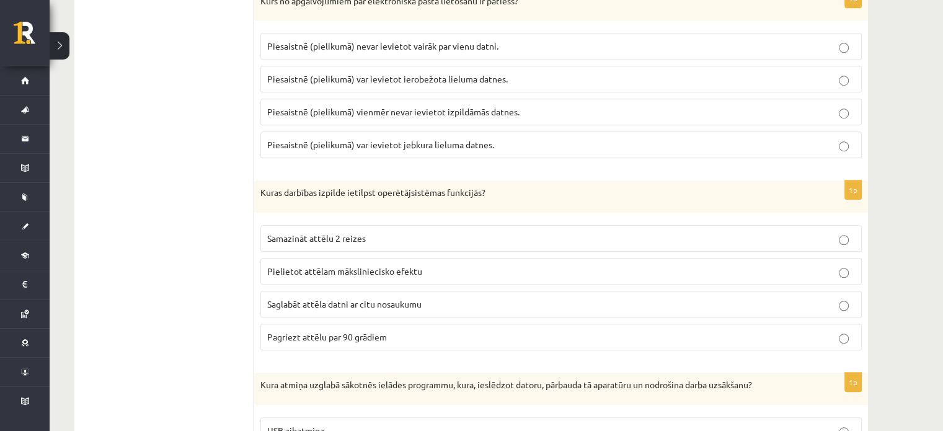
scroll to position [819, 0]
click at [342, 52] on label "Piesaistnē (pielikumā) nevar ievietot vairāk par vienu datni." at bounding box center [561, 46] width 602 height 27
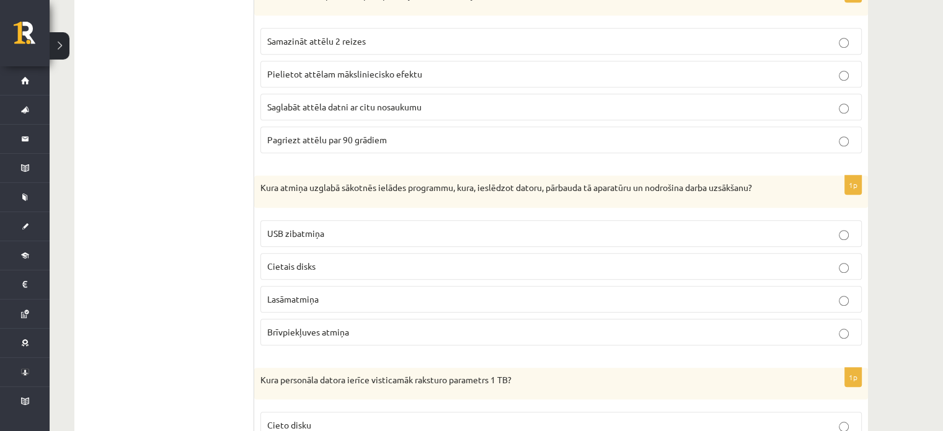
click at [342, 68] on span "Pielietot attēlam māksliniecisko efektu" at bounding box center [344, 73] width 155 height 11
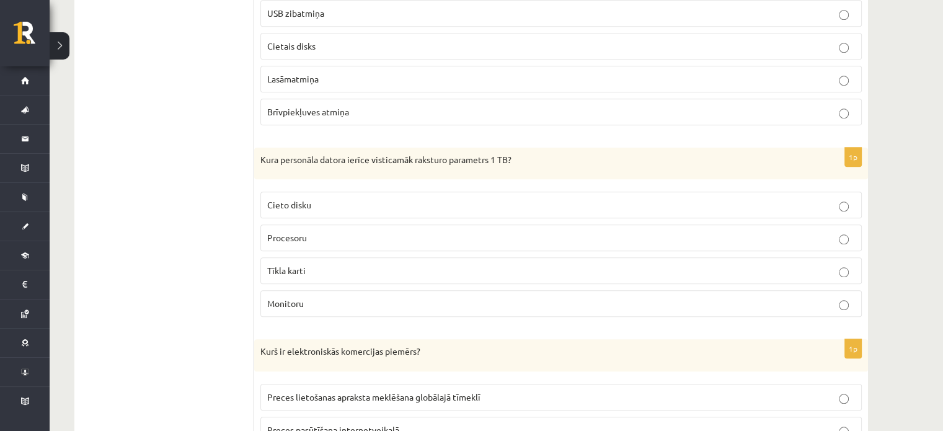
scroll to position [1258, 0]
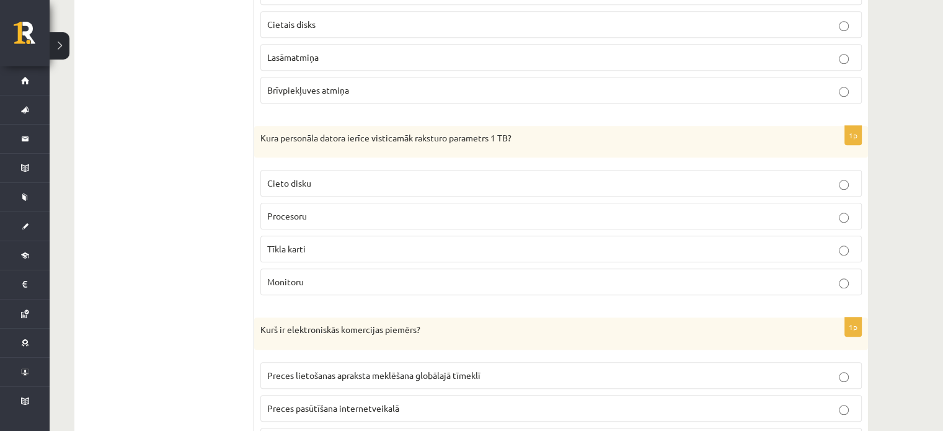
click at [318, 215] on p "Procesoru" at bounding box center [561, 216] width 588 height 13
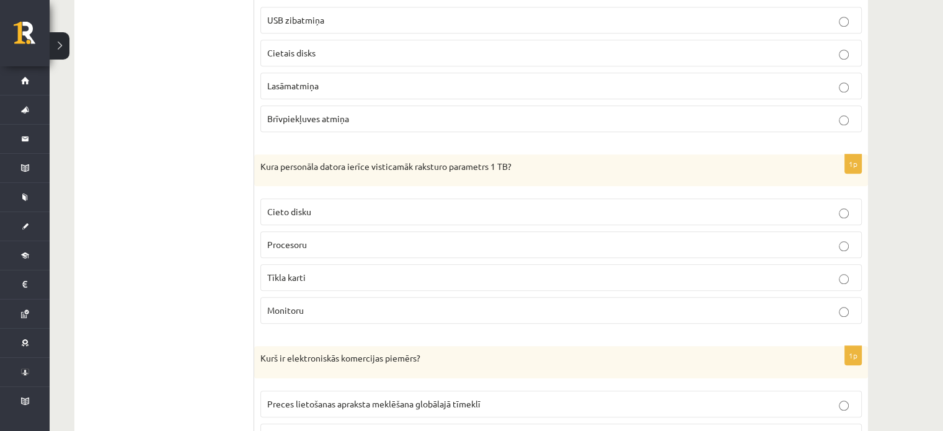
scroll to position [1186, 0]
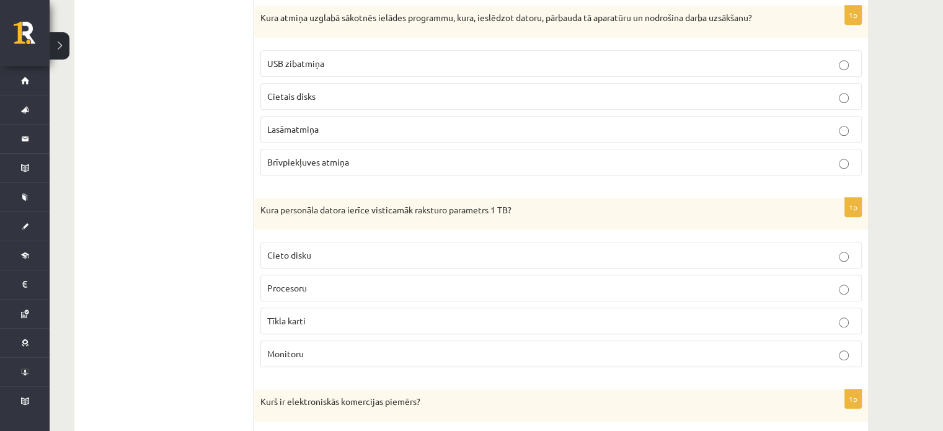
click at [316, 99] on label "Cietais disks" at bounding box center [561, 96] width 602 height 27
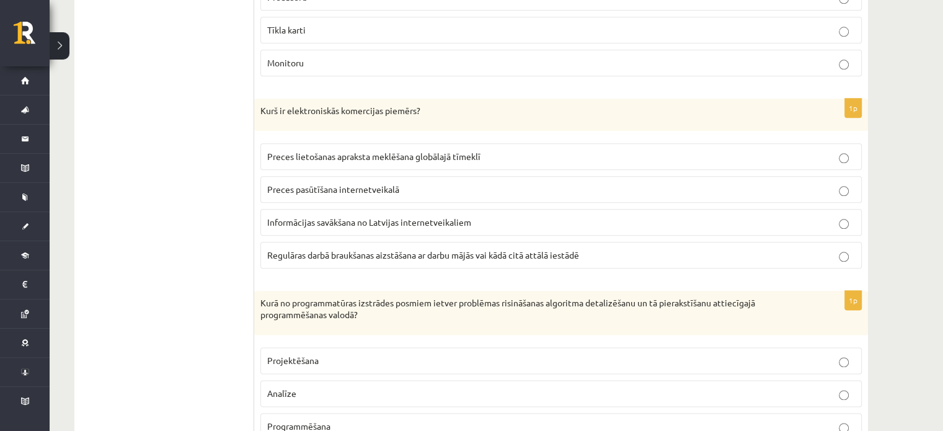
scroll to position [1479, 0]
click at [357, 191] on label "Preces pasūtīšana internetveikalā" at bounding box center [561, 187] width 602 height 27
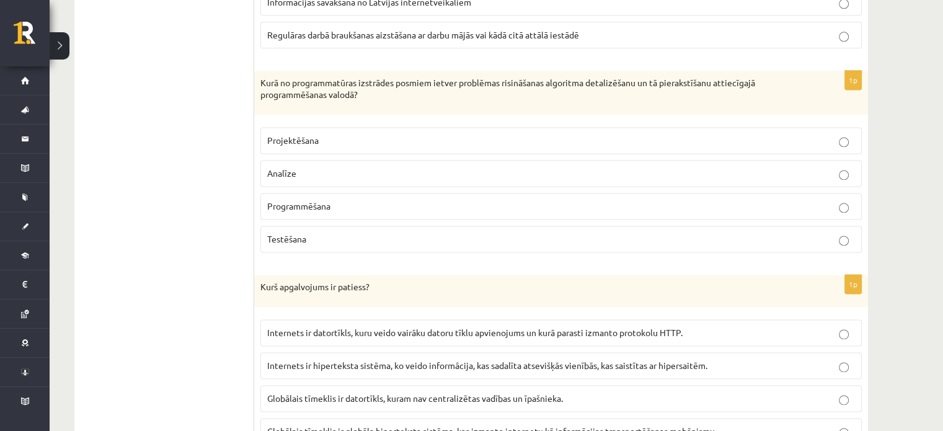
click at [341, 193] on label "Programmēšana" at bounding box center [561, 206] width 602 height 27
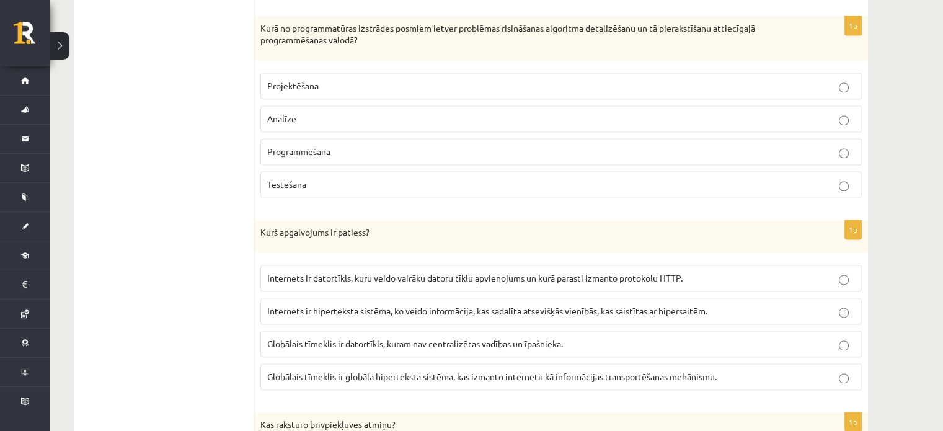
scroll to position [1749, 0]
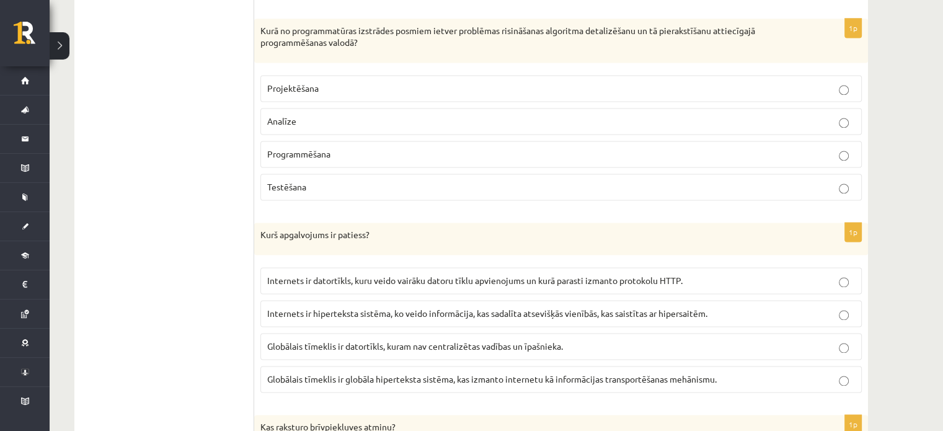
click at [283, 117] on span "Analīze" at bounding box center [281, 120] width 29 height 11
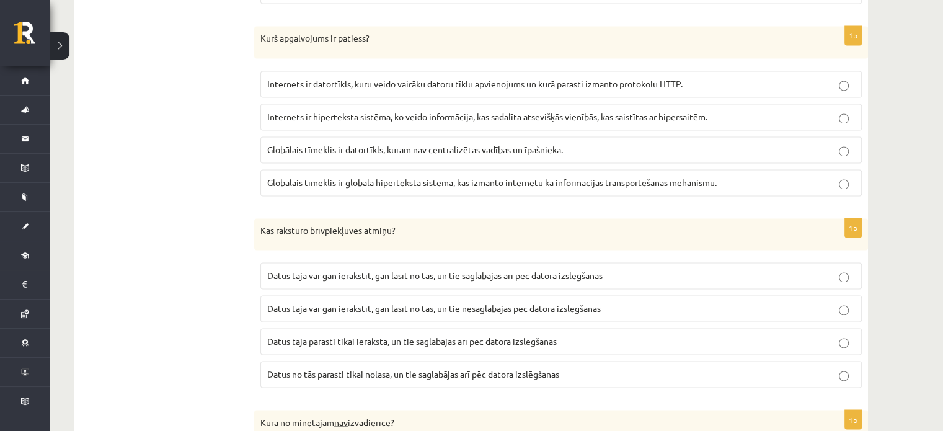
scroll to position [1931, 0]
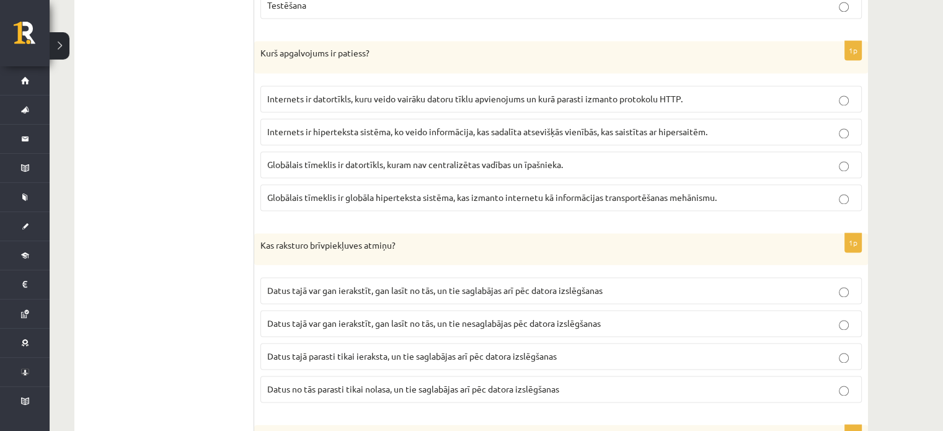
click at [309, 159] on span "Globālais tīmeklis ir datortīkls, kuram nav centralizētas vadības un īpašnieka." at bounding box center [415, 164] width 296 height 11
click at [340, 195] on label "Globālais tīmeklis ir globāla hiperteksta sistēma, kas izmanto internetu kā inf…" at bounding box center [561, 197] width 602 height 27
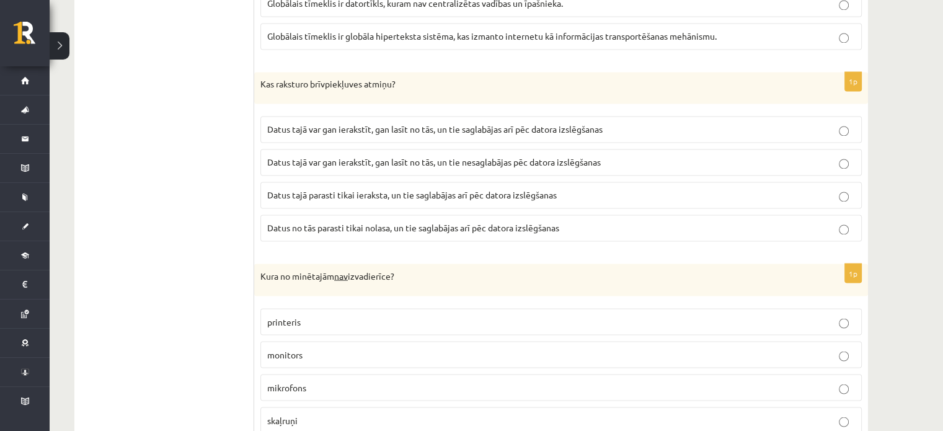
click at [308, 138] on fieldset "Datus tajā var gan ierakstīt, gan lasīt no tās, un tie saglabājas arī pēc dator…" at bounding box center [561, 177] width 602 height 135
click at [316, 133] on label "Datus tajā var gan ierakstīt, gan lasīt no tās, un tie saglabājas arī pēc dator…" at bounding box center [561, 129] width 602 height 27
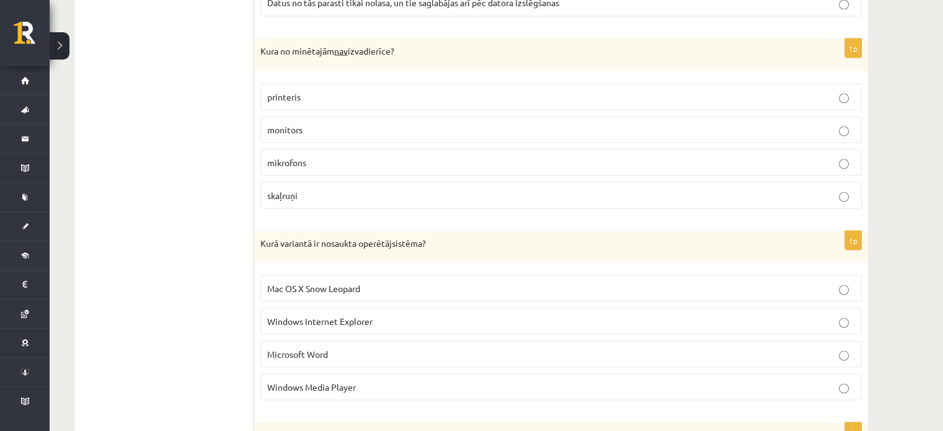
scroll to position [2333, 0]
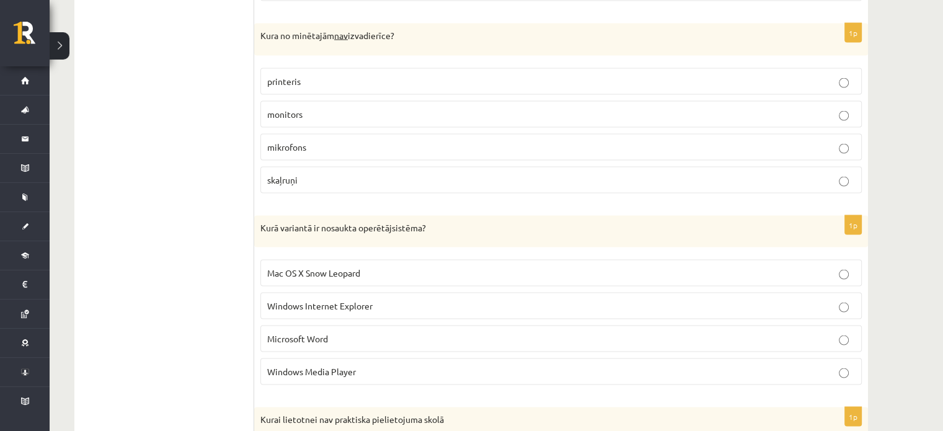
click at [316, 140] on p "mikrofons" at bounding box center [561, 146] width 588 height 13
click at [308, 107] on p "monitors" at bounding box center [561, 113] width 588 height 13
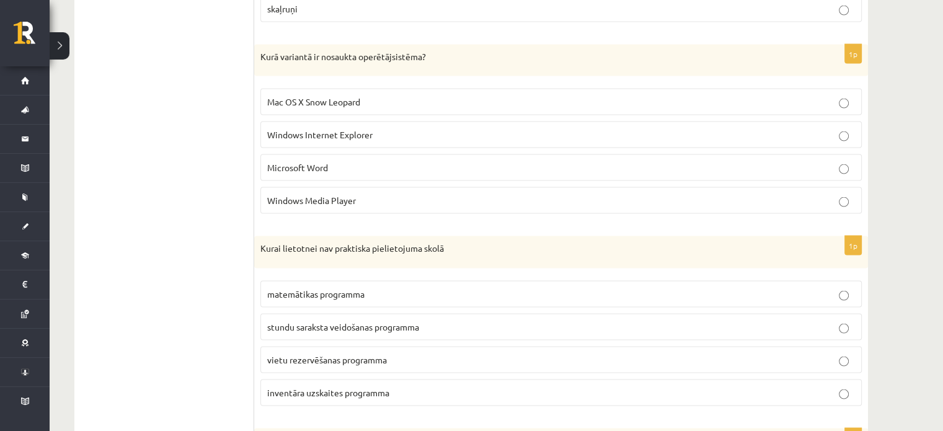
scroll to position [2504, 0]
click at [306, 128] on span "Windows Internet Explorer" at bounding box center [319, 133] width 105 height 11
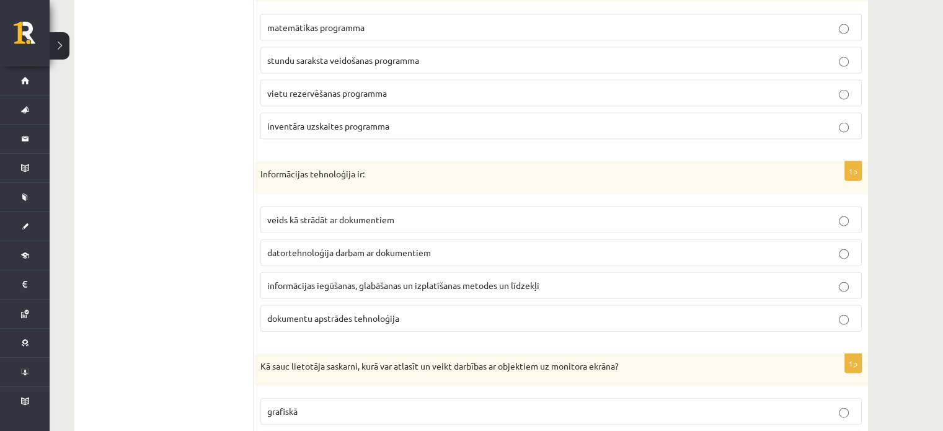
scroll to position [2772, 0]
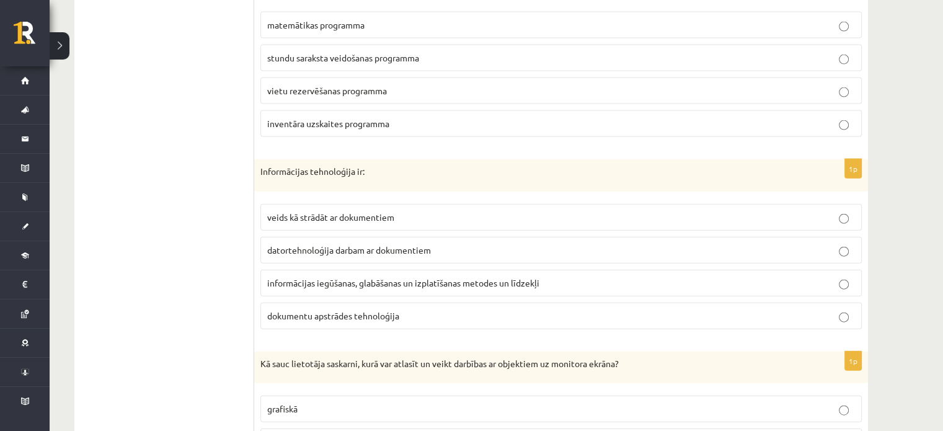
click at [315, 85] on span "vietu rezervēšanas programma" at bounding box center [327, 90] width 120 height 11
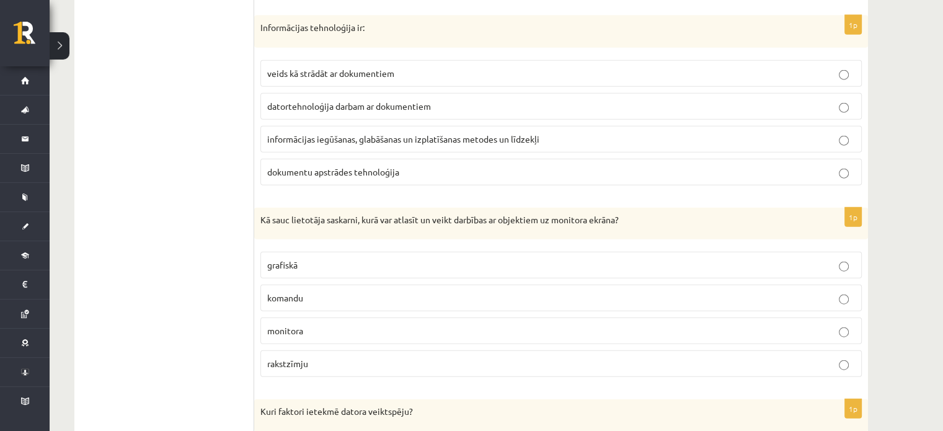
scroll to position [2920, 0]
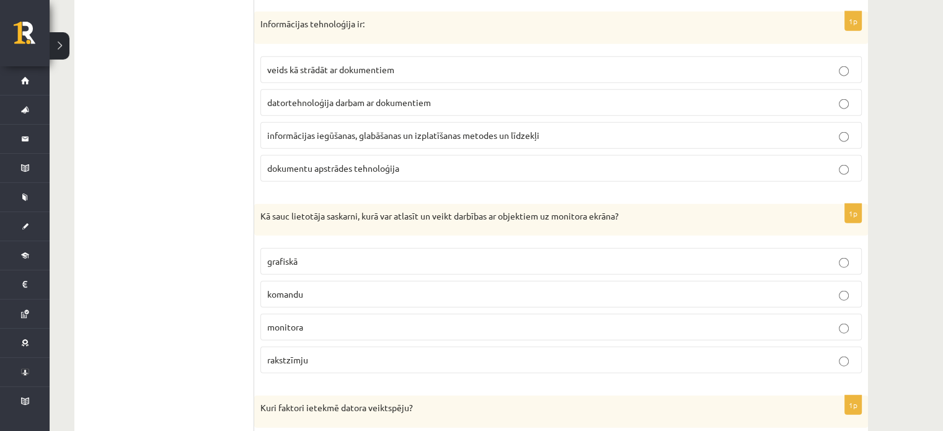
click at [315, 89] on label "datortehnoloģija darbam ar dokumentiem" at bounding box center [561, 102] width 602 height 27
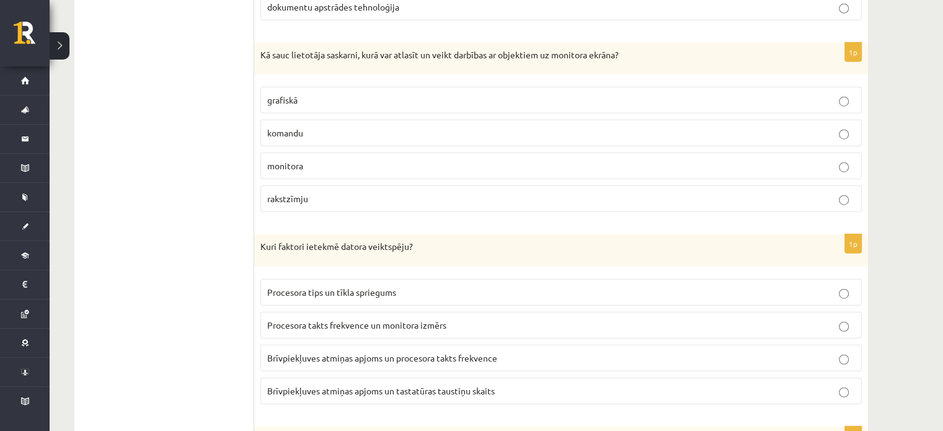
click at [297, 127] on span "komandu" at bounding box center [285, 132] width 36 height 11
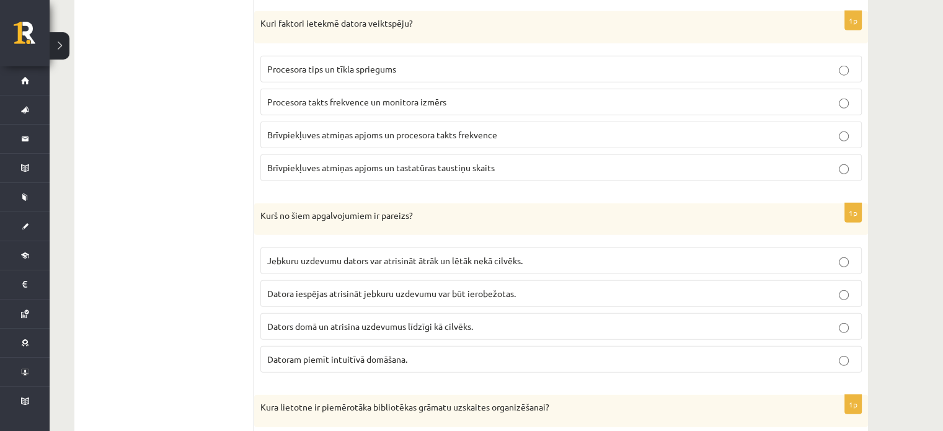
scroll to position [3307, 0]
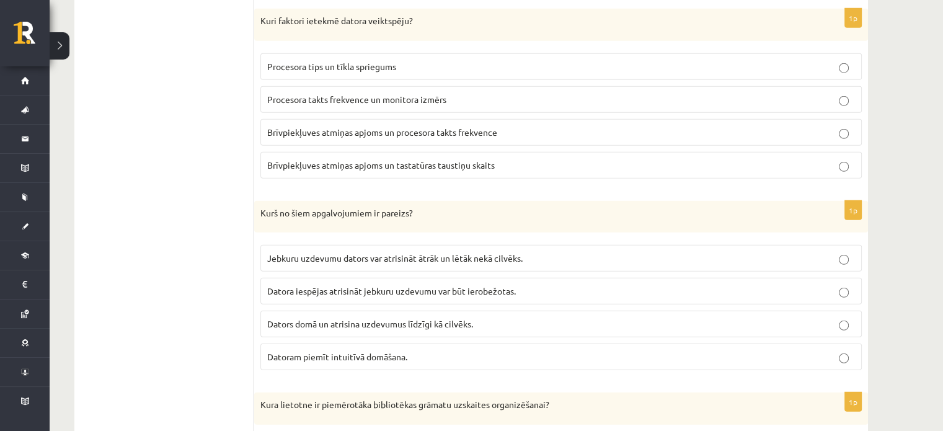
click at [297, 127] on span "Brīvpiekļuves atmiņas apjoms un procesora takts frekvence" at bounding box center [382, 132] width 230 height 11
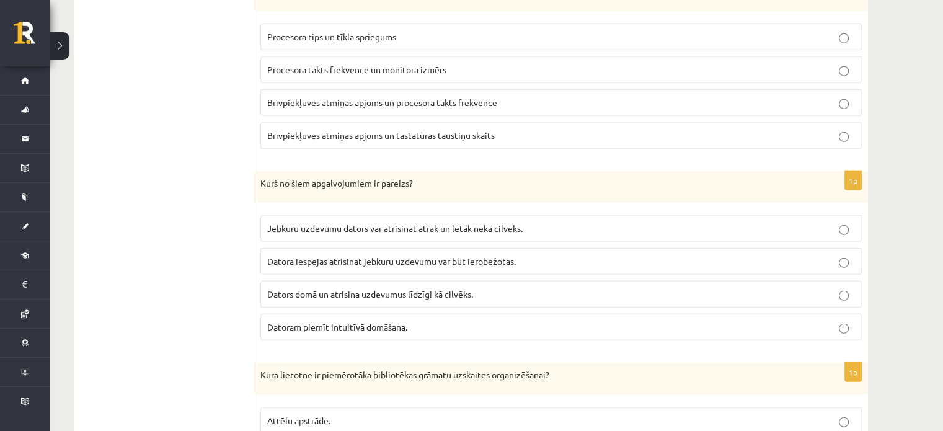
scroll to position [3468, 0]
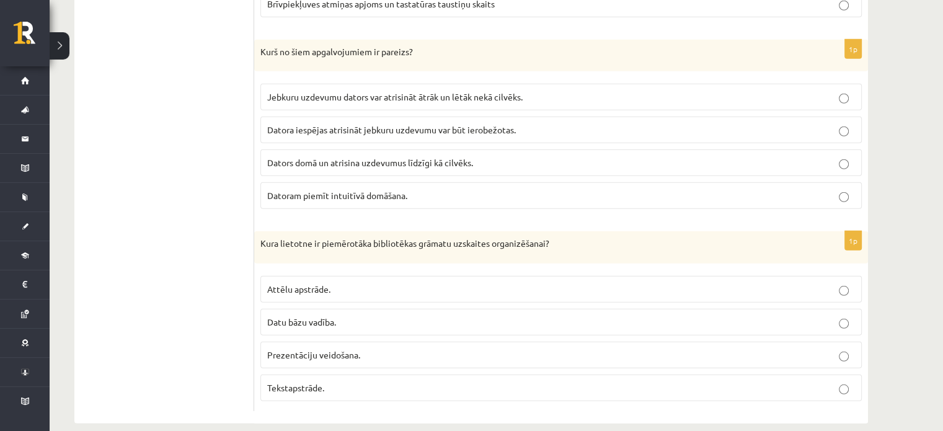
click at [308, 316] on label "Datu bāzu vadība." at bounding box center [561, 322] width 602 height 27
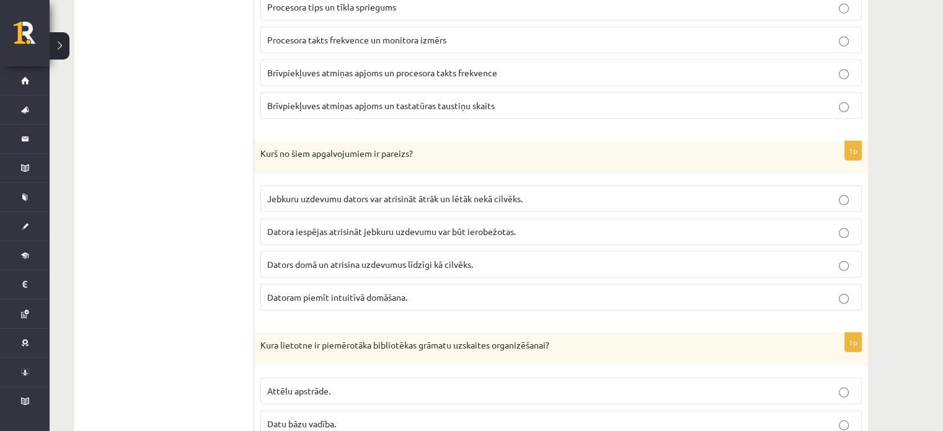
scroll to position [3366, 0]
click at [329, 259] on span "Dators domā un atrisina uzdevumus līdzīgi kā cilvēks." at bounding box center [370, 264] width 206 height 11
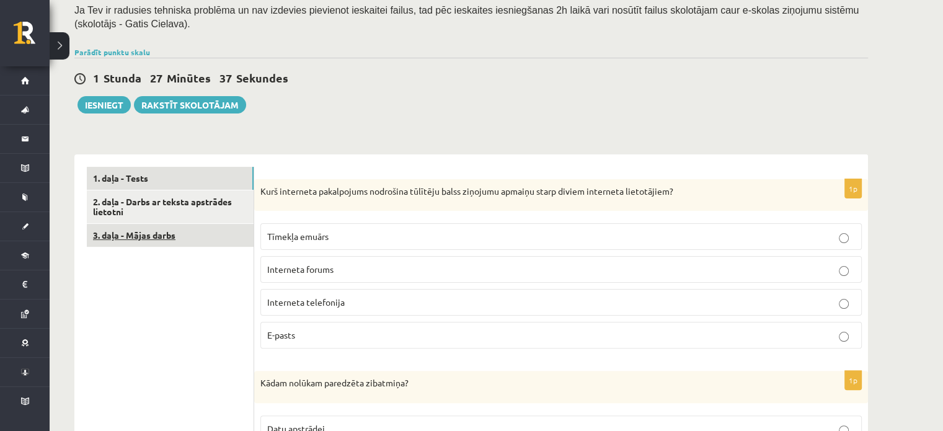
scroll to position [245, 0]
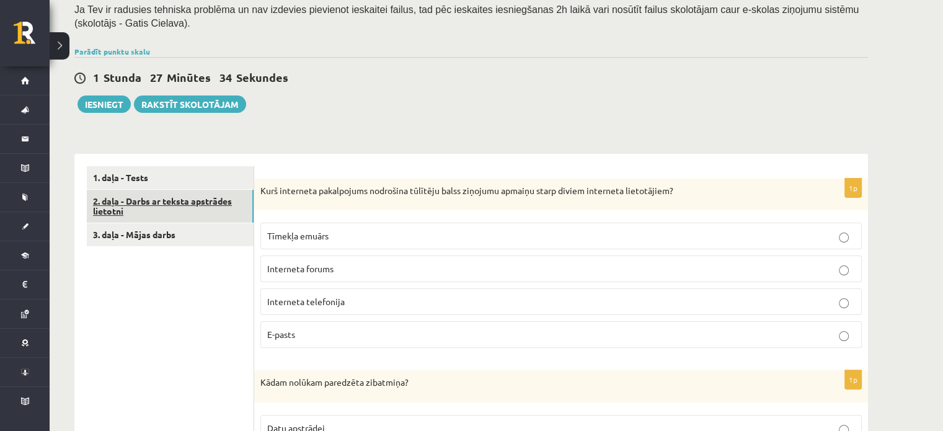
click at [128, 211] on link "2. daļa - Darbs ar teksta apstrādes lietotni" at bounding box center [170, 206] width 167 height 33
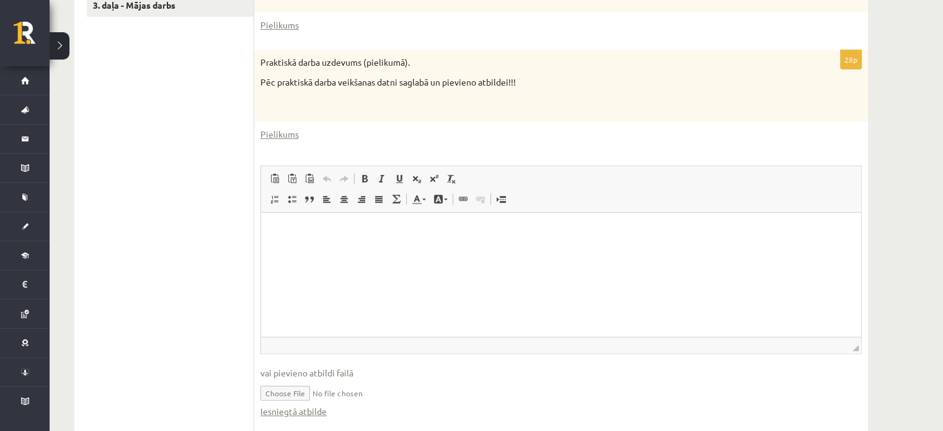
scroll to position [479, 0]
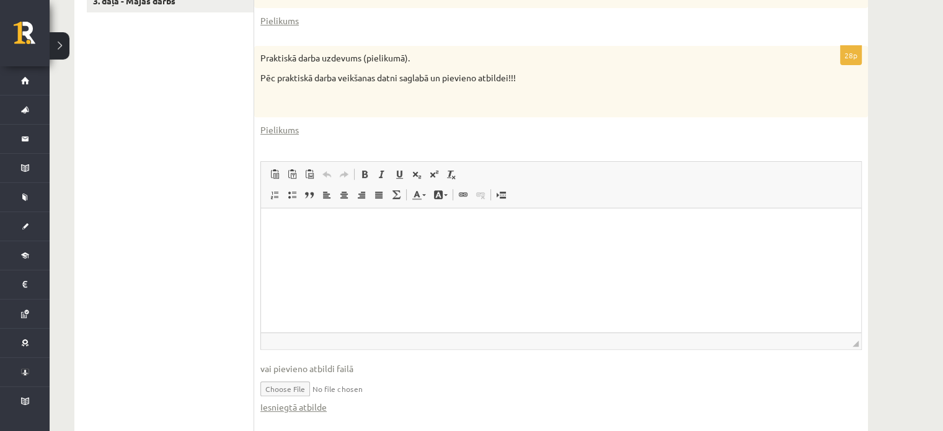
click at [285, 384] on input "file" at bounding box center [561, 387] width 602 height 25
type input "**********"
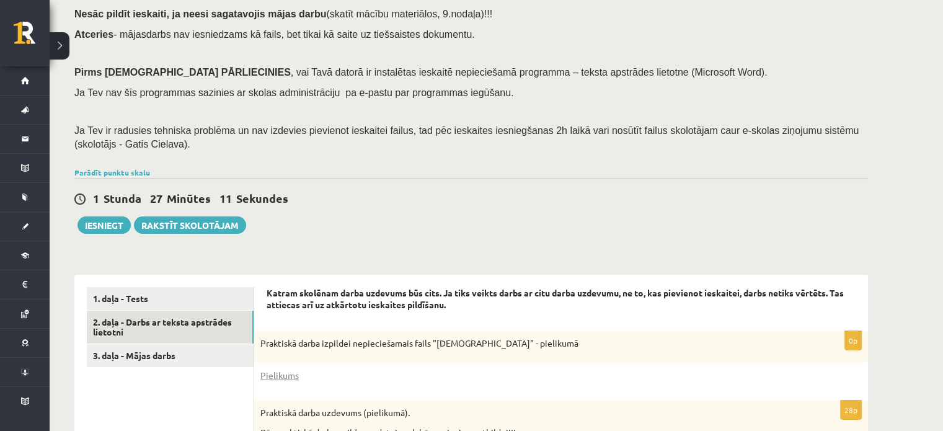
scroll to position [138, 0]
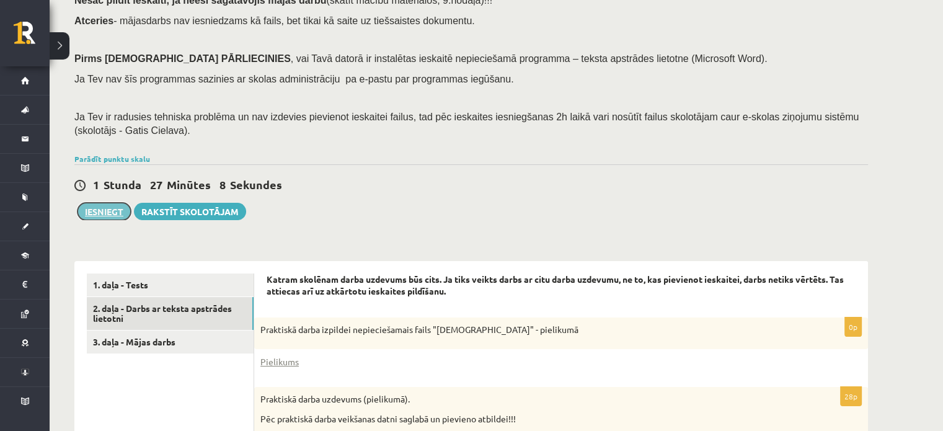
click at [90, 205] on button "Iesniegt" at bounding box center [104, 211] width 53 height 17
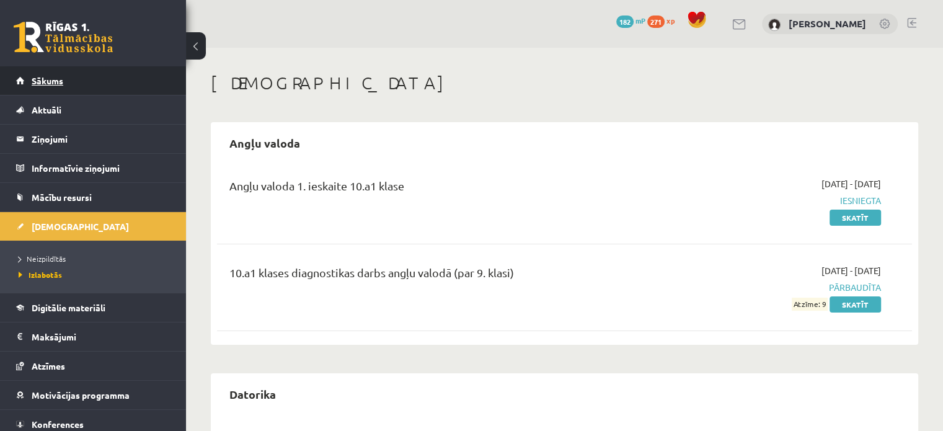
click at [50, 70] on link "Sākums" at bounding box center [93, 80] width 154 height 29
